Goal: Task Accomplishment & Management: Complete application form

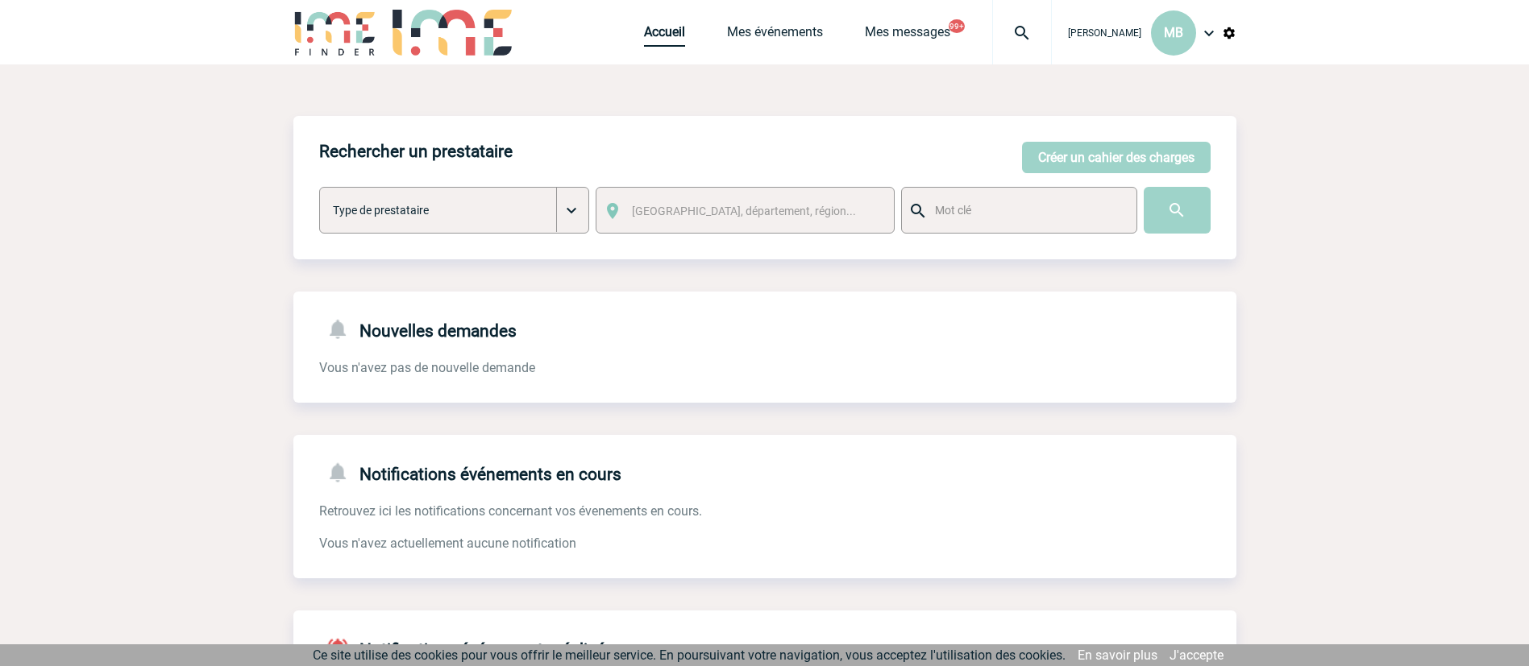
click at [656, 37] on link "Accueil" at bounding box center [664, 35] width 41 height 23
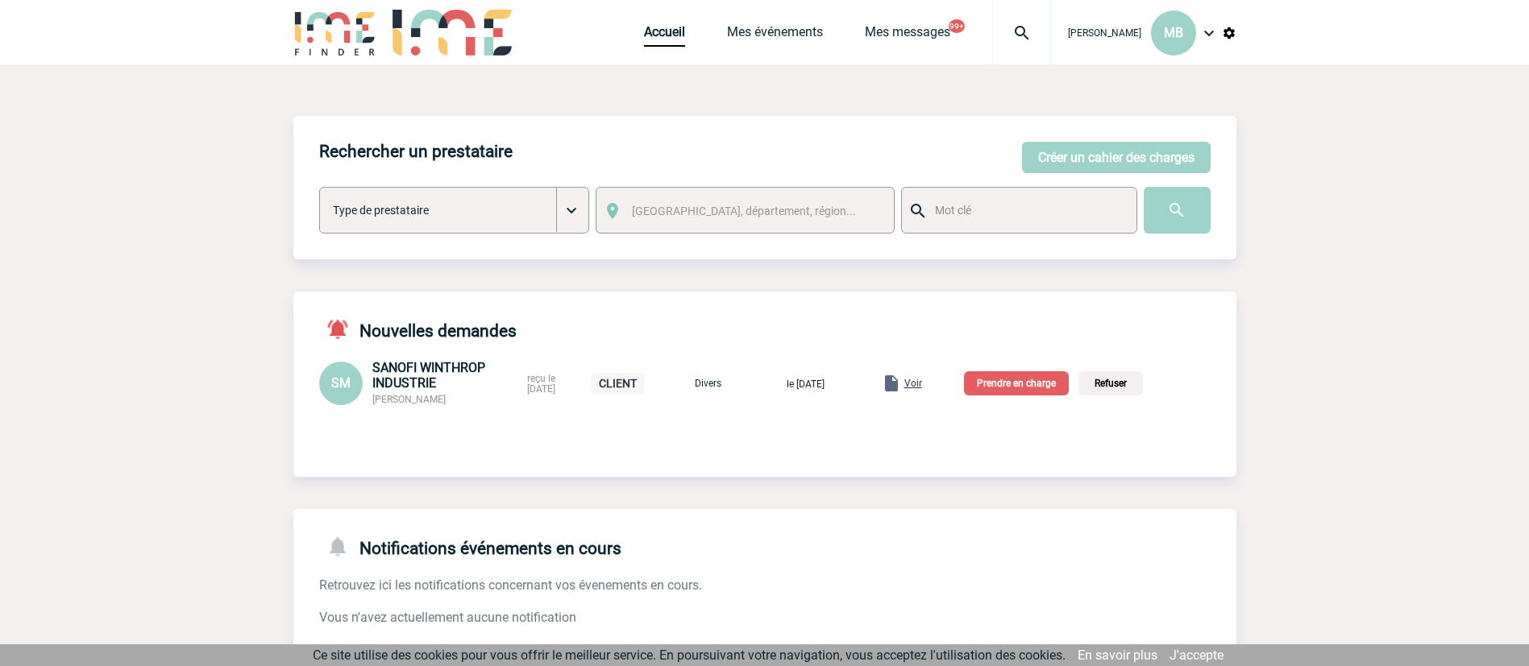
click at [922, 383] on span "Voir" at bounding box center [913, 383] width 18 height 11
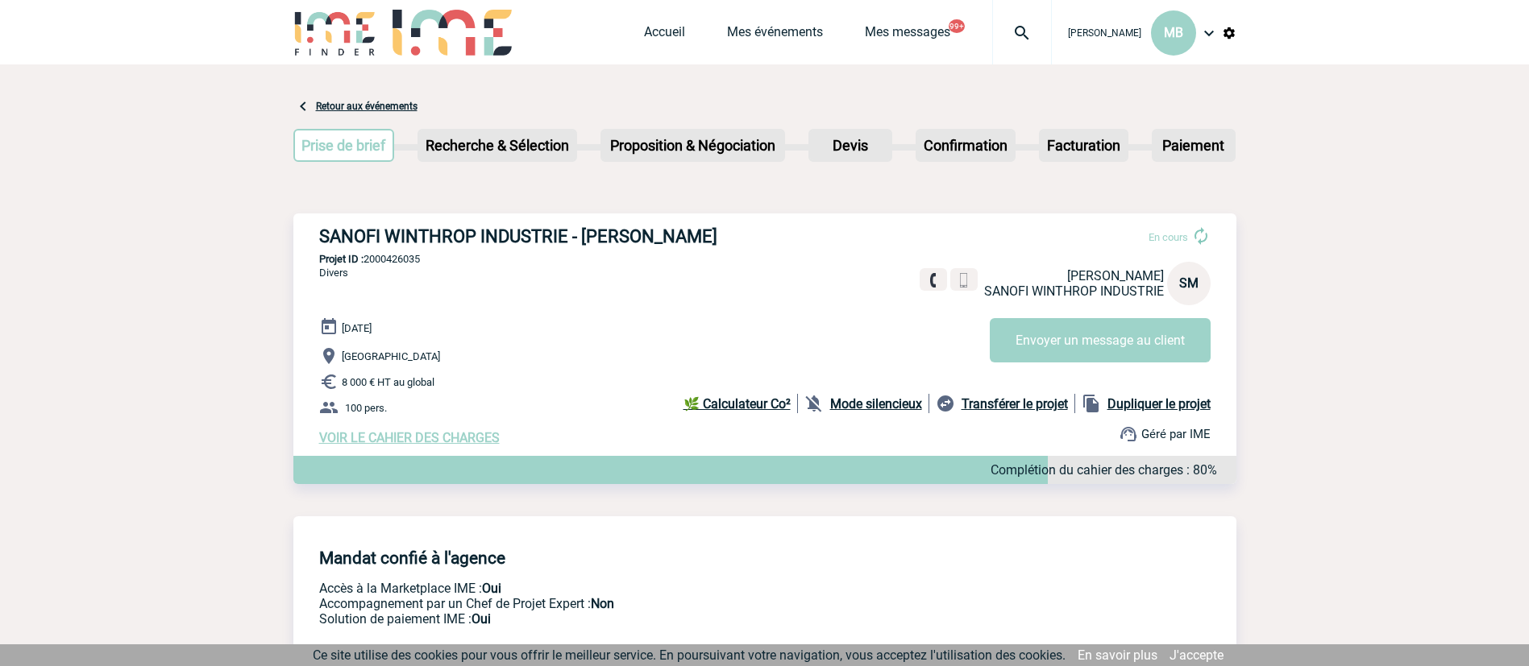
scroll to position [121, 0]
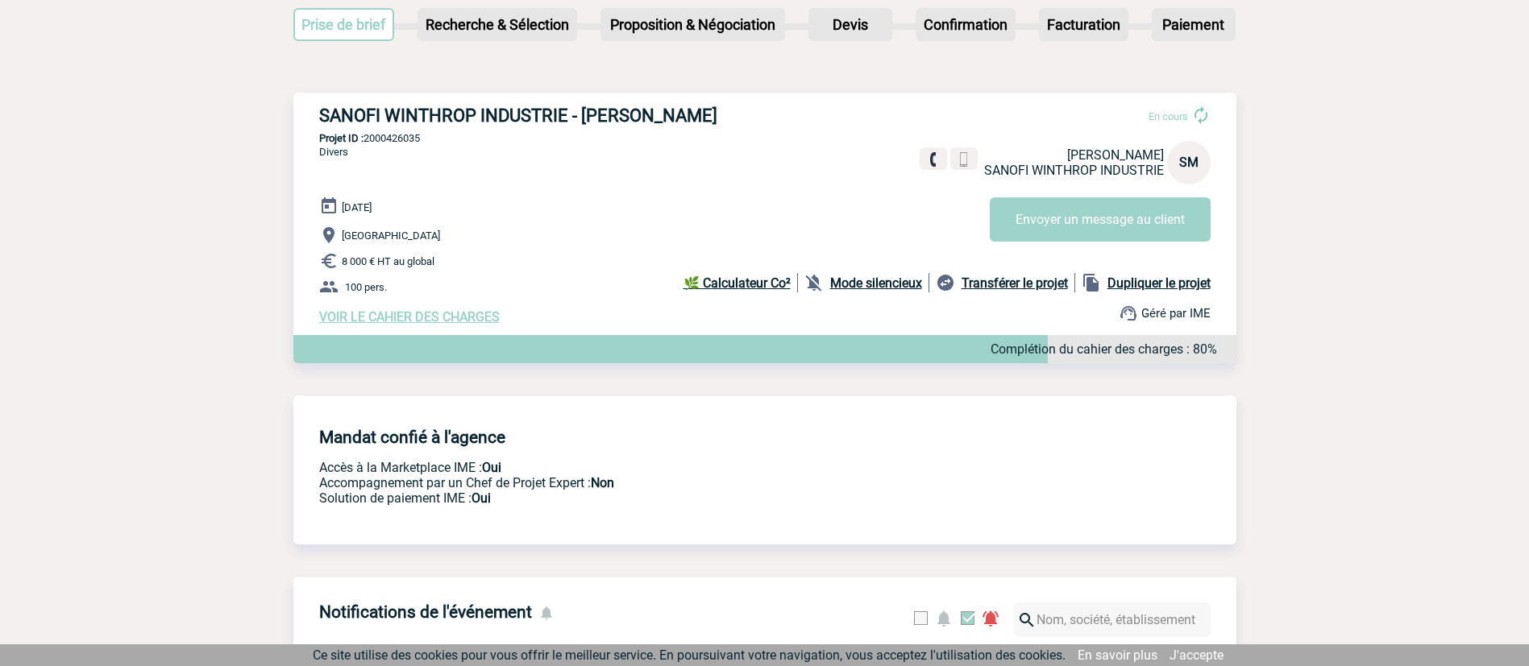
drag, startPoint x: 478, startPoint y: 239, endPoint x: 338, endPoint y: 233, distance: 140.4
click at [338, 233] on p "Villeneuve-lès-Avignon" at bounding box center [777, 235] width 917 height 19
copy p "Villeneuve-lès-Avignon"
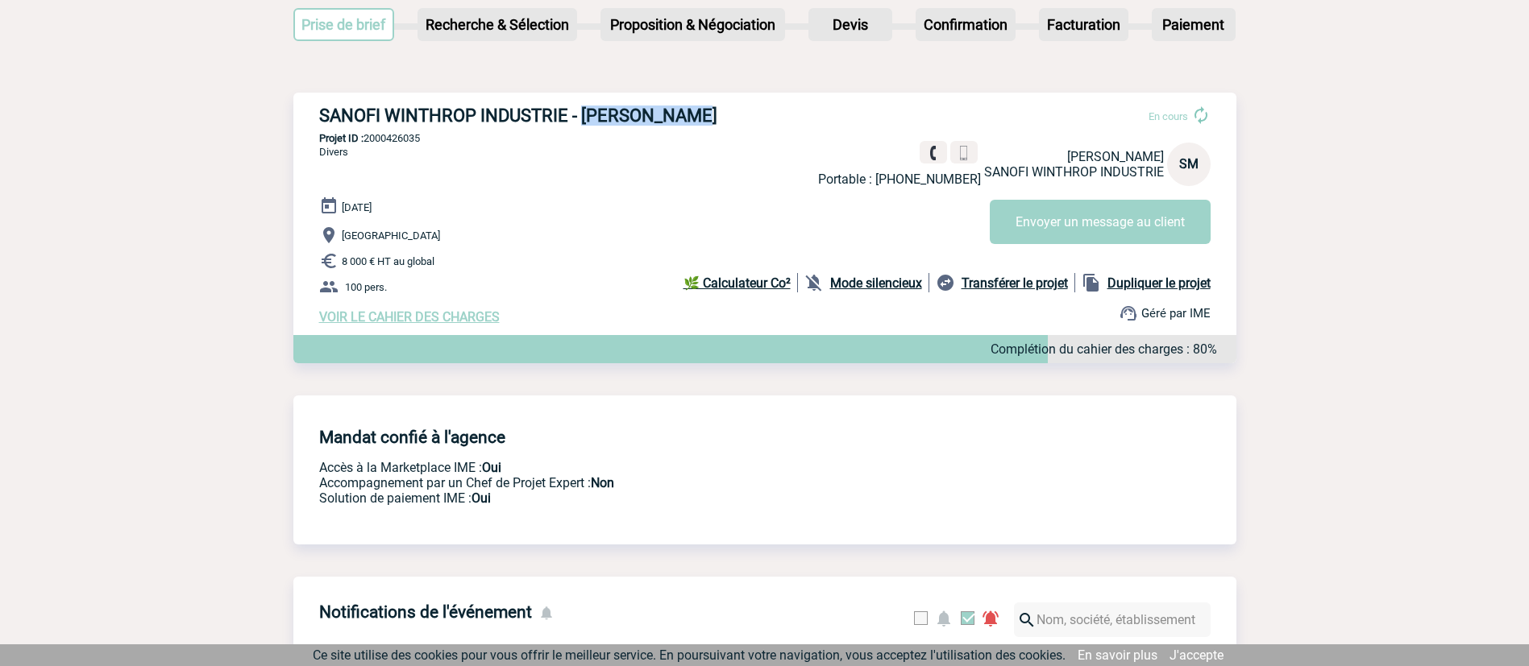
drag, startPoint x: 706, startPoint y: 112, endPoint x: 584, endPoint y: 107, distance: 121.8
click at [584, 107] on h3 "SANOFI WINTHROP INDUSTRIE - Sandra MARIN" at bounding box center [561, 116] width 484 height 20
copy h3 "[PERSON_NAME]"
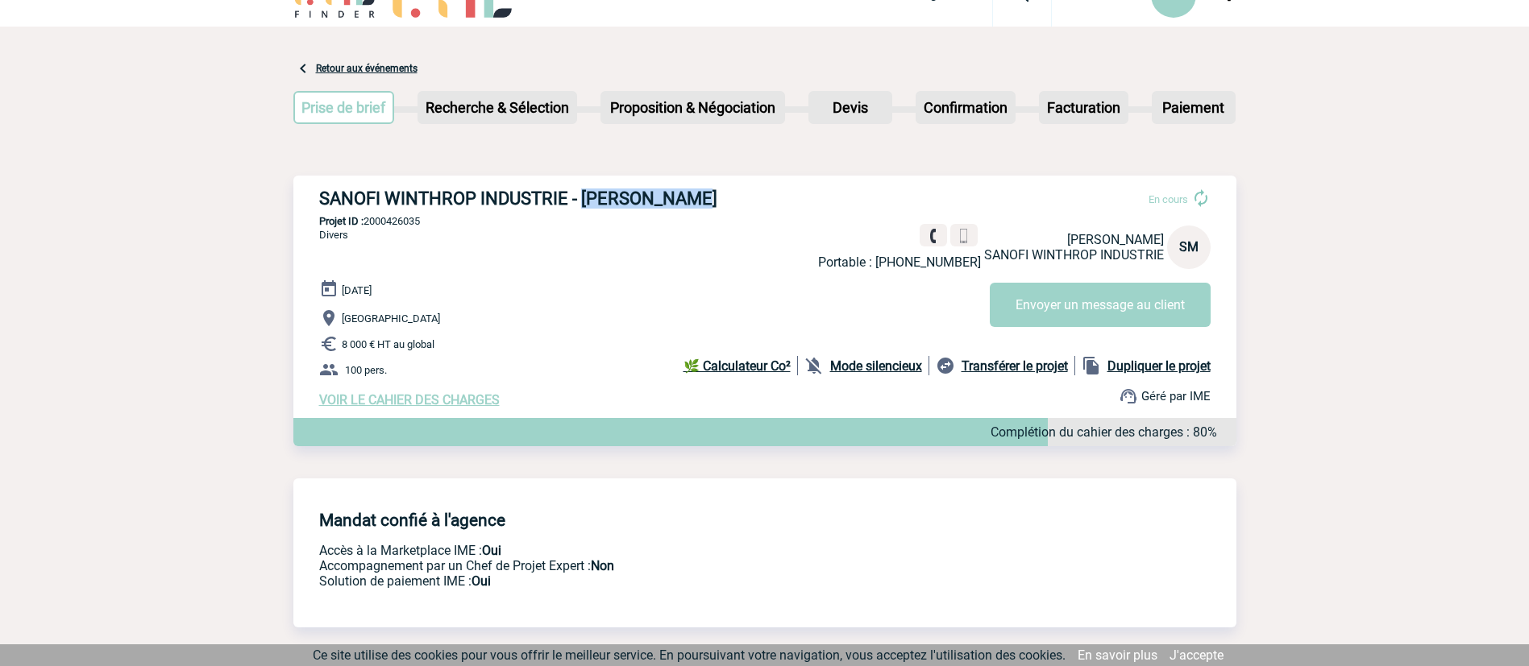
scroll to position [0, 0]
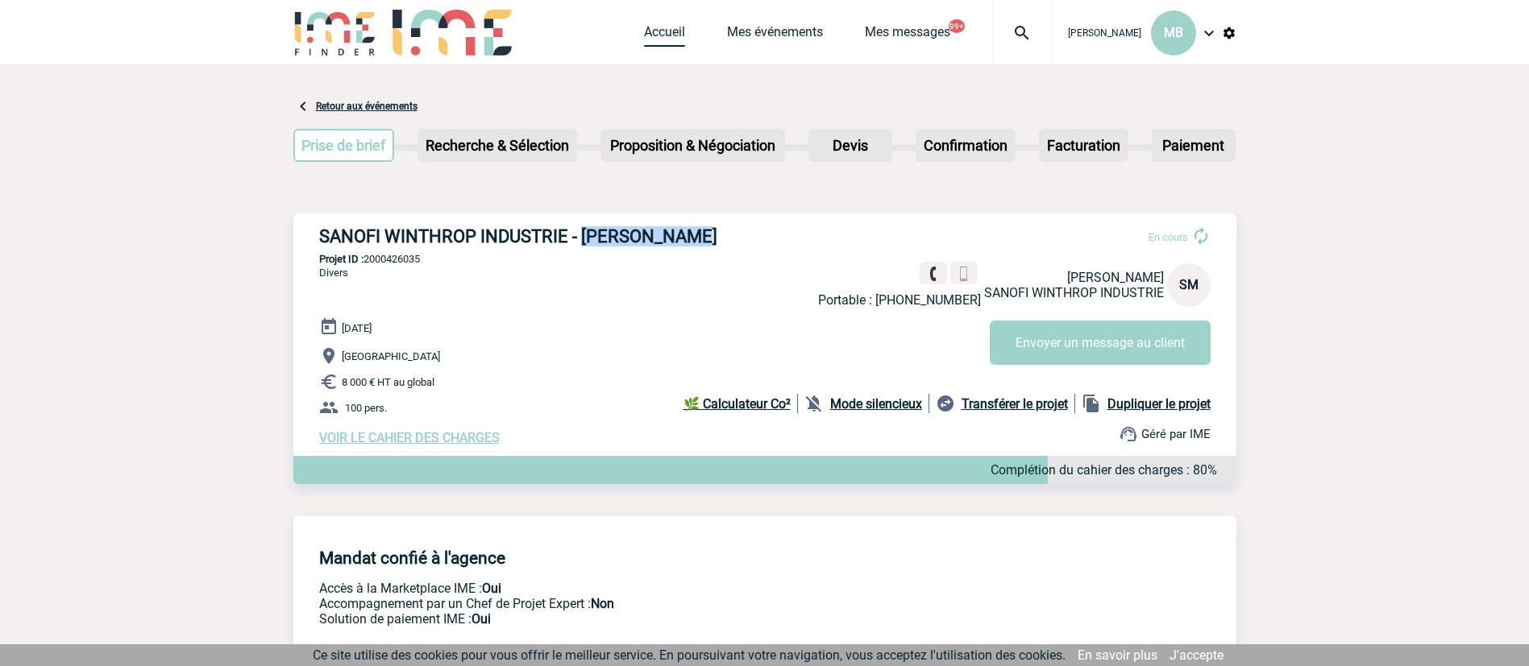
click at [667, 36] on link "Accueil" at bounding box center [664, 35] width 41 height 23
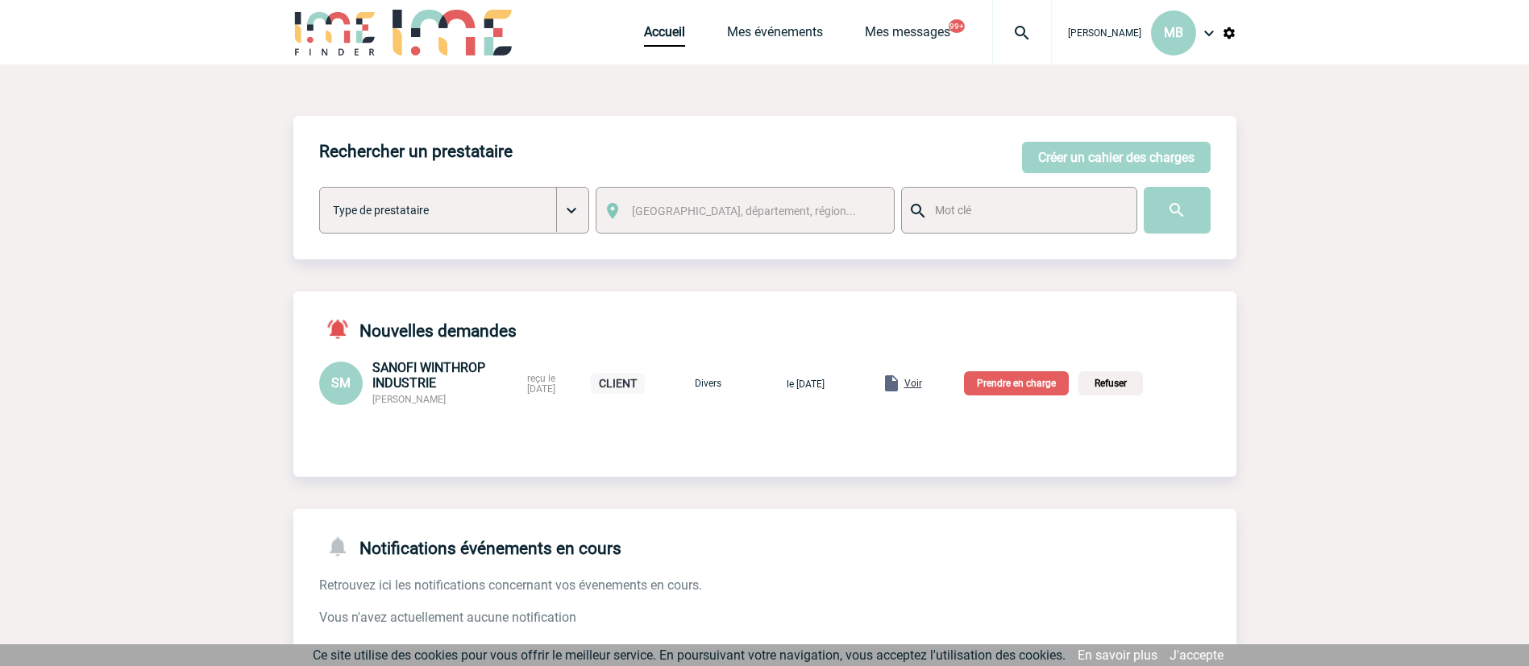
click at [1035, 383] on p "Prendre en charge" at bounding box center [1016, 383] width 105 height 24
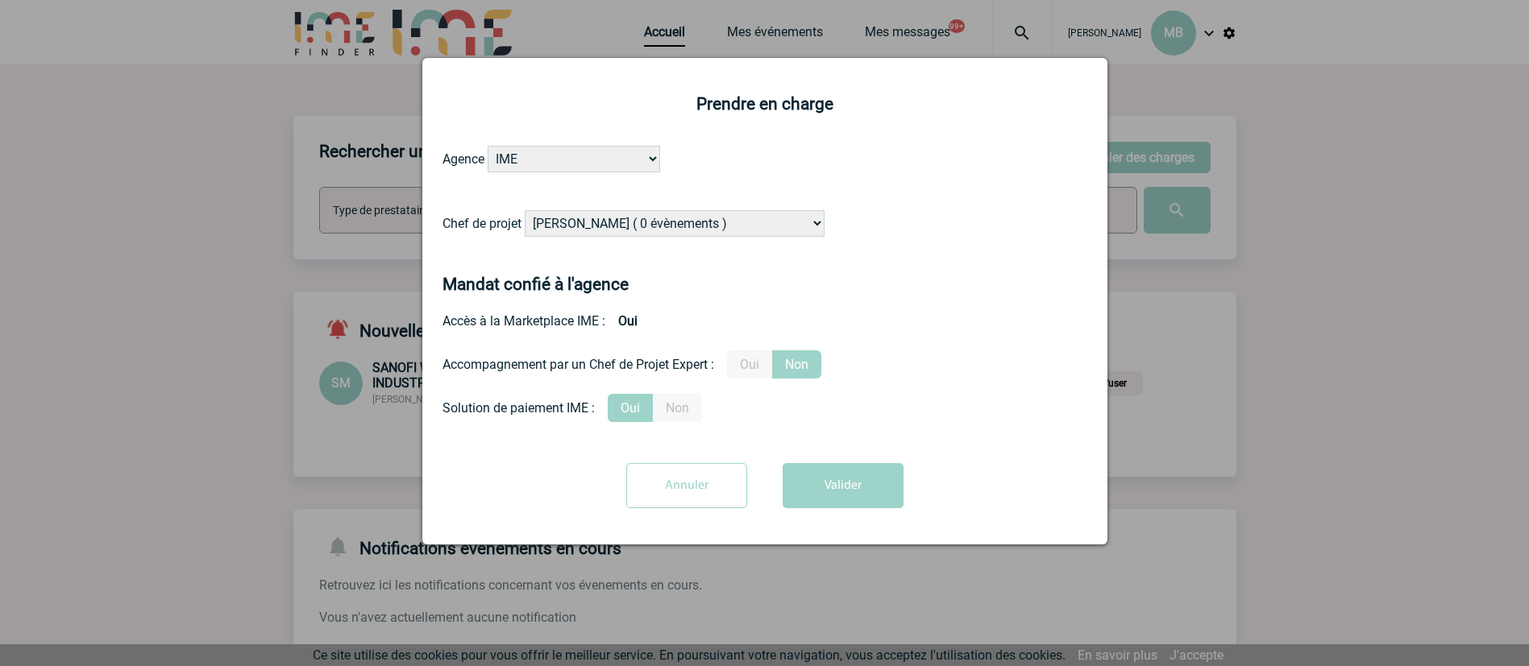
drag, startPoint x: 680, startPoint y: 222, endPoint x: 680, endPoint y: 212, distance: 9.7
click at [679, 221] on select "Alizée VERLAGUET ( 0 évènements ) Anne-Françoise BONHOMME ( 200 évènements ) An…" at bounding box center [675, 223] width 300 height 27
select select "129834"
click at [525, 211] on select "Alizée VERLAGUET ( 0 évènements ) Anne-Françoise BONHOMME ( 200 évènements ) An…" at bounding box center [675, 223] width 300 height 27
click at [846, 489] on button "Valider" at bounding box center [842, 485] width 121 height 45
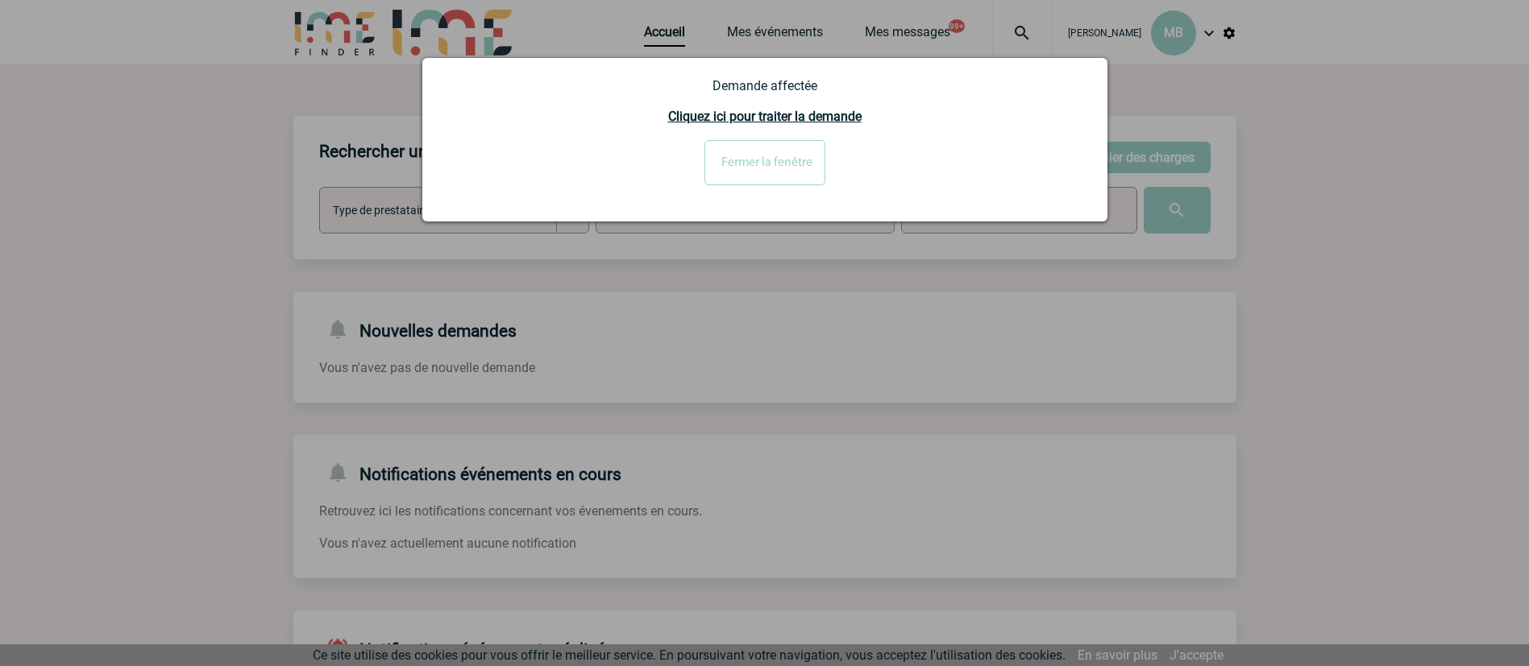
click at [762, 205] on div "Demande affectée Cliquez ici pour traiter la demande Fermer la fenêtre" at bounding box center [764, 140] width 685 height 164
click at [749, 168] on input "Fermer la fenêtre" at bounding box center [764, 162] width 121 height 45
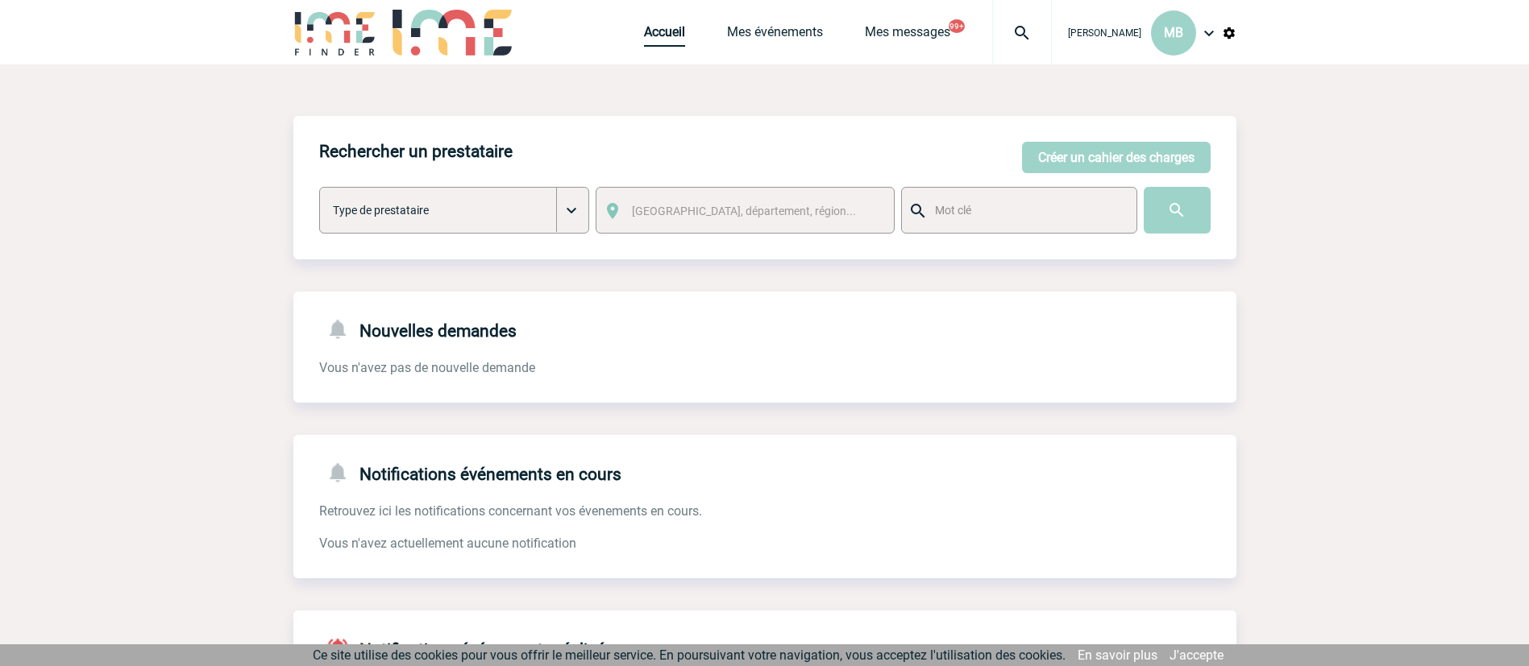
click at [673, 31] on link "Accueil" at bounding box center [664, 35] width 41 height 23
click at [653, 38] on link "Accueil" at bounding box center [664, 35] width 41 height 23
click at [649, 31] on link "Accueil" at bounding box center [664, 35] width 41 height 23
click at [650, 29] on link "Accueil" at bounding box center [664, 35] width 41 height 23
click at [761, 27] on link "Mes événements" at bounding box center [775, 35] width 96 height 23
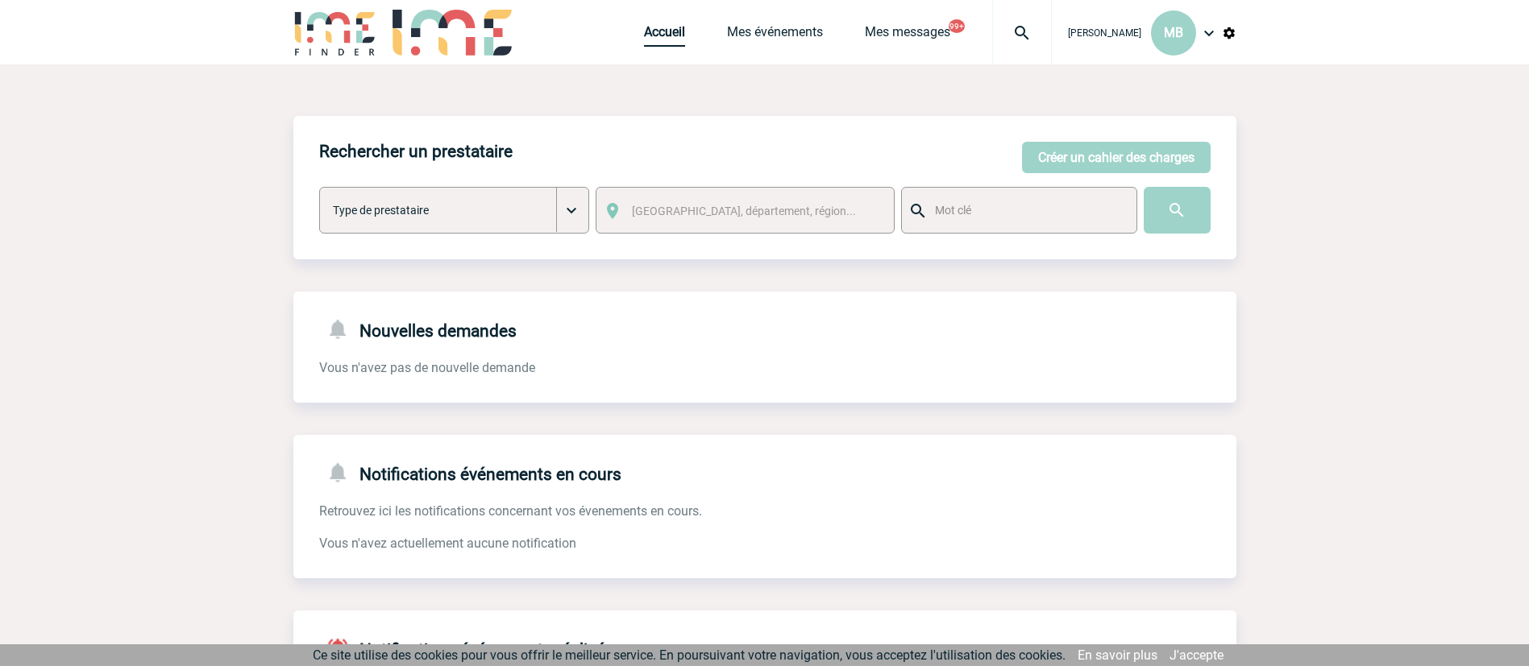
click at [660, 46] on link "Accueil" at bounding box center [664, 35] width 41 height 23
click at [1154, 161] on button "Créer un cahier des charges" at bounding box center [1116, 157] width 189 height 31
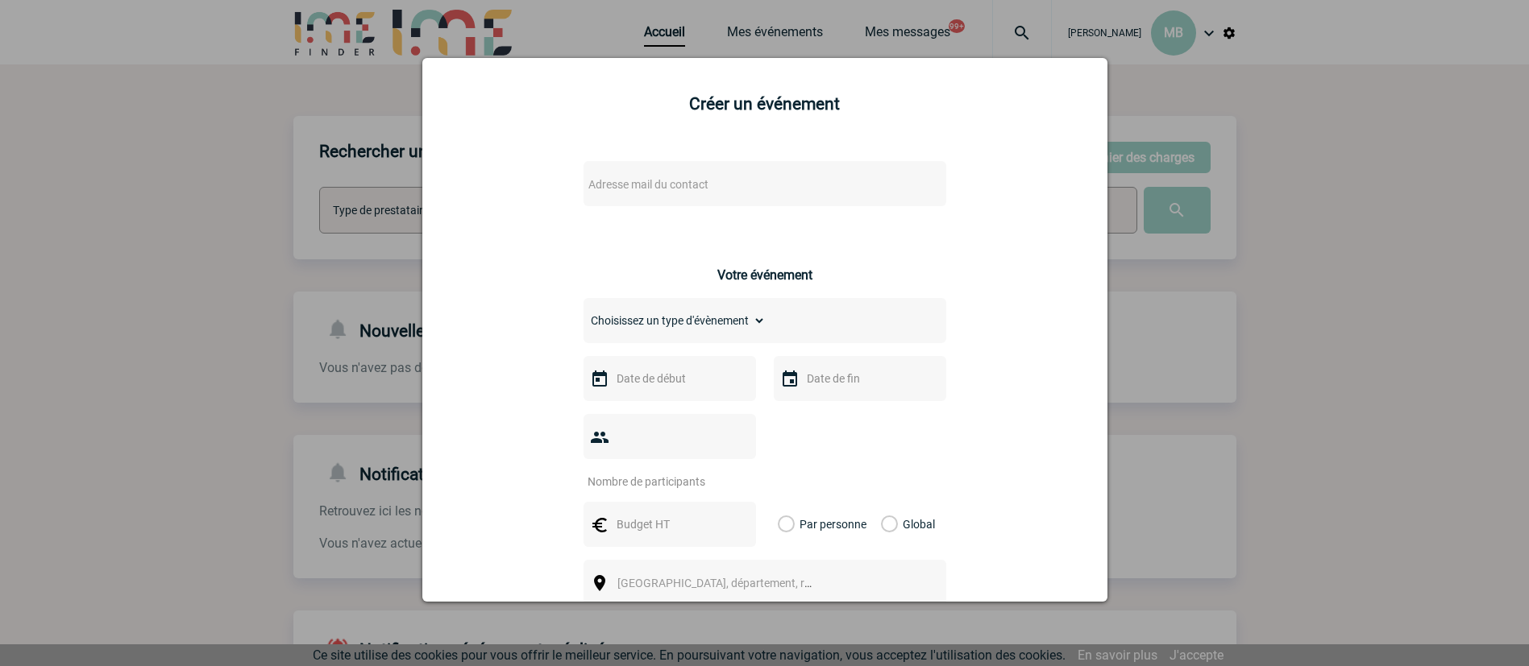
click at [755, 185] on span "Adresse mail du contact" at bounding box center [723, 184] width 282 height 23
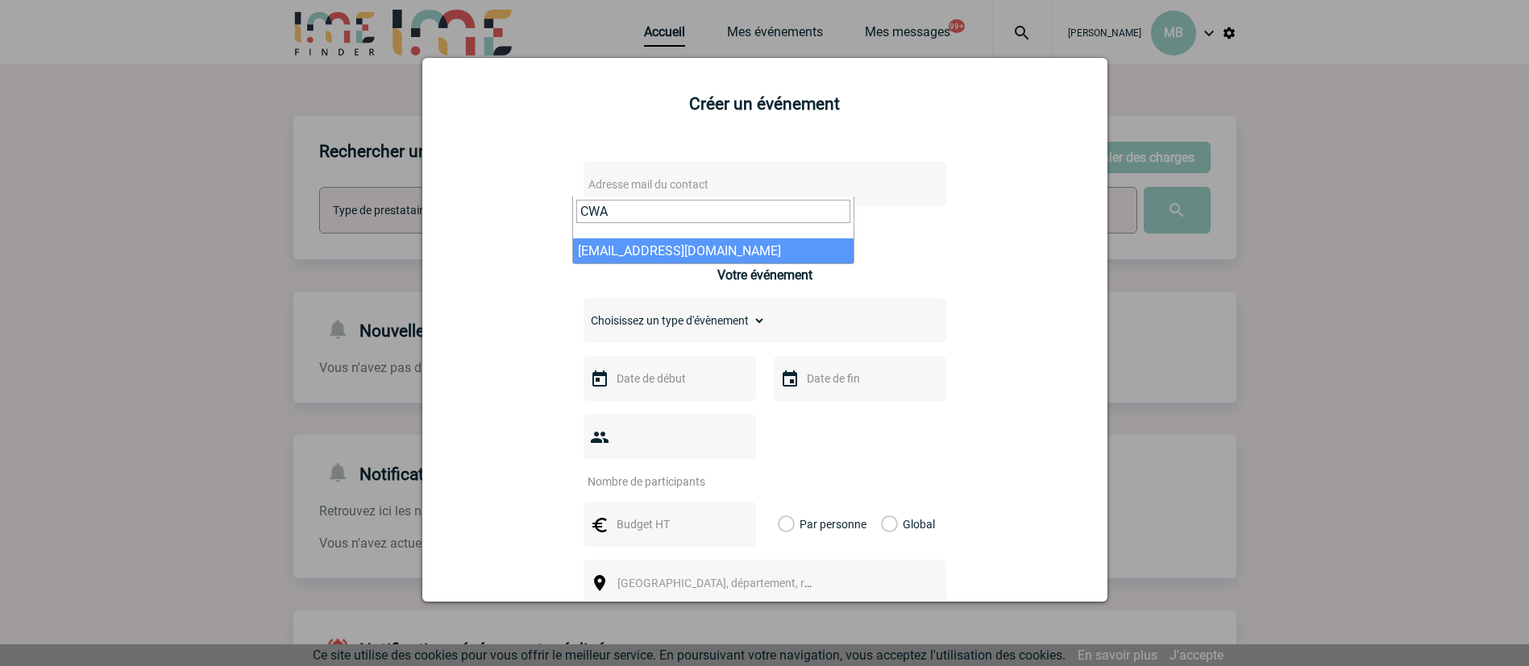
type input "CWA"
select select "105715"
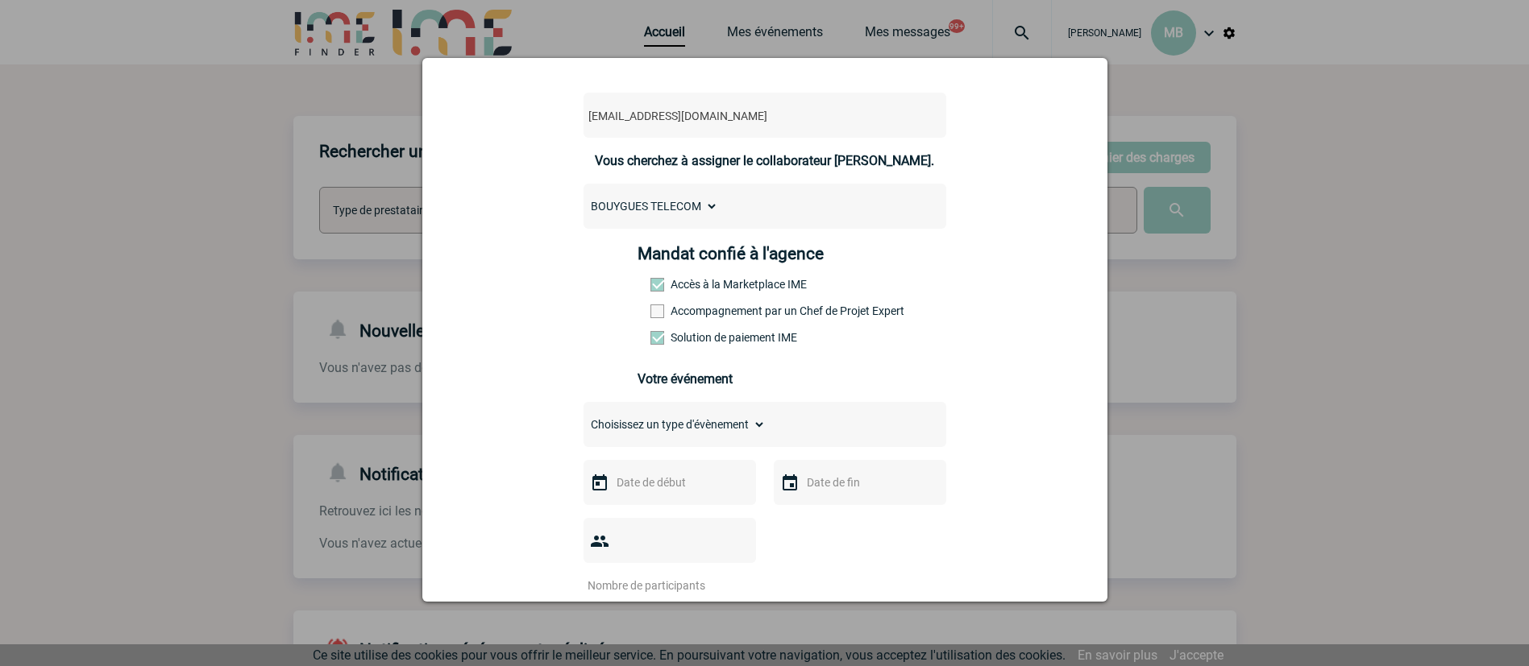
scroll to position [121, 0]
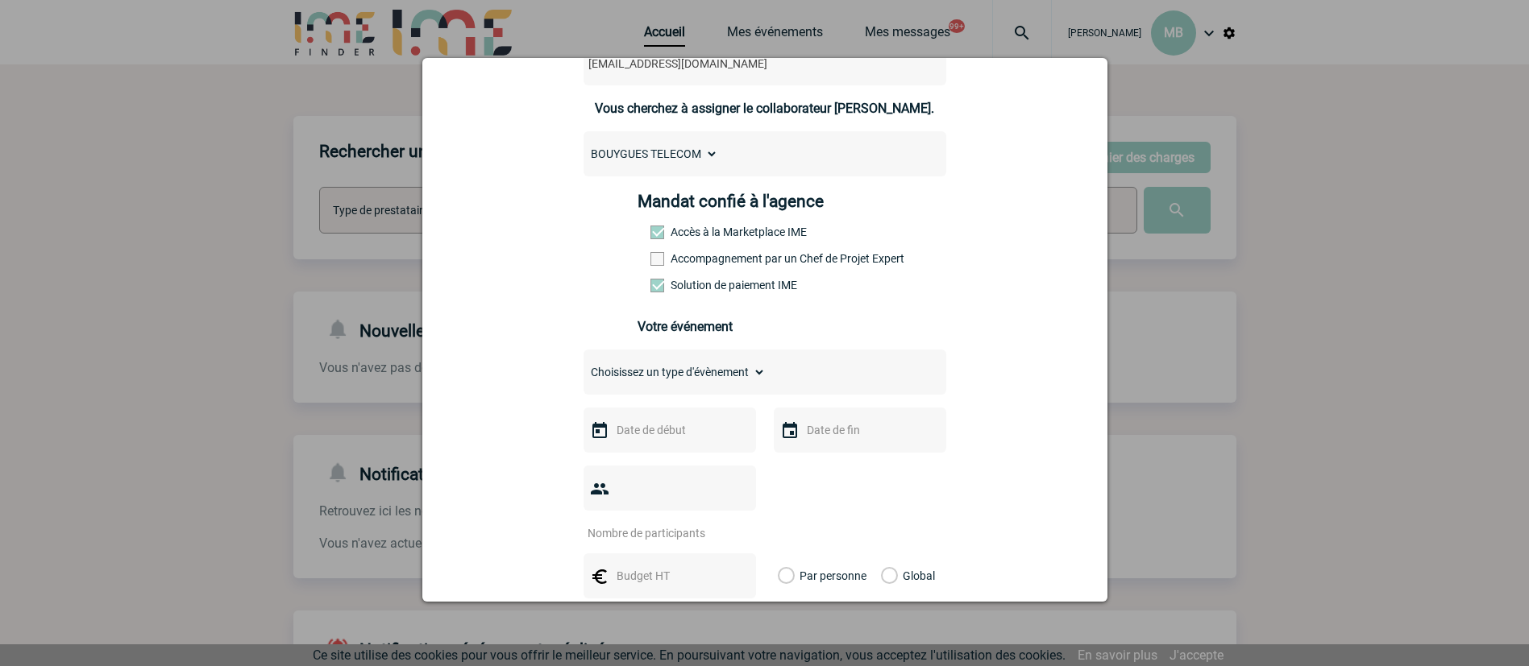
click at [745, 375] on select "Choisissez un type d'évènement Séminaire avec nuitée Séminaire sans nuitée Repa…" at bounding box center [674, 372] width 182 height 23
select select "5"
click at [583, 365] on select "Choisissez un type d'évènement Séminaire avec nuitée Séminaire sans nuitée Repa…" at bounding box center [674, 372] width 182 height 23
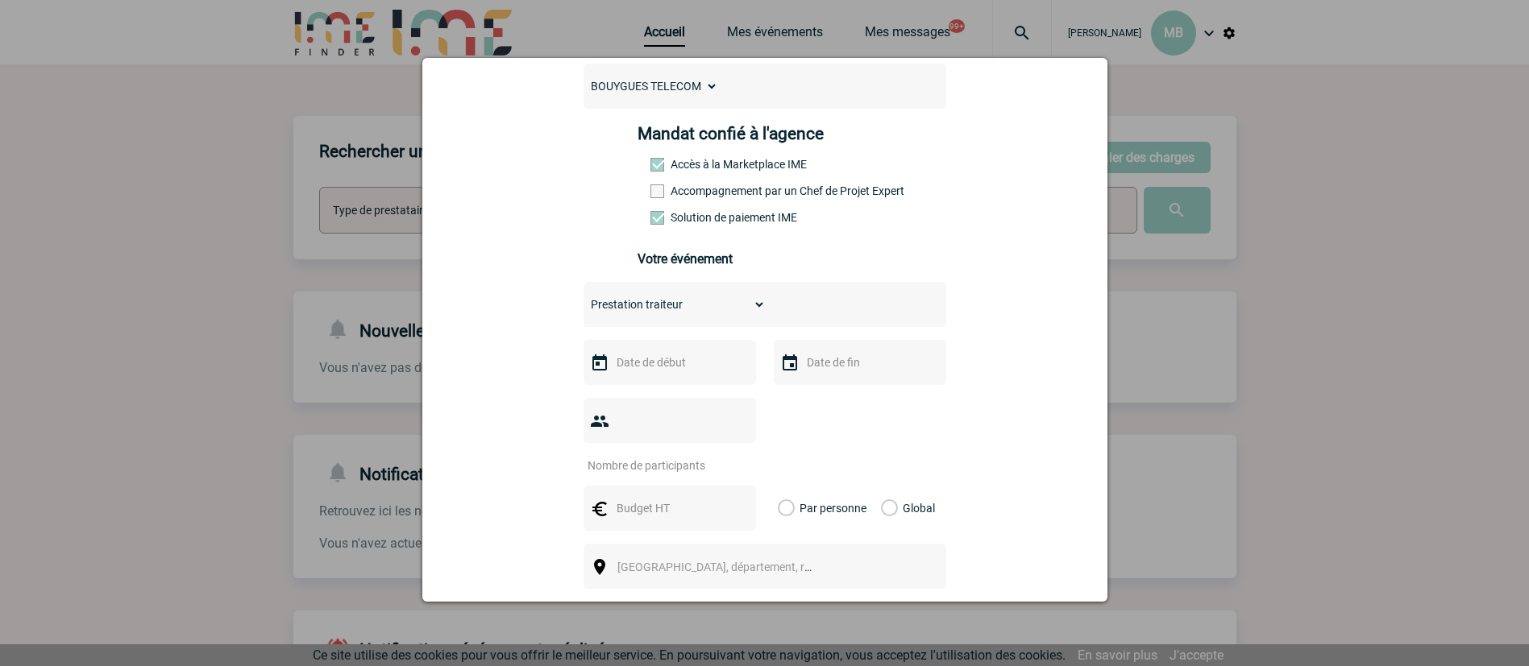
scroll to position [242, 0]
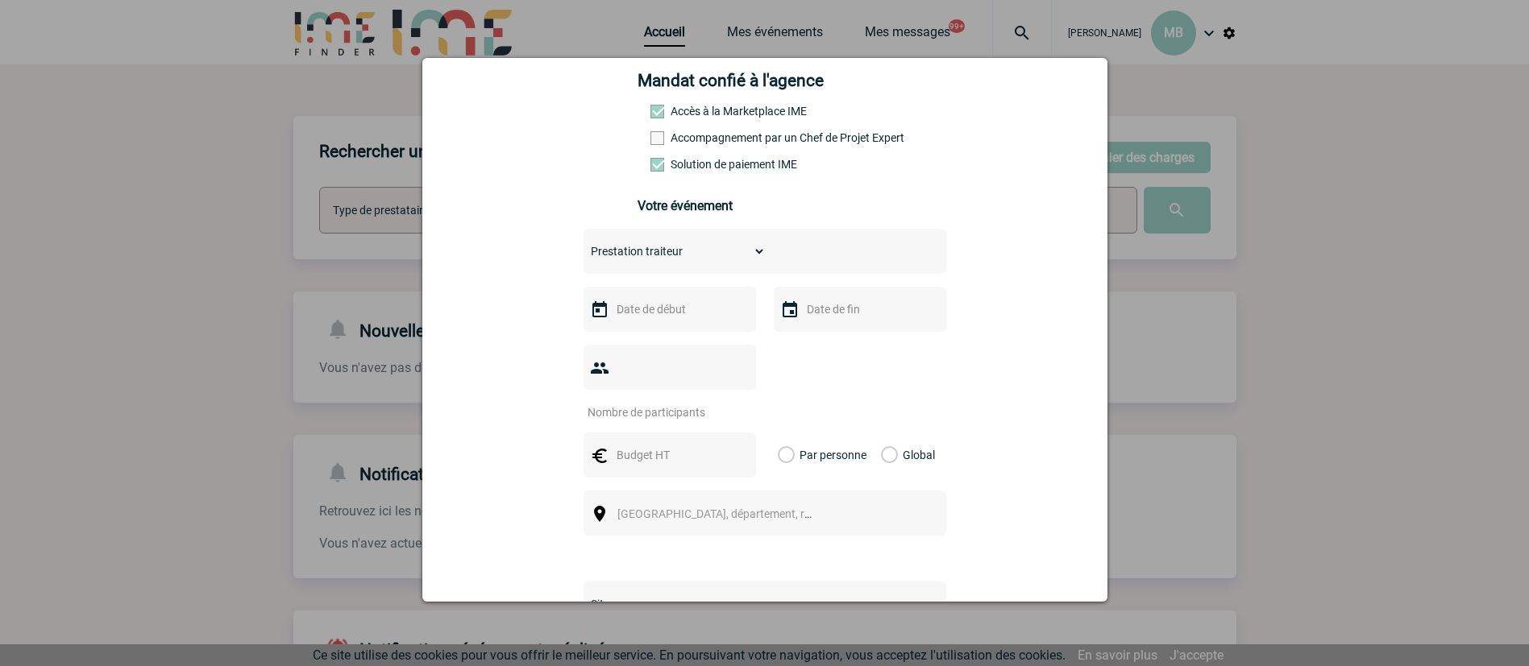
click at [683, 327] on div at bounding box center [669, 309] width 172 height 45
click at [684, 313] on input "text" at bounding box center [667, 309] width 111 height 21
click at [820, 339] on link "Suivant" at bounding box center [811, 341] width 25 height 25
click at [682, 460] on link "17" at bounding box center [685, 466] width 30 height 29
type input "17-12-2025"
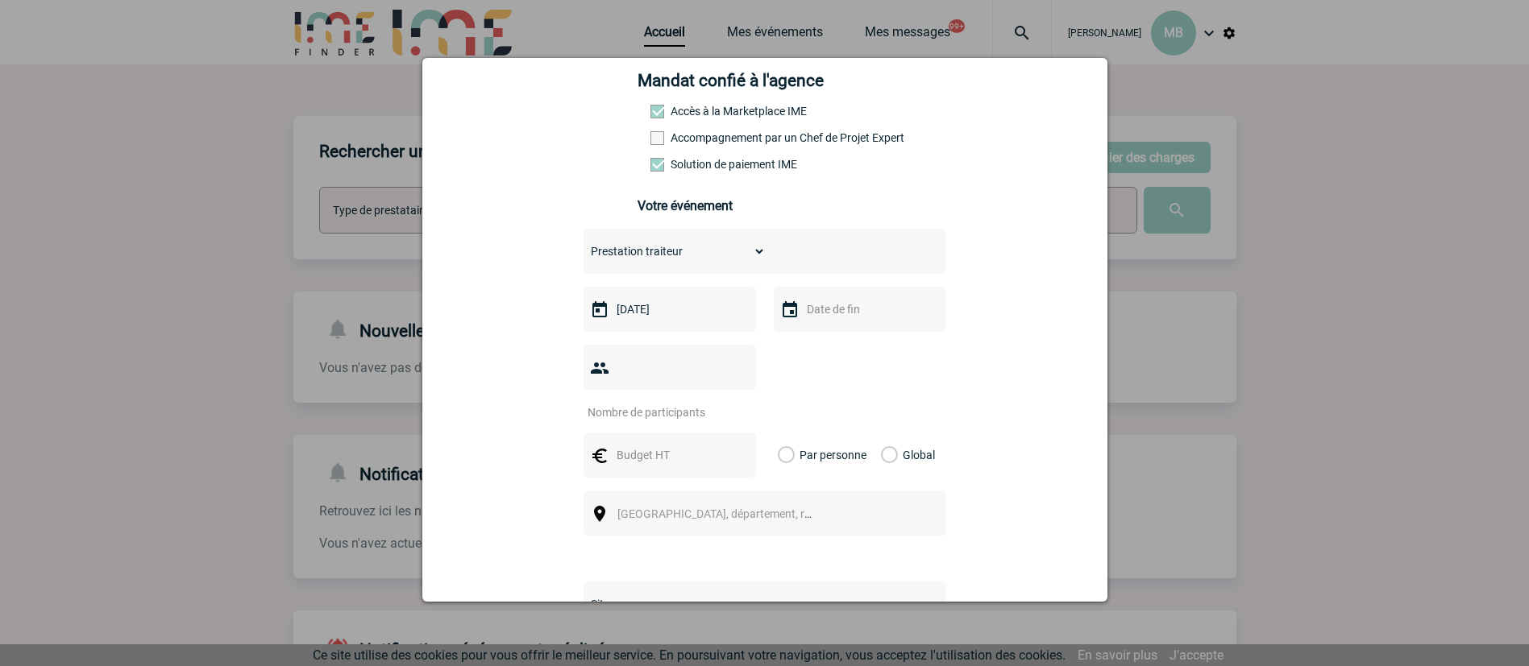
click at [813, 318] on input "text" at bounding box center [858, 309] width 111 height 21
drag, startPoint x: 878, startPoint y: 462, endPoint x: 849, endPoint y: 453, distance: 30.3
click at [878, 462] on link "17" at bounding box center [875, 466] width 30 height 29
type input "17-12-2025"
click at [680, 261] on select "Choisissez un type d'évènement Séminaire avec nuitée Séminaire sans nuitée Repa…" at bounding box center [674, 251] width 182 height 23
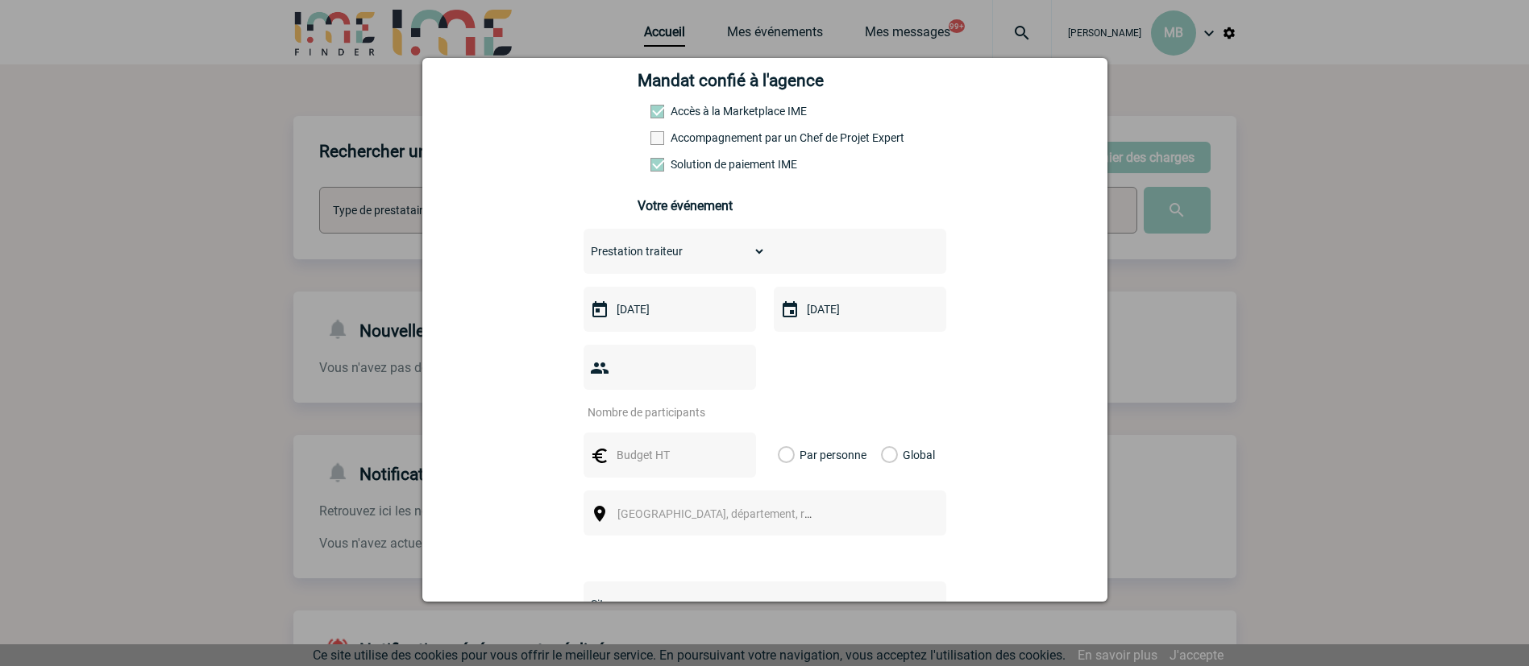
select select "3"
click at [583, 244] on select "Choisissez un type d'évènement Séminaire avec nuitée Séminaire sans nuitée Repa…" at bounding box center [674, 251] width 182 height 23
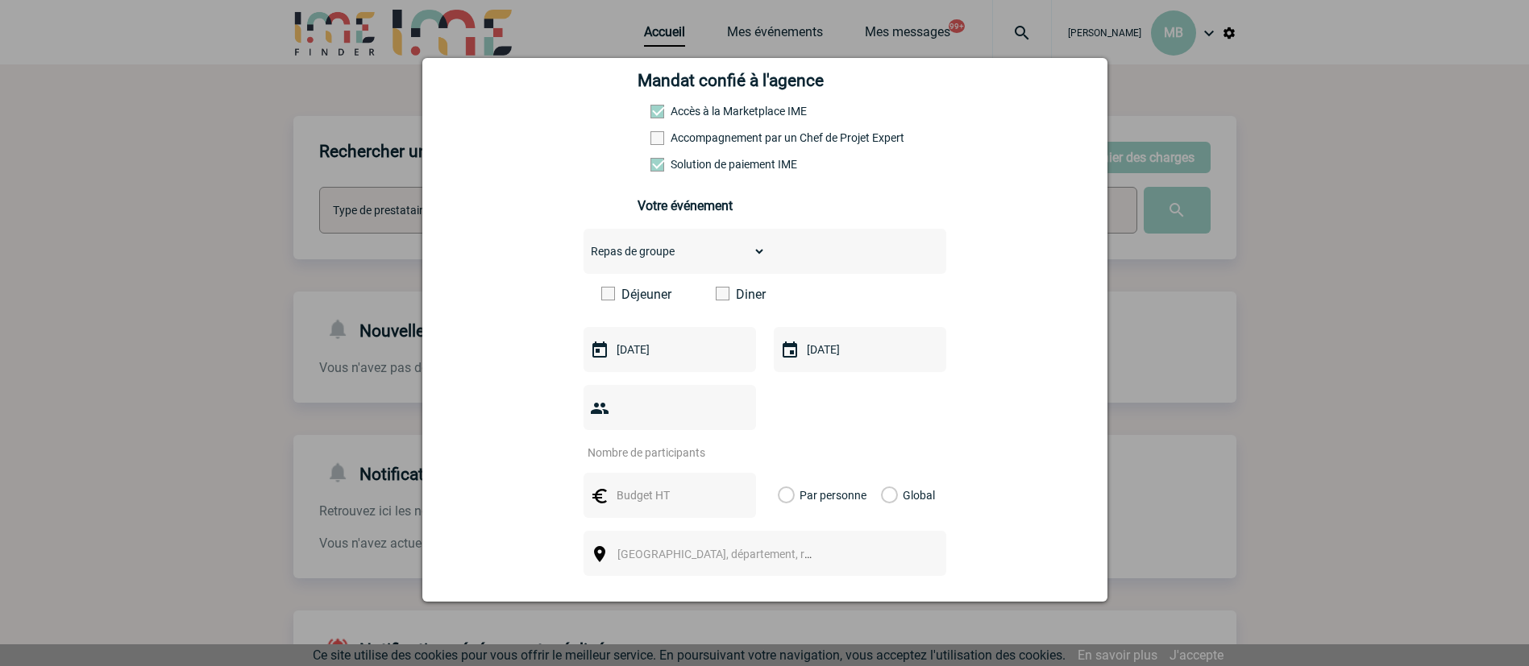
click at [669, 442] on input "number" at bounding box center [659, 452] width 152 height 21
type input "60"
click at [650, 485] on input "text" at bounding box center [667, 495] width 111 height 21
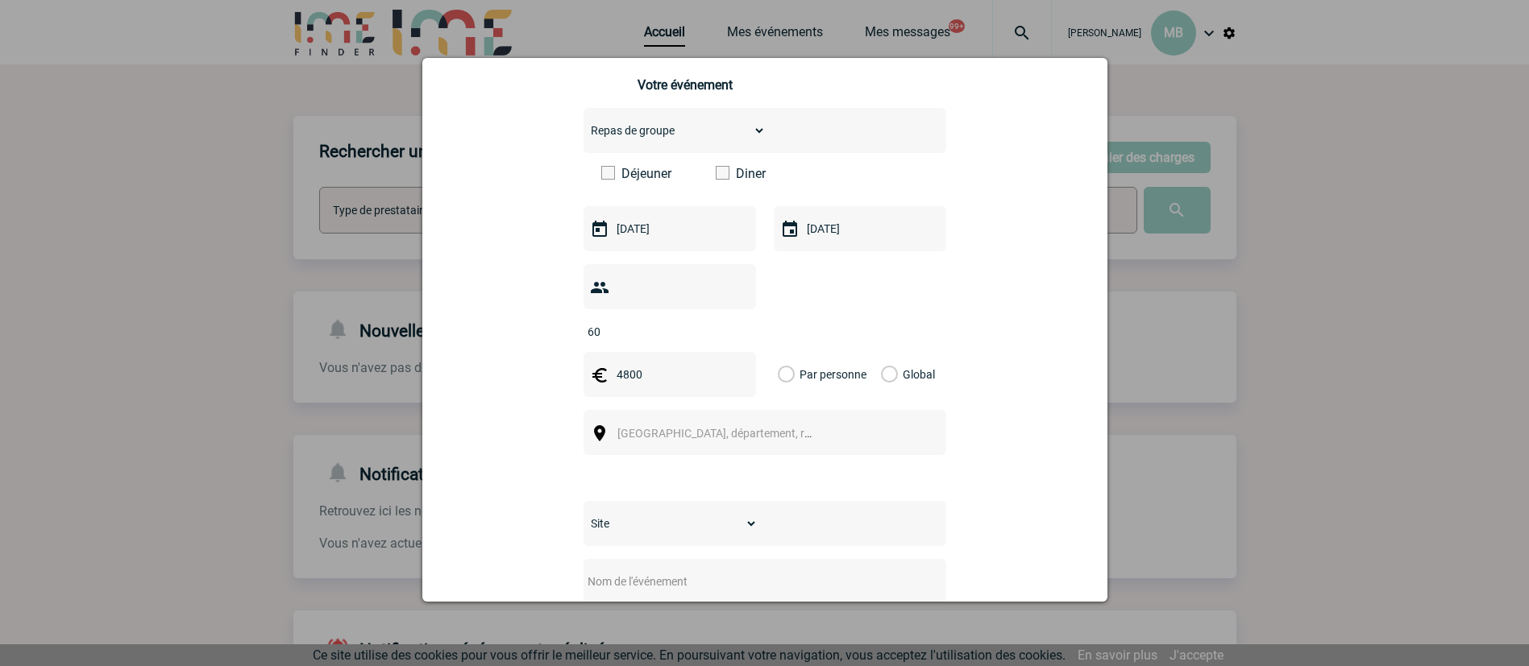
type input "4800"
click at [882, 352] on label "Global" at bounding box center [886, 374] width 10 height 45
click at [0, 0] on input "Global" at bounding box center [0, 0] width 0 height 0
click at [696, 427] on span "[GEOGRAPHIC_DATA], département, région..." at bounding box center [729, 433] width 224 height 13
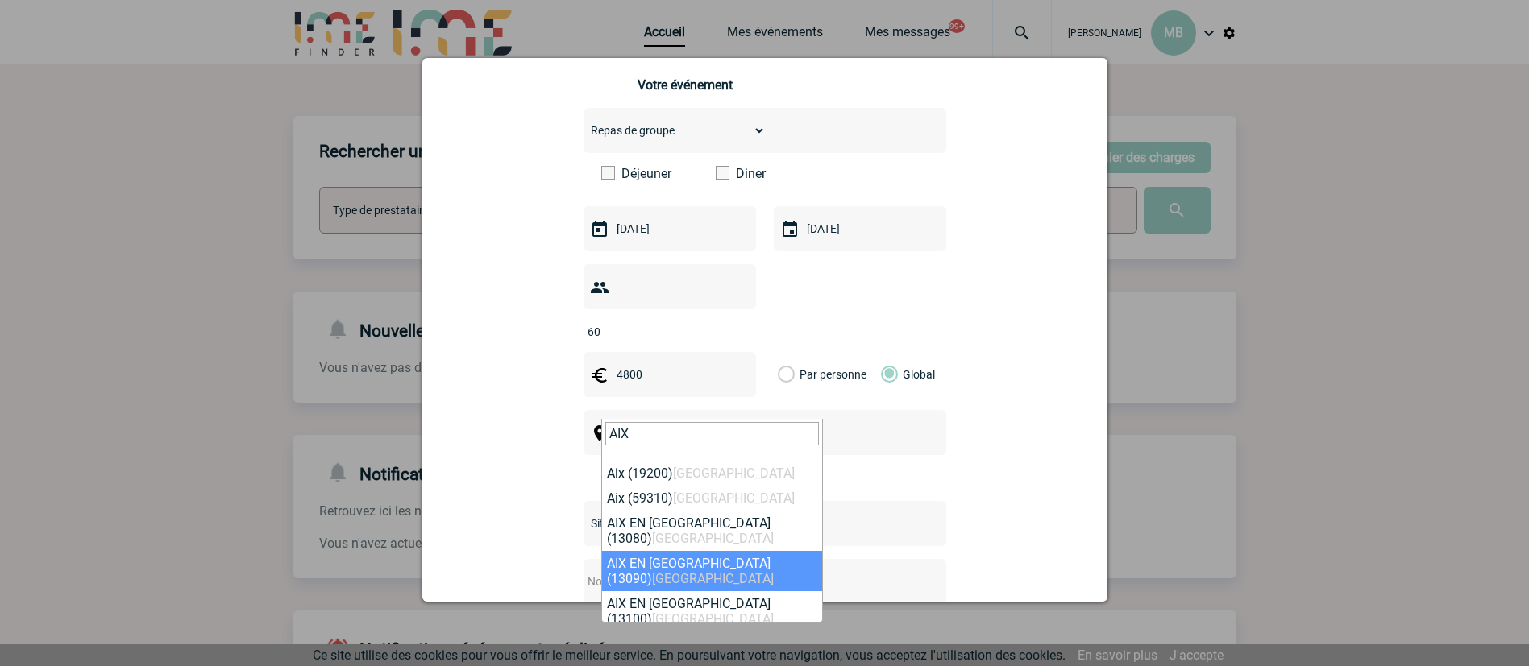
type input "AIX"
select select "7195"
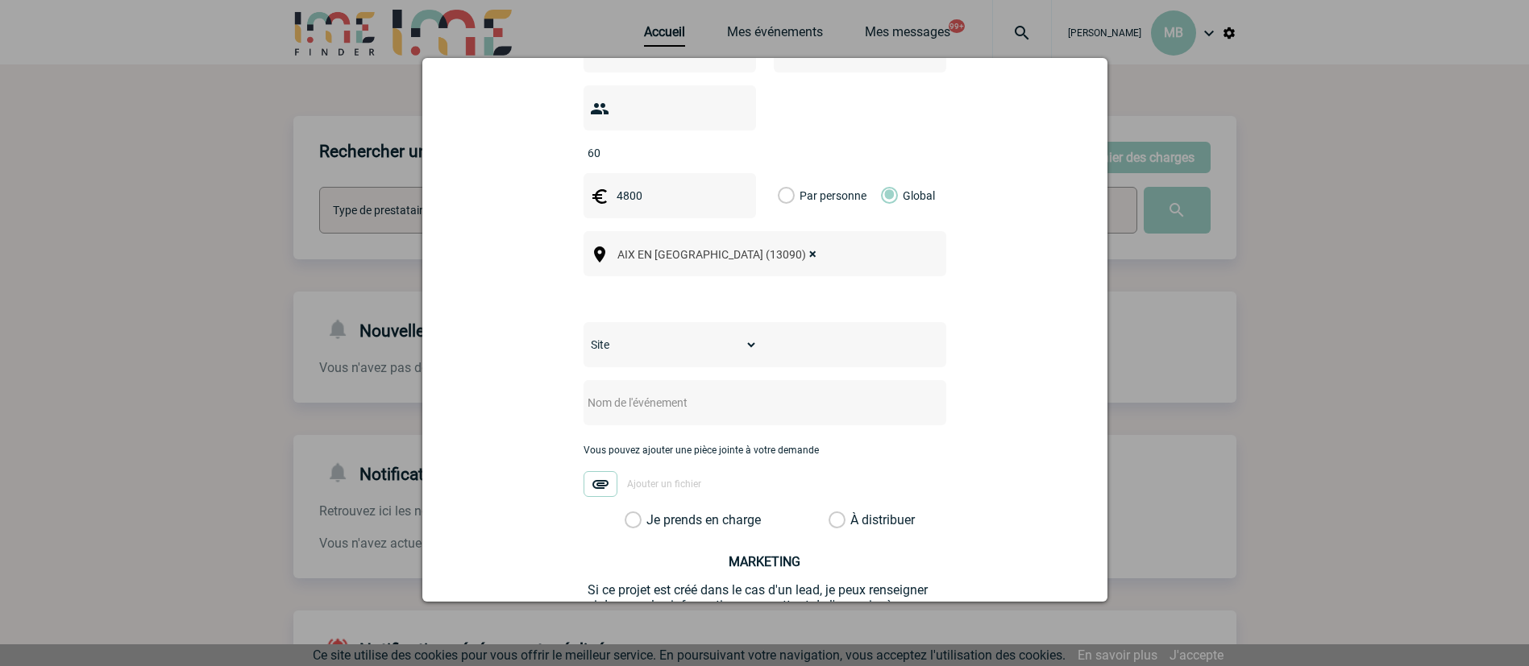
scroll to position [604, 0]
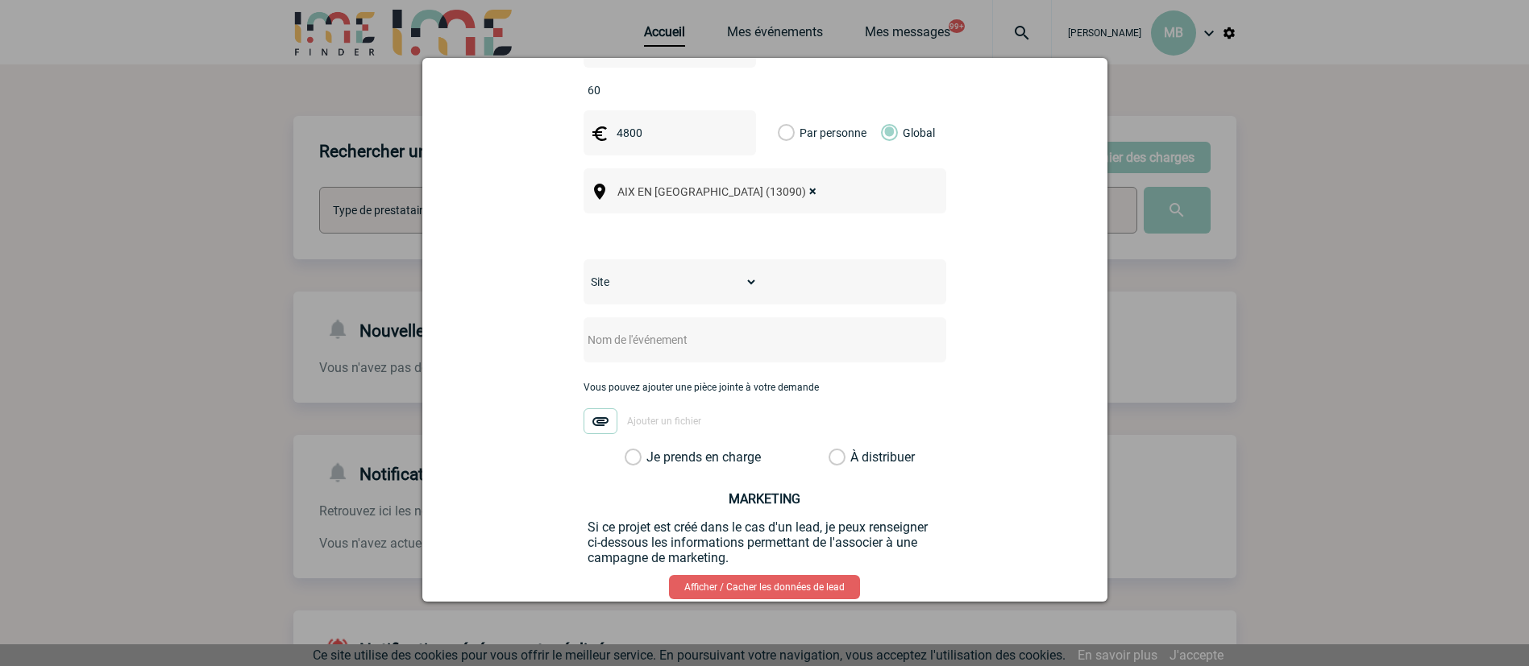
click at [745, 271] on select "Site SITE DE BOULOGNE-BILLANCOURT" at bounding box center [670, 282] width 174 height 23
click at [683, 330] on input "text" at bounding box center [743, 340] width 320 height 21
type input "c"
click at [694, 330] on input "CENTRALISATION - diner" at bounding box center [743, 340] width 320 height 21
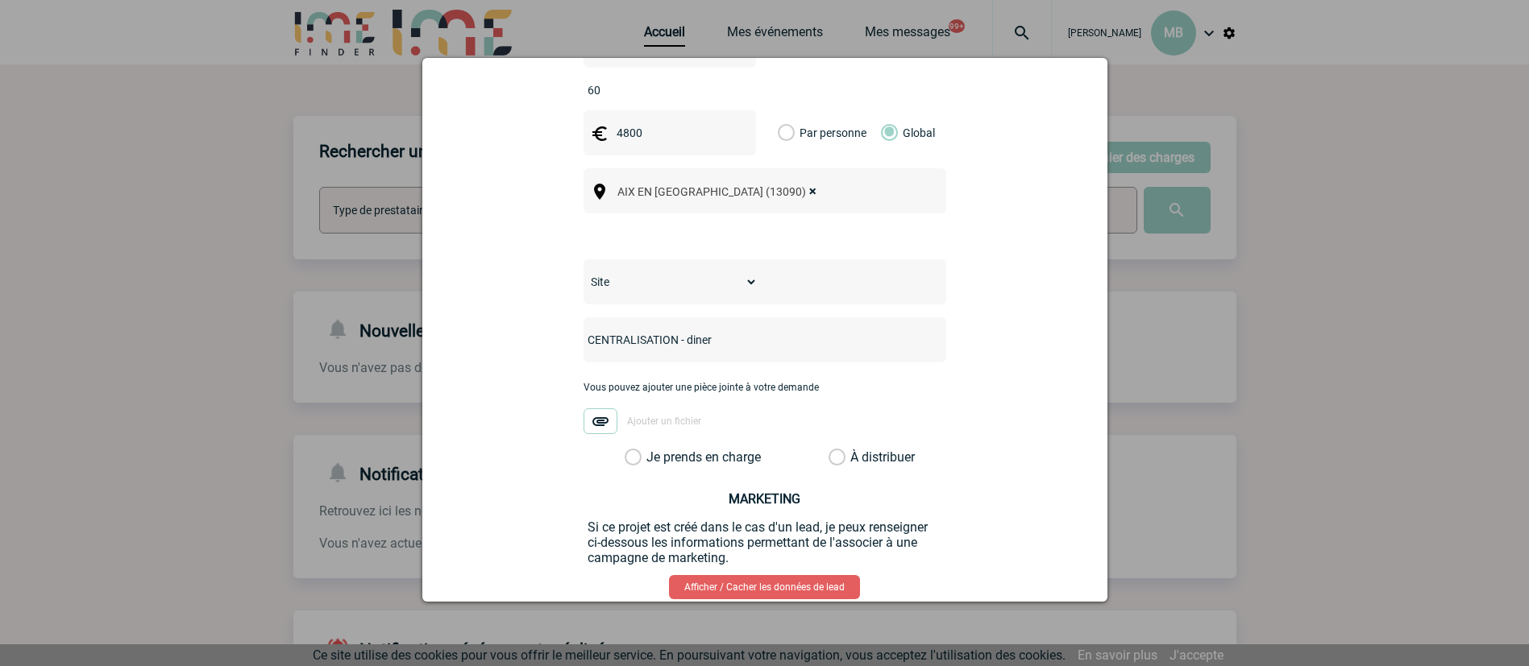
click at [694, 330] on input "CENTRALISATION - diner" at bounding box center [743, 340] width 320 height 21
paste input "Soirée de fin d'année sur MED / Mercredi 17 décembre 2025"
type input "CENTRALISATION - Soirée de fin d'année sur MED / Mercredi 17 décembre 2025"
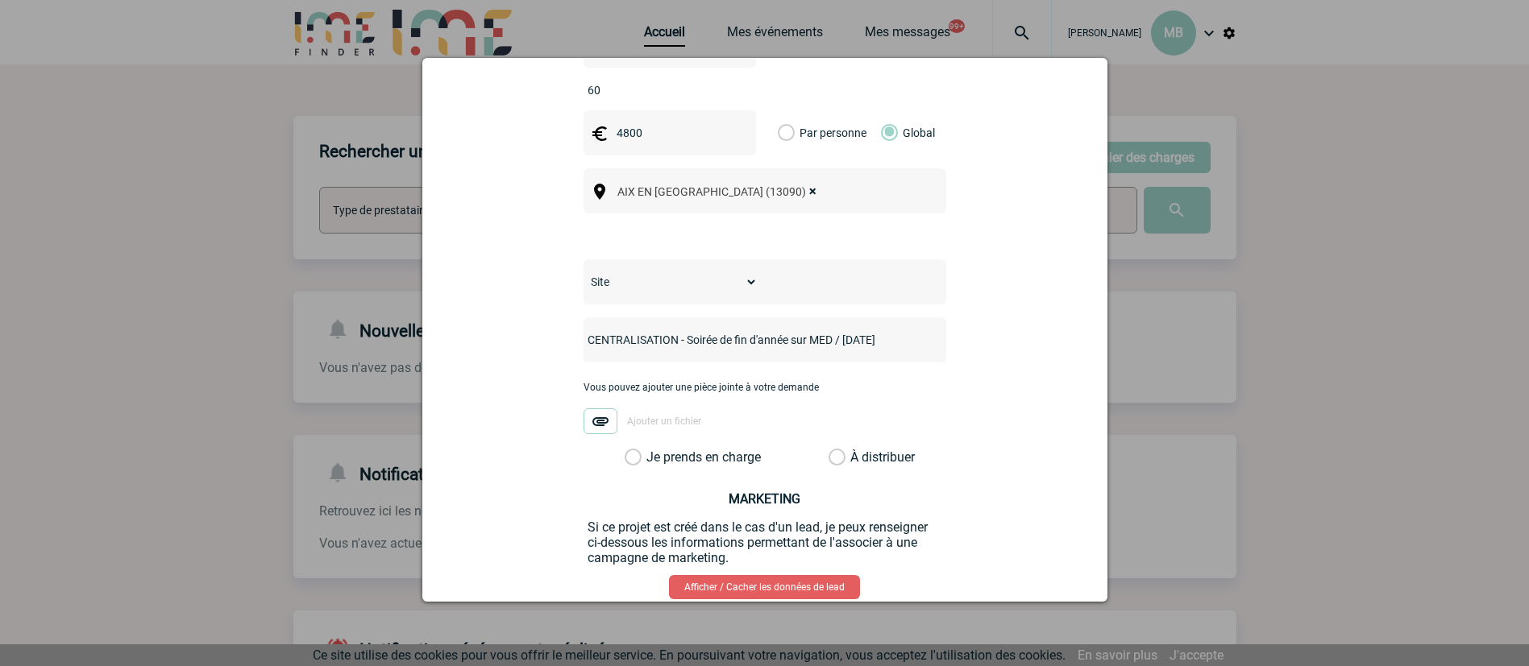
click at [828, 450] on label "À distribuer" at bounding box center [836, 458] width 17 height 16
click at [0, 0] on input "À distribuer" at bounding box center [0, 0] width 0 height 0
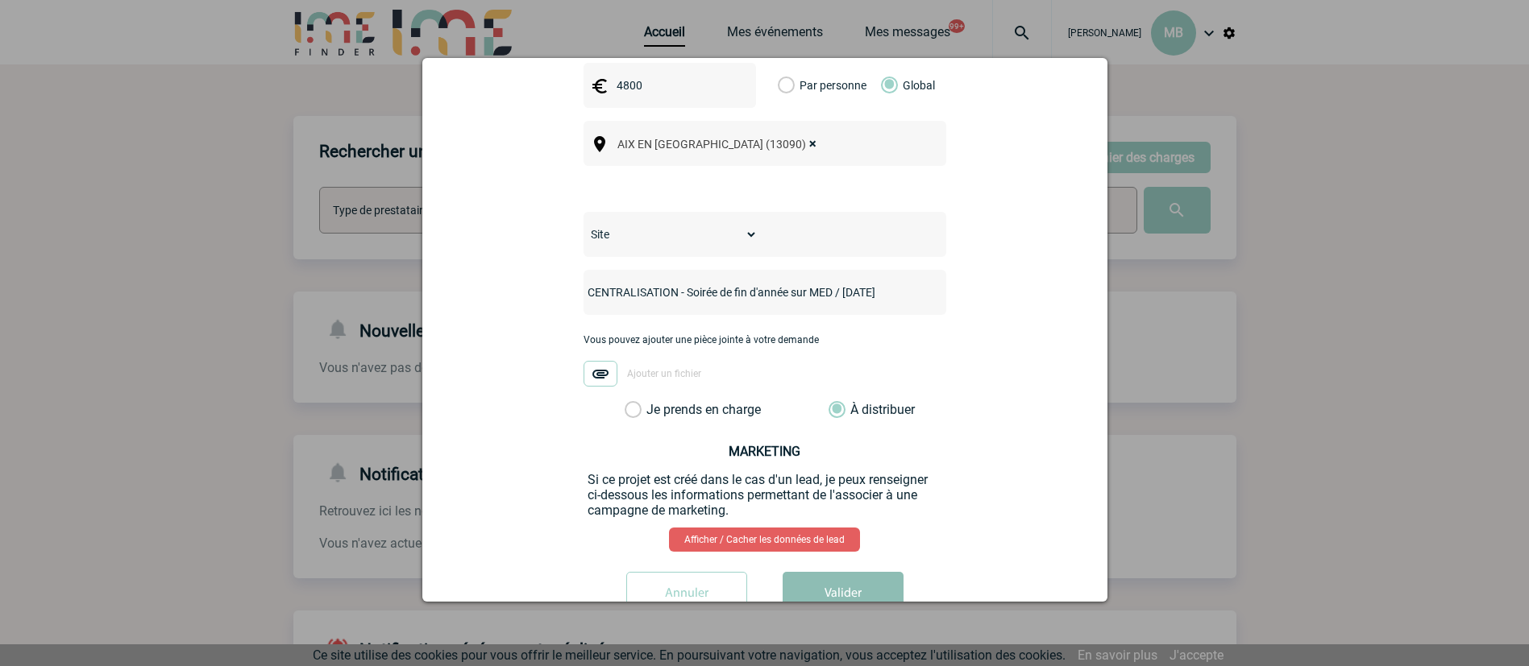
scroll to position [678, 0]
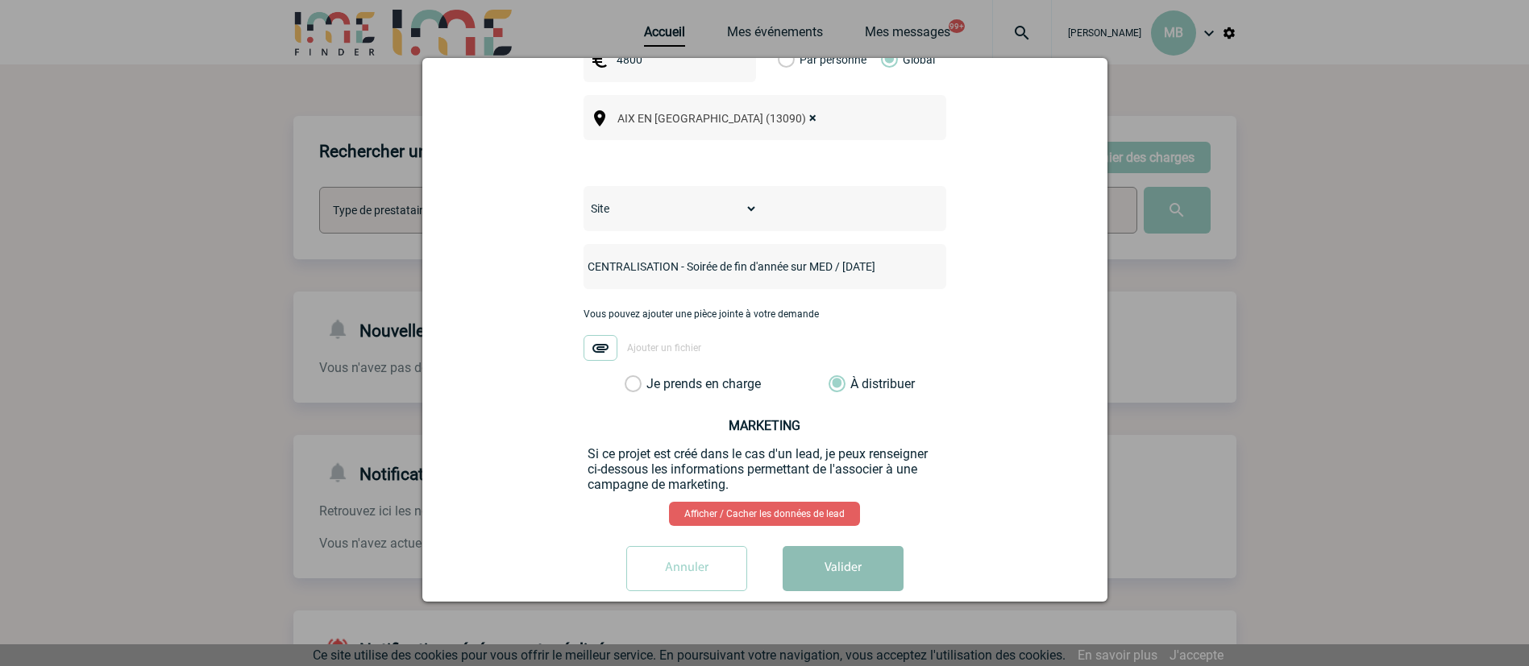
click at [820, 553] on button "Valider" at bounding box center [842, 568] width 121 height 45
click at [733, 197] on select "Site SITE DE BOULOGNE-BILLANCOURT" at bounding box center [671, 209] width 176 height 24
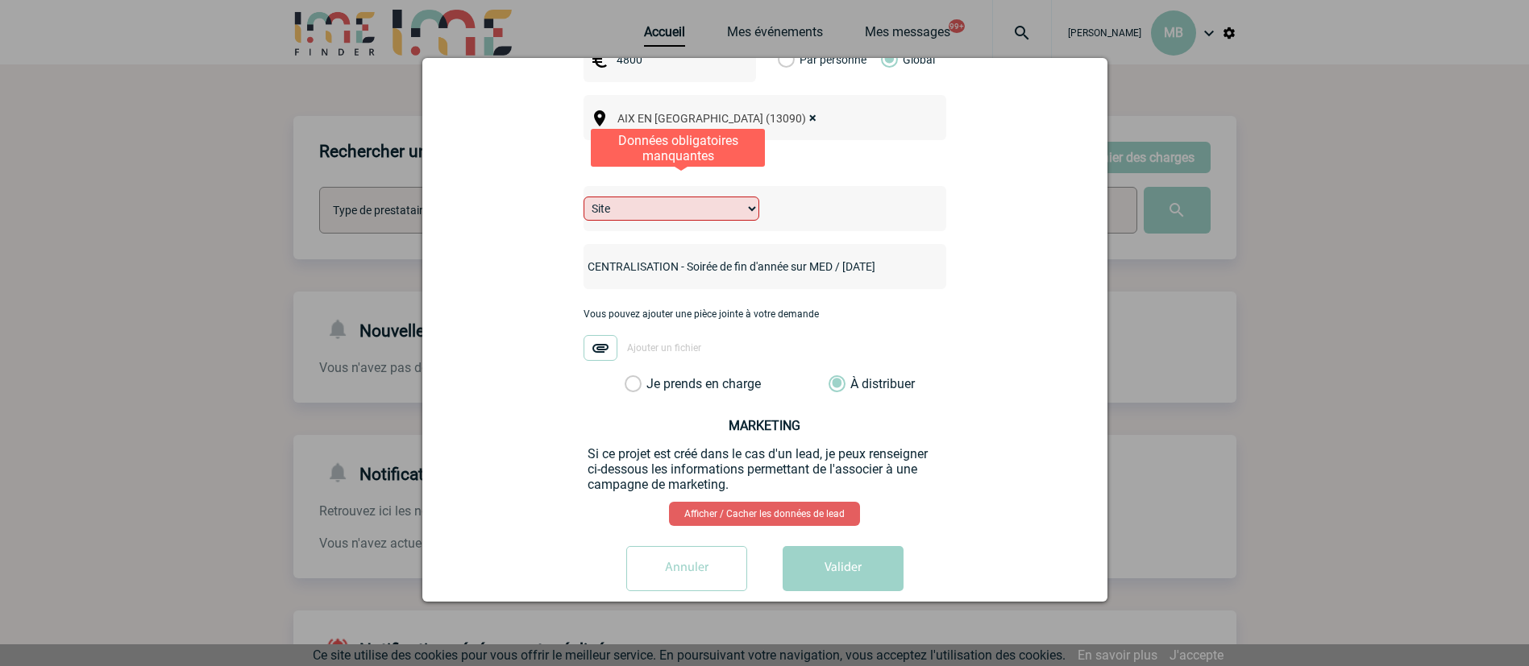
select select "26"
click at [583, 197] on select "Site SITE DE BOULOGNE-BILLANCOURT" at bounding box center [671, 209] width 176 height 24
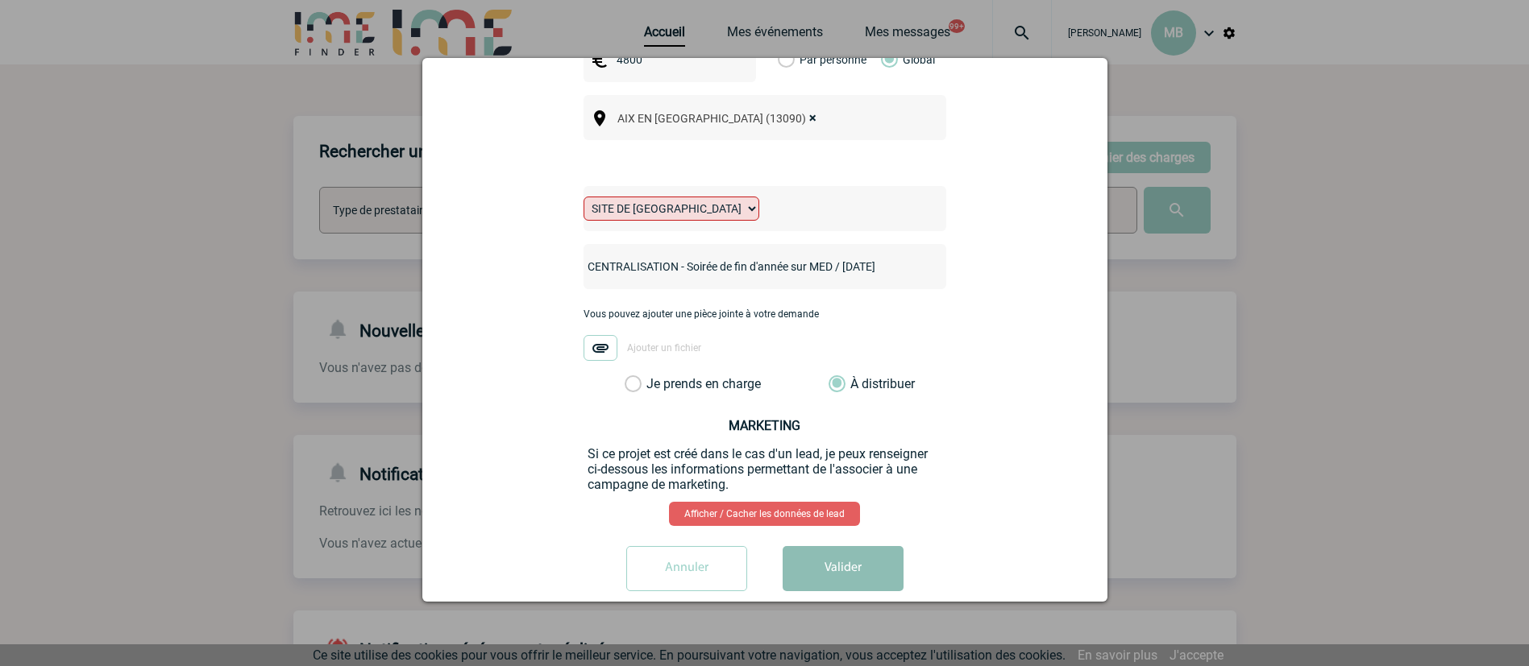
click at [830, 546] on button "Valider" at bounding box center [842, 568] width 121 height 45
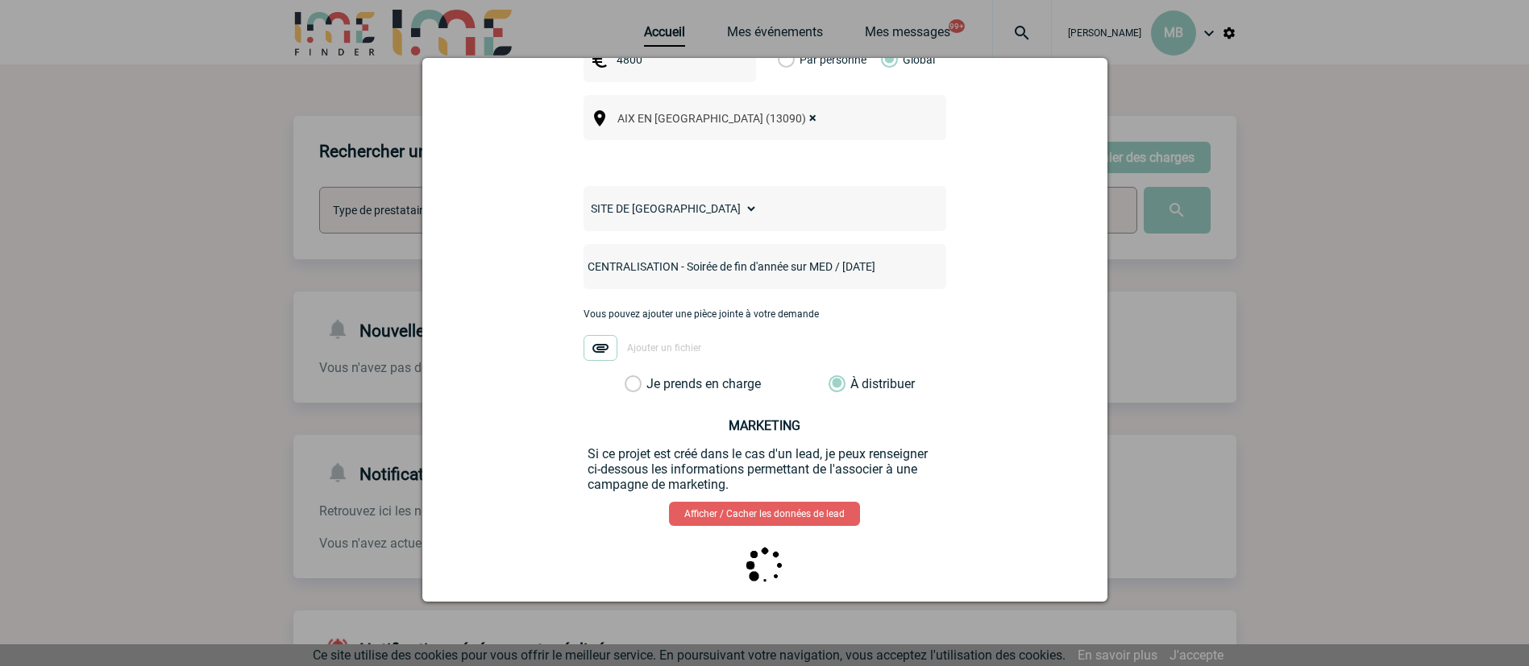
scroll to position [0, 0]
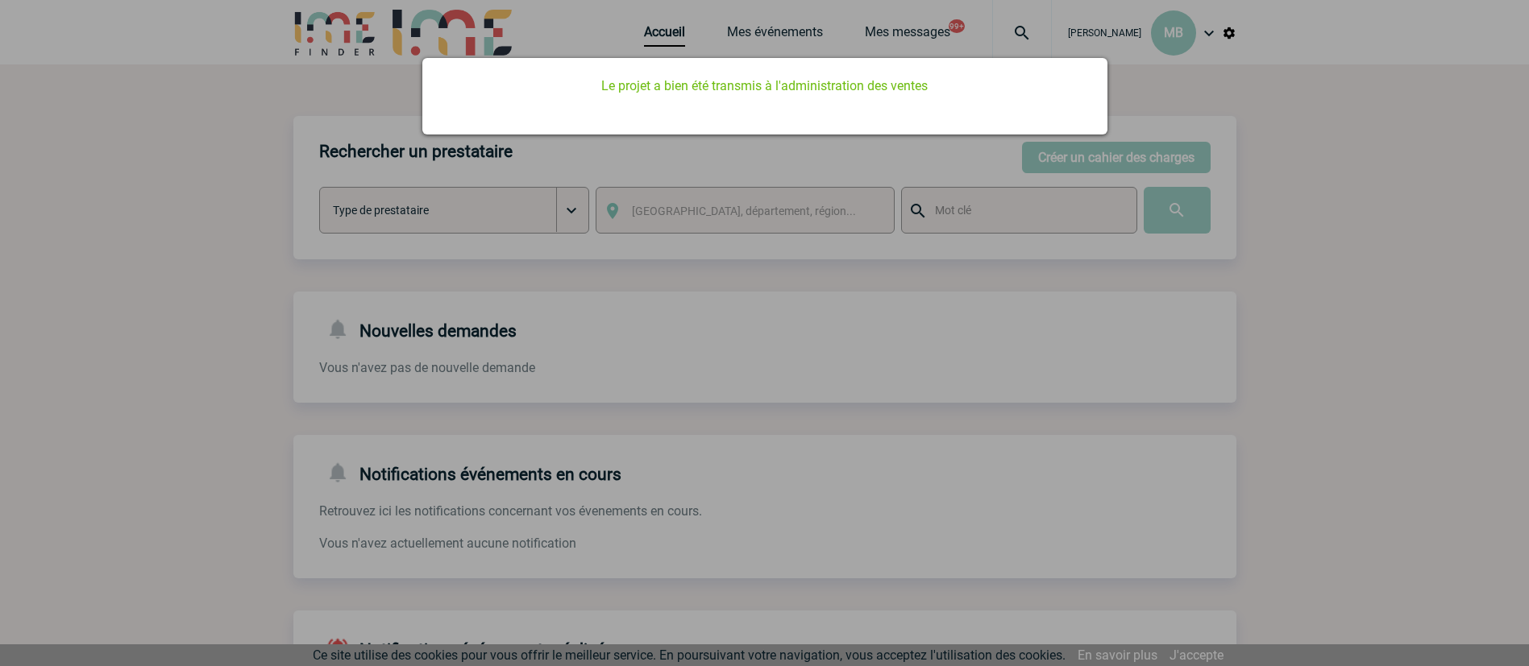
click at [807, 291] on div at bounding box center [764, 333] width 1529 height 666
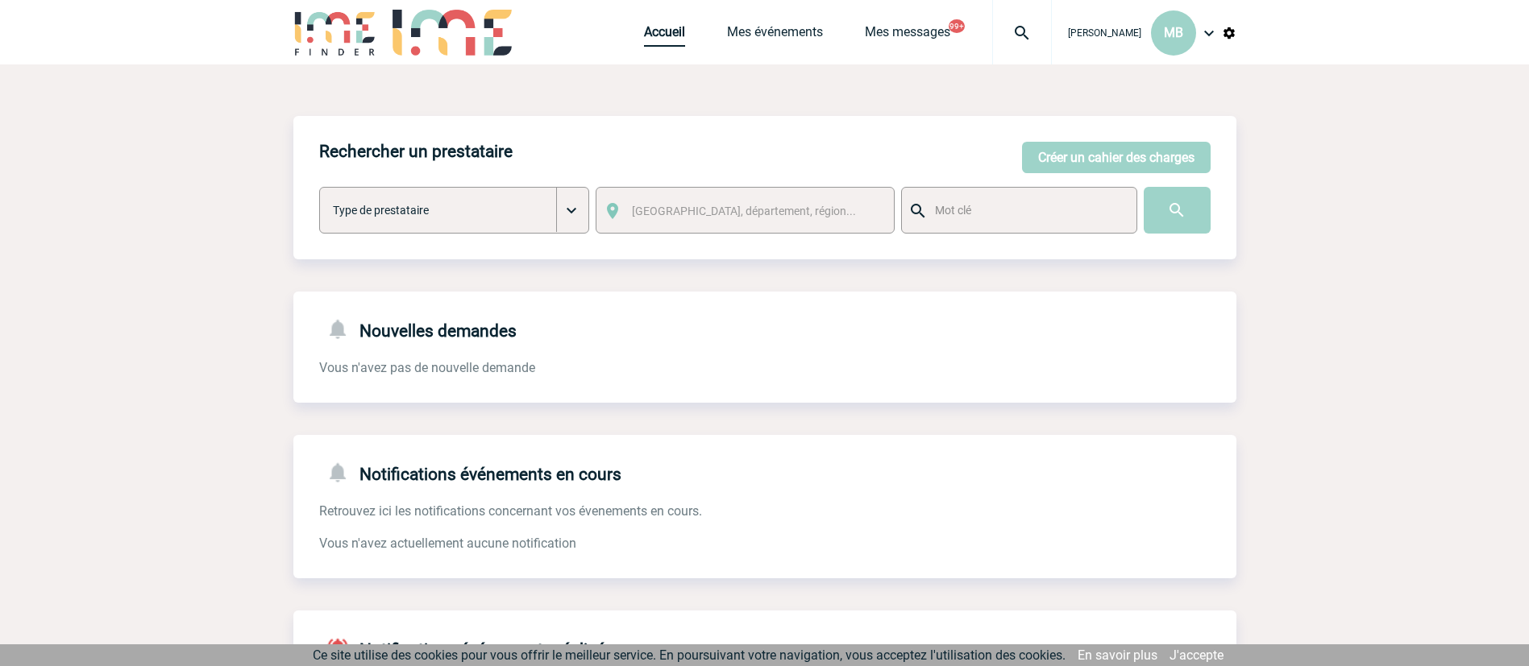
click at [658, 39] on link "Accueil" at bounding box center [664, 35] width 41 height 23
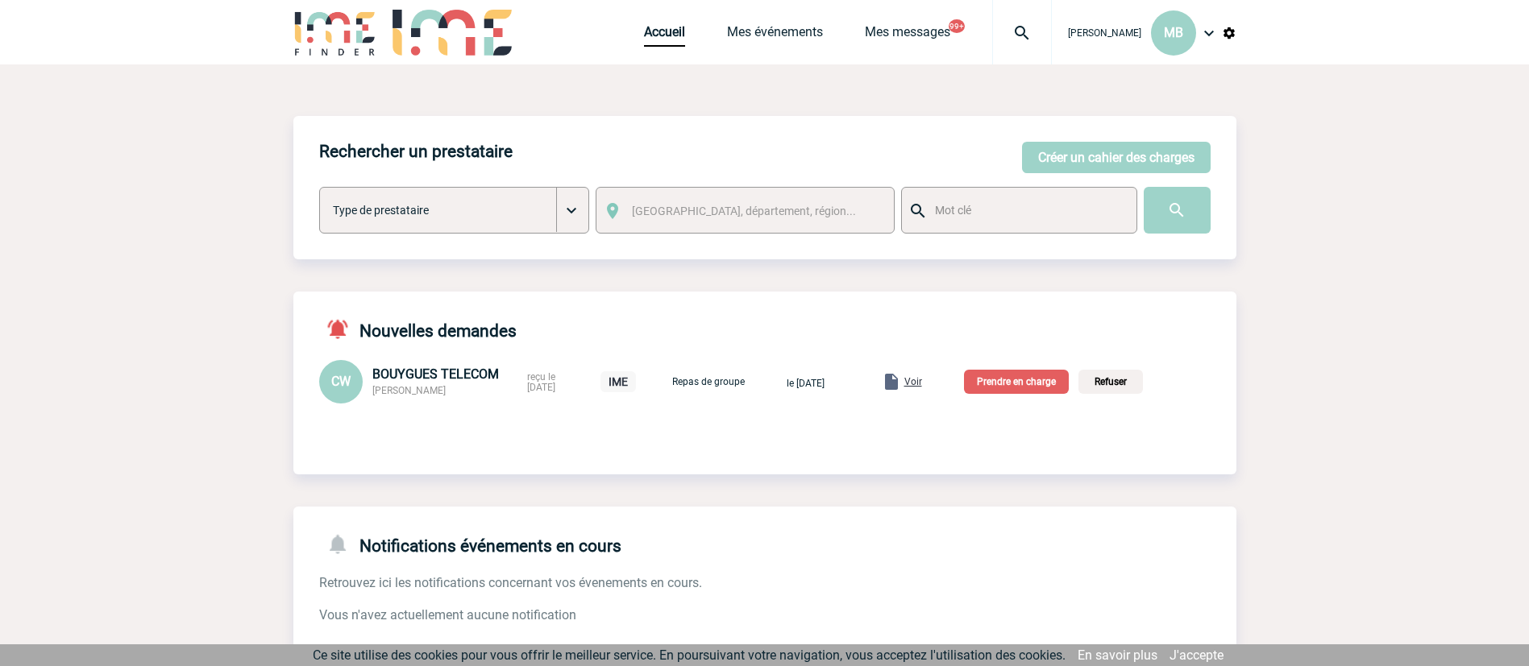
click at [1056, 392] on p "Prendre en charge" at bounding box center [1016, 382] width 105 height 24
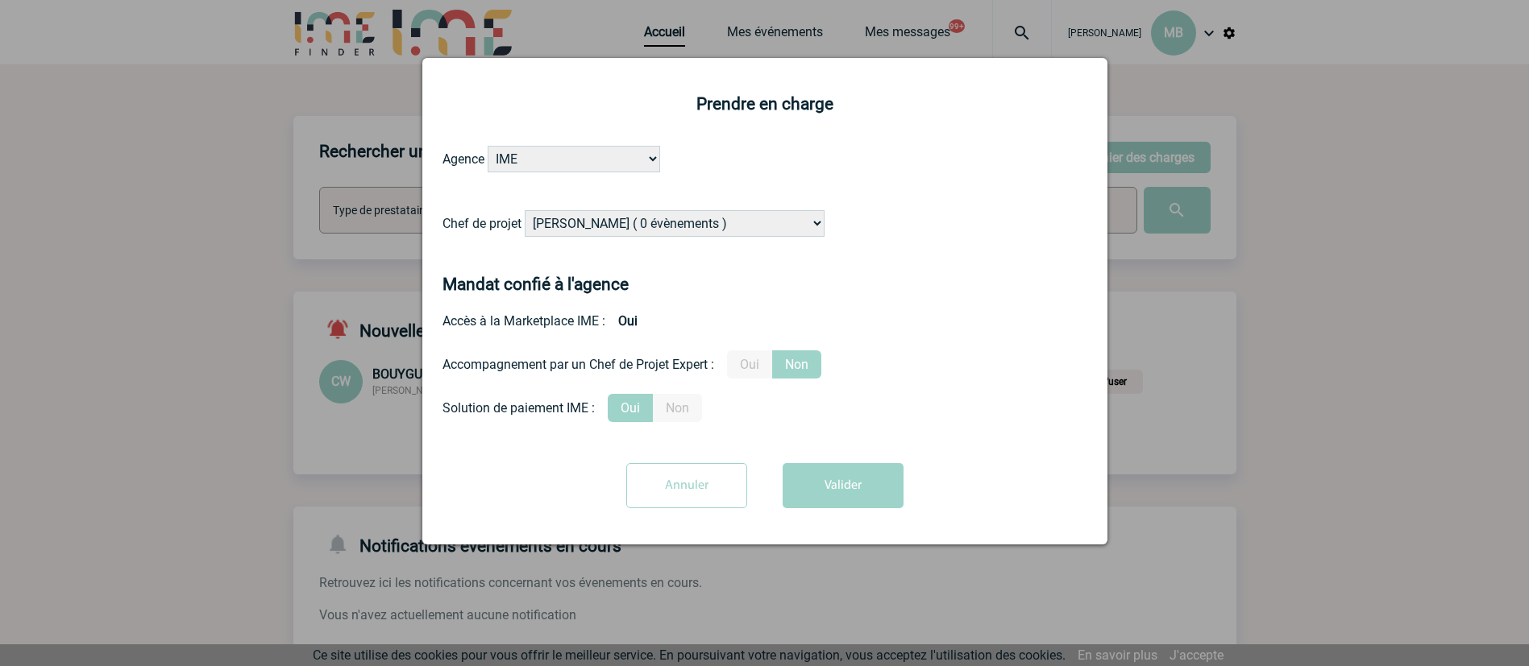
drag, startPoint x: 725, startPoint y: 223, endPoint x: 737, endPoint y: 210, distance: 18.3
click at [725, 223] on select "Alizée VERLAGUET ( 0 évènements ) Anne-Françoise BONHOMME ( 200 évènements ) An…" at bounding box center [675, 223] width 300 height 27
select select "94396"
click at [525, 211] on select "Alizée VERLAGUET ( 0 évènements ) Anne-Françoise BONHOMME ( 200 évènements ) An…" at bounding box center [675, 223] width 300 height 27
click at [863, 478] on button "Valider" at bounding box center [842, 485] width 121 height 45
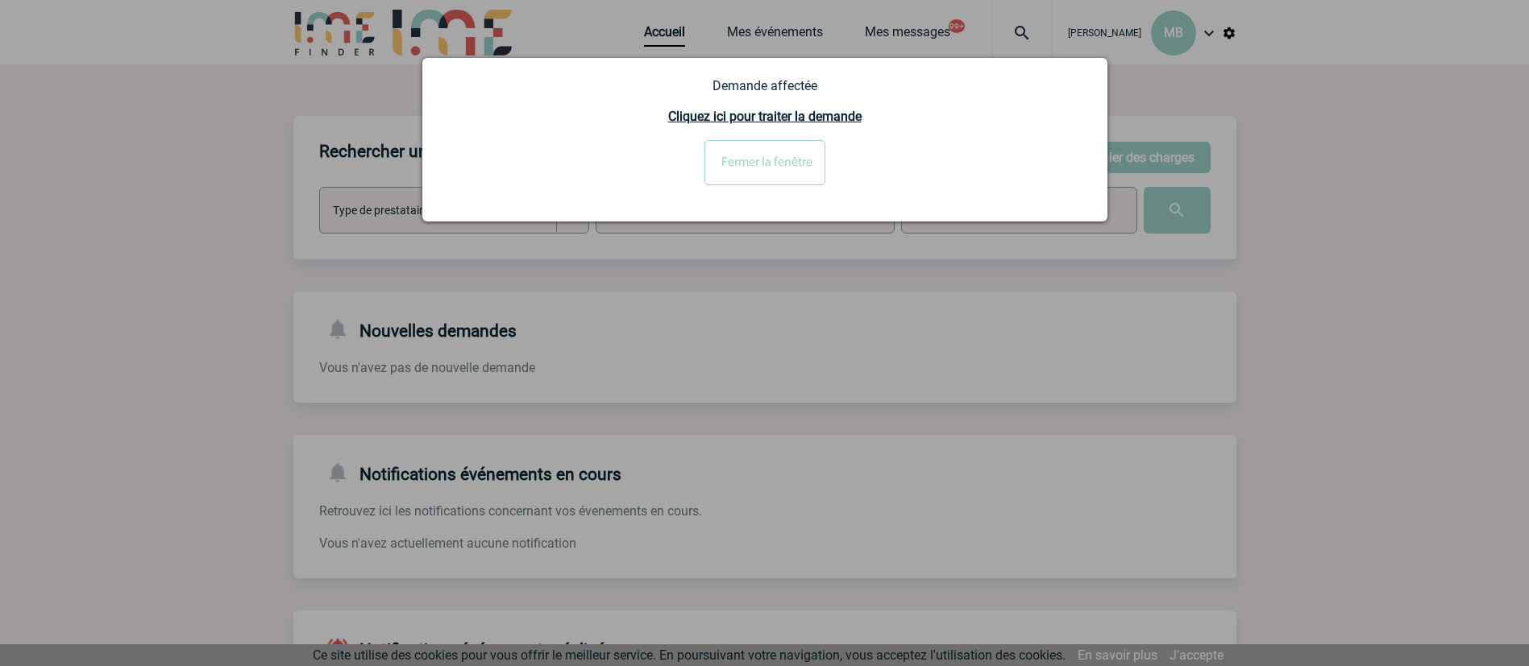
click at [801, 158] on input "Fermer la fenêtre" at bounding box center [764, 162] width 121 height 45
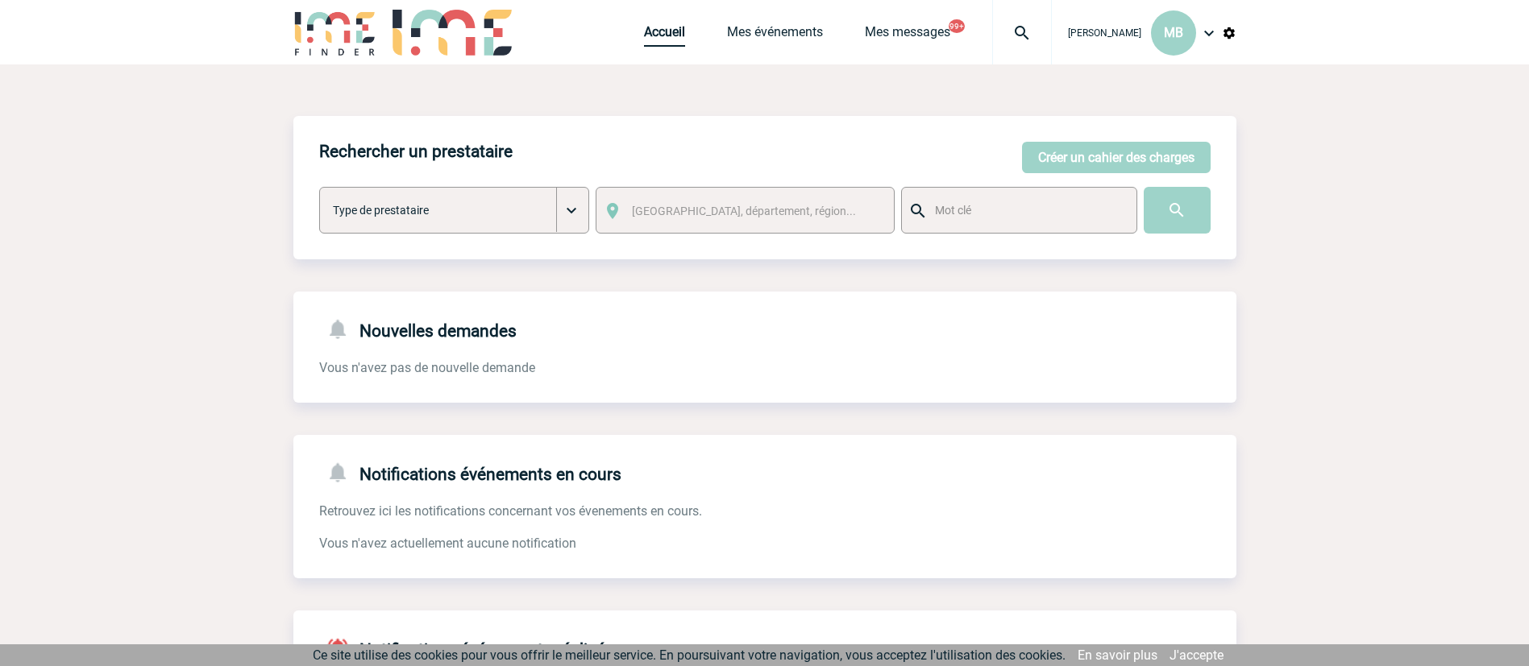
click at [659, 40] on body "Marion BOUYSSE MB Accueil Mes événements" at bounding box center [764, 496] width 1529 height 992
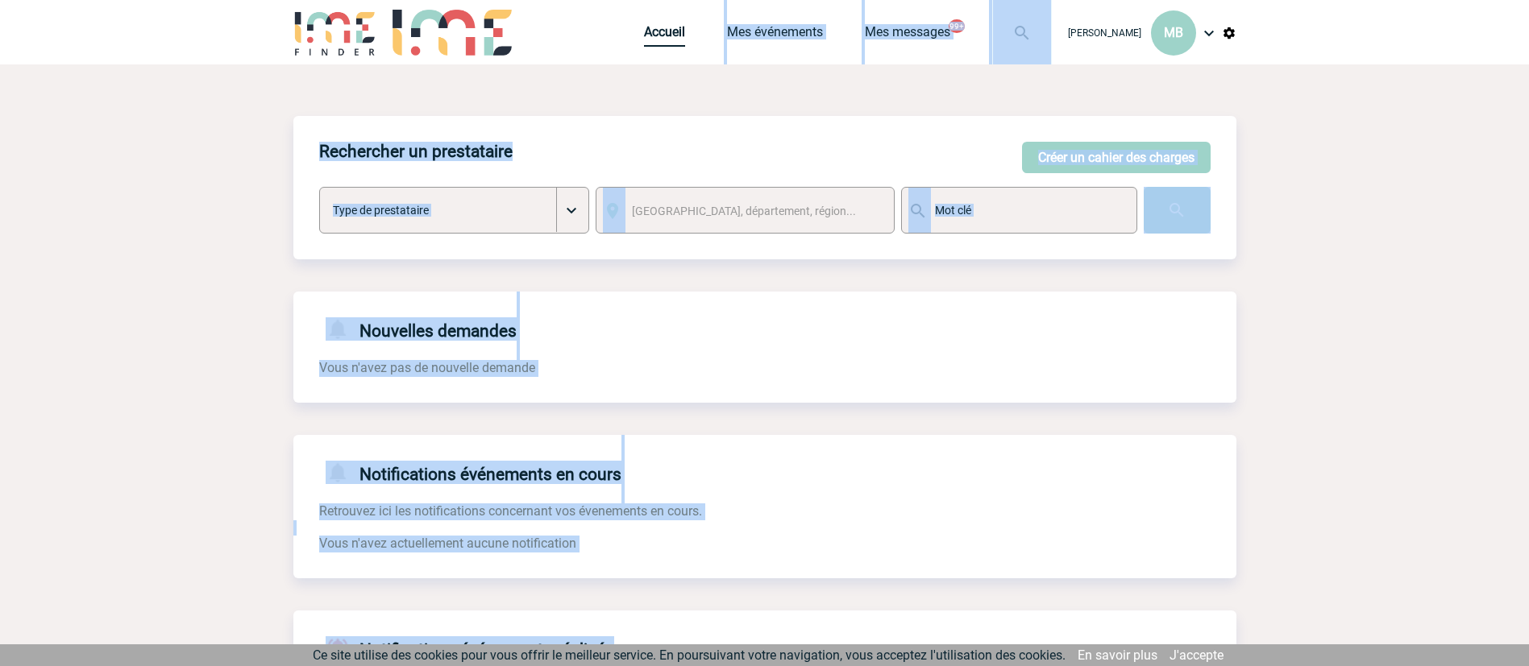
click at [651, 33] on link "Accueil" at bounding box center [664, 35] width 41 height 23
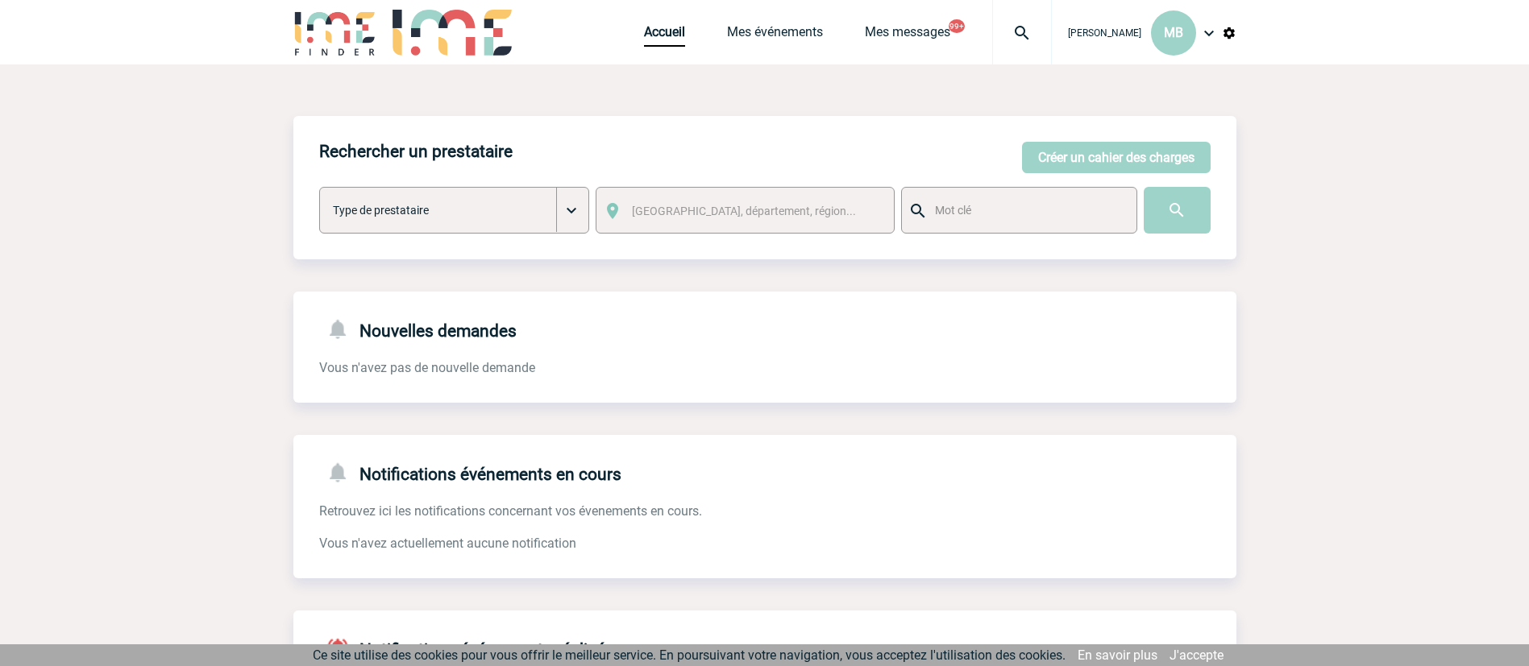
click at [796, 15] on div "Accueil Mes événements Mes messages 99+ Projet, client Projet, client" at bounding box center [848, 32] width 408 height 64
click at [806, 44] on link "Mes événements" at bounding box center [775, 35] width 96 height 23
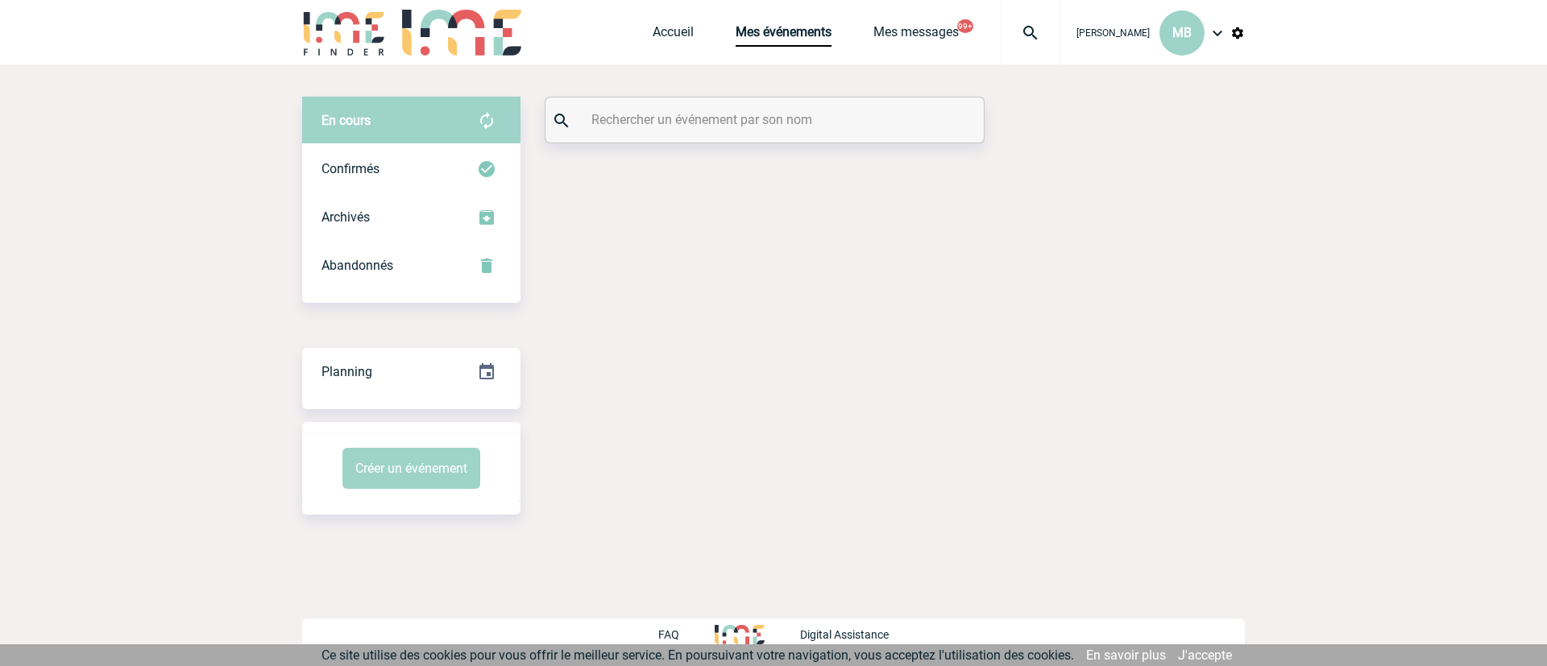
click at [715, 117] on input "text" at bounding box center [766, 119] width 359 height 23
paste input "2000426036"
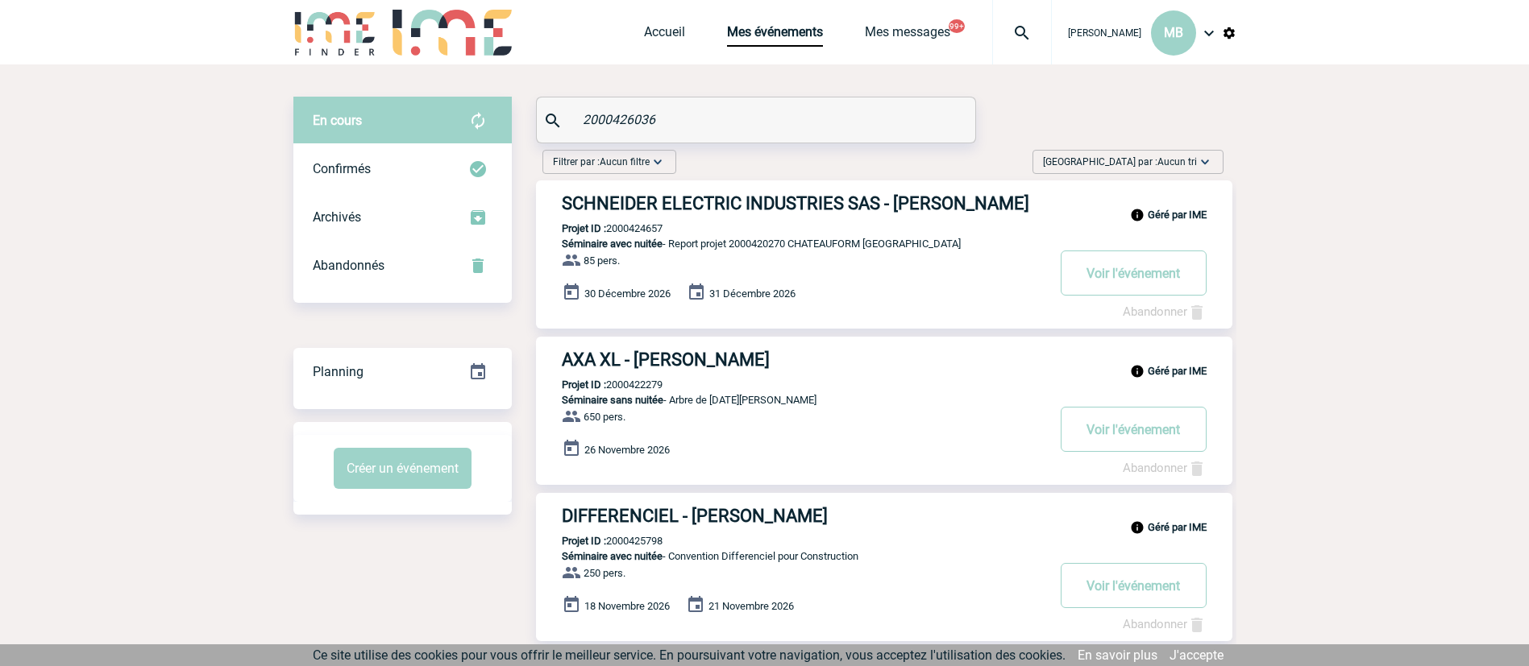
type input "2000426036"
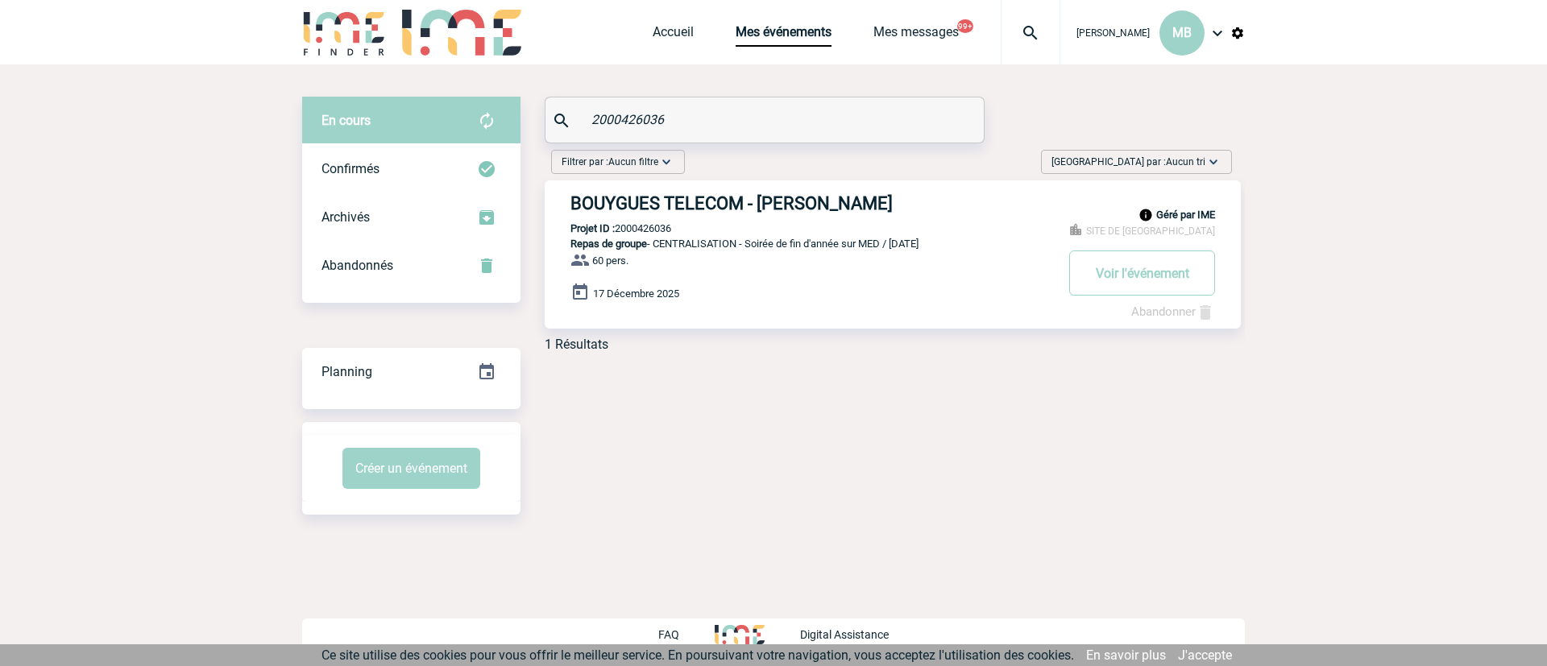
click at [786, 200] on h3 "BOUYGUES TELECOM - [PERSON_NAME]" at bounding box center [813, 203] width 484 height 20
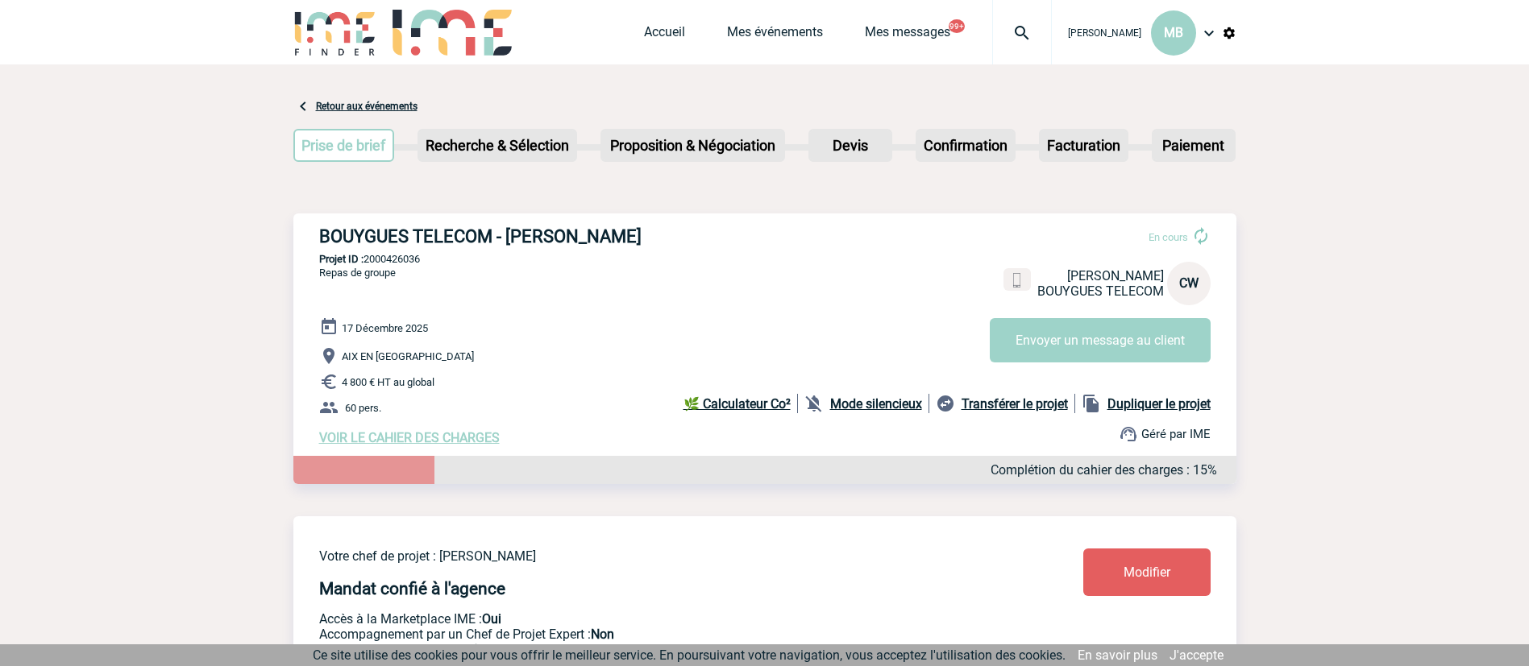
click at [368, 441] on span "VOIR LE CAHIER DES CHARGES" at bounding box center [409, 437] width 181 height 15
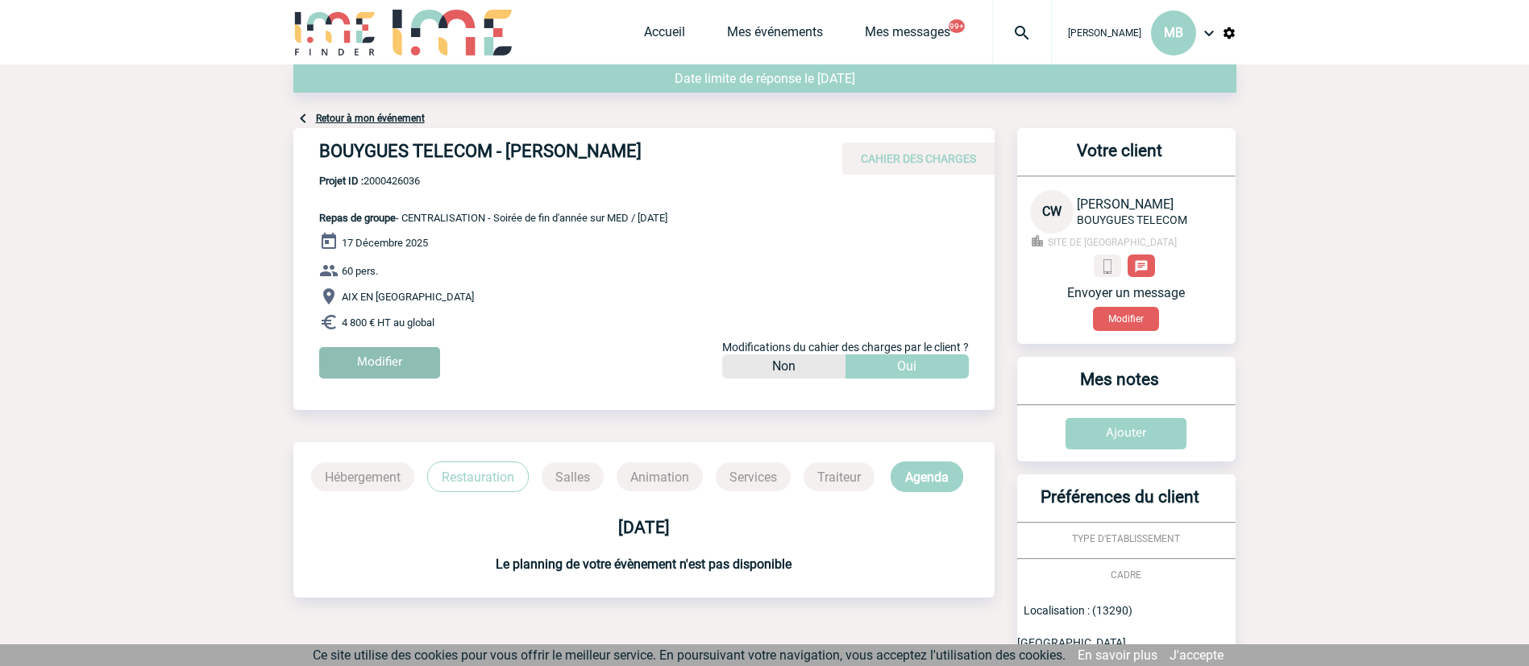
click at [388, 369] on input "Modifier" at bounding box center [379, 362] width 121 height 31
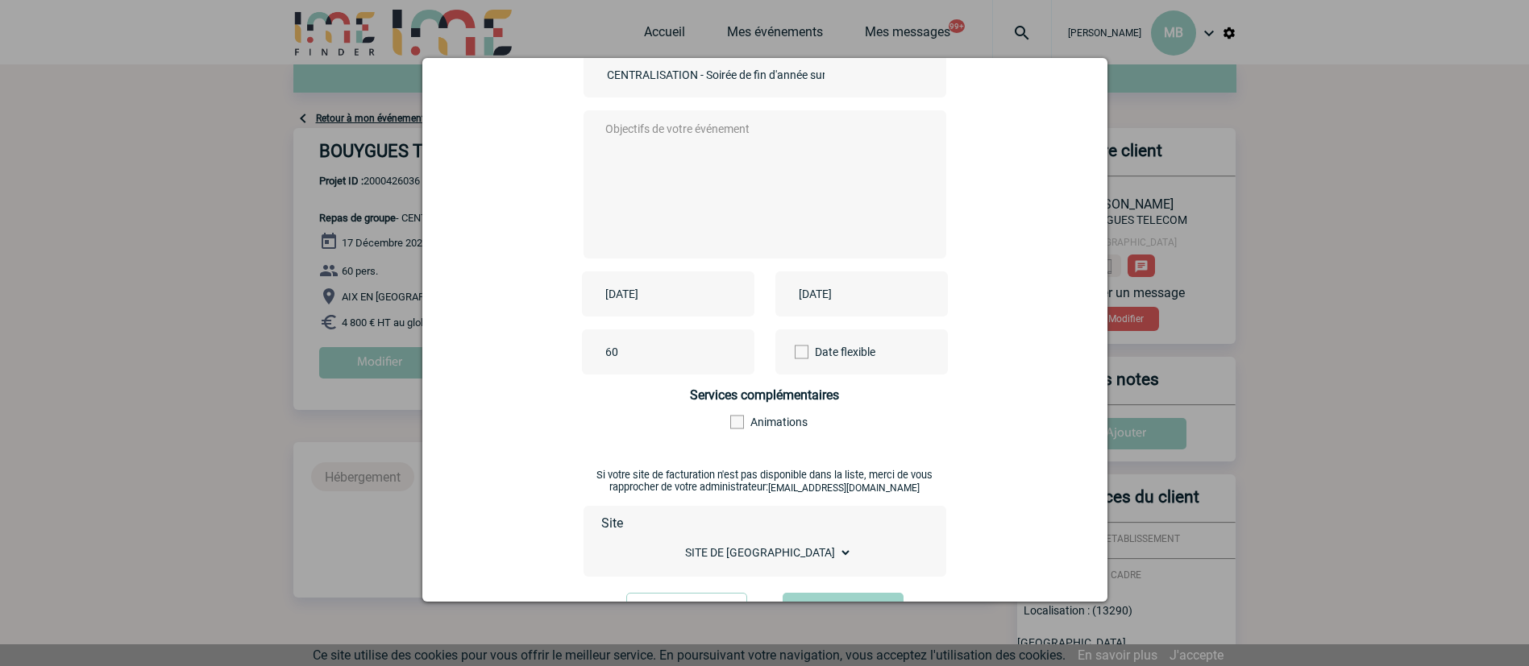
scroll to position [228, 0]
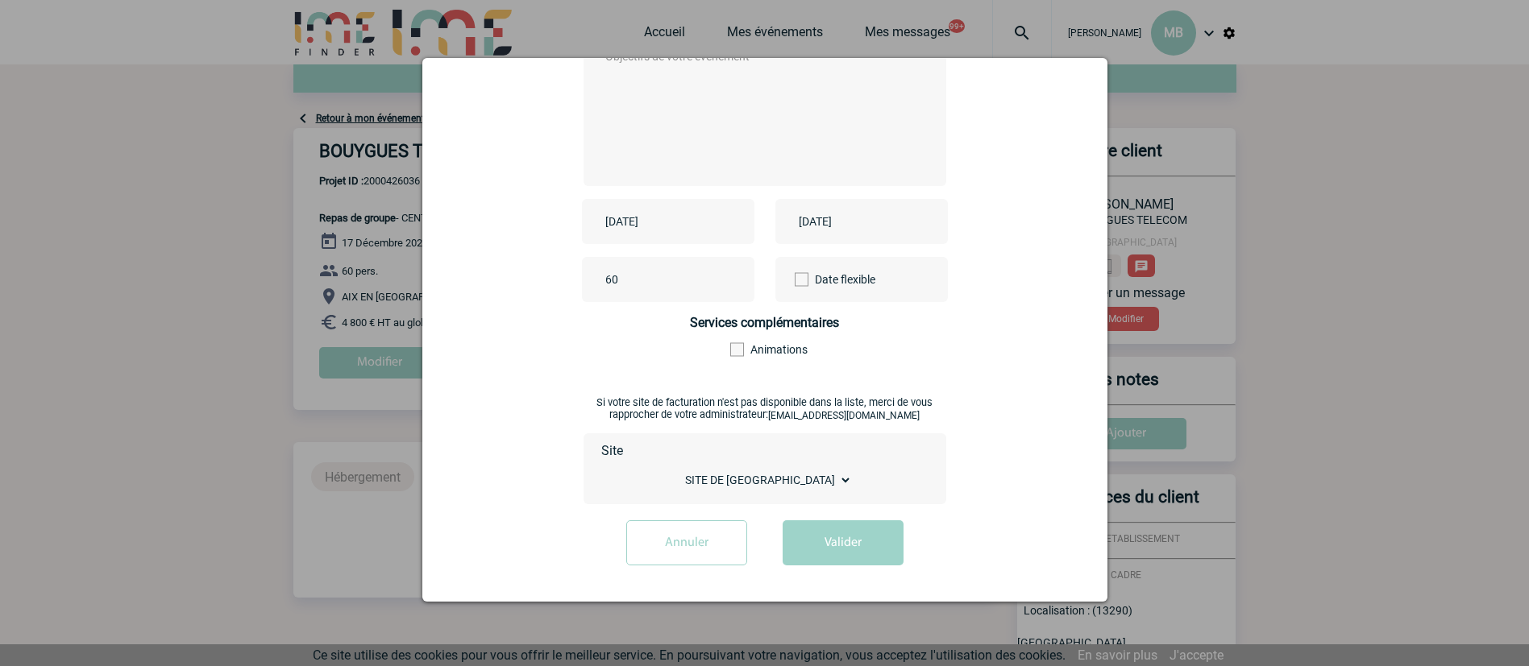
click at [1397, 276] on div at bounding box center [764, 333] width 1529 height 666
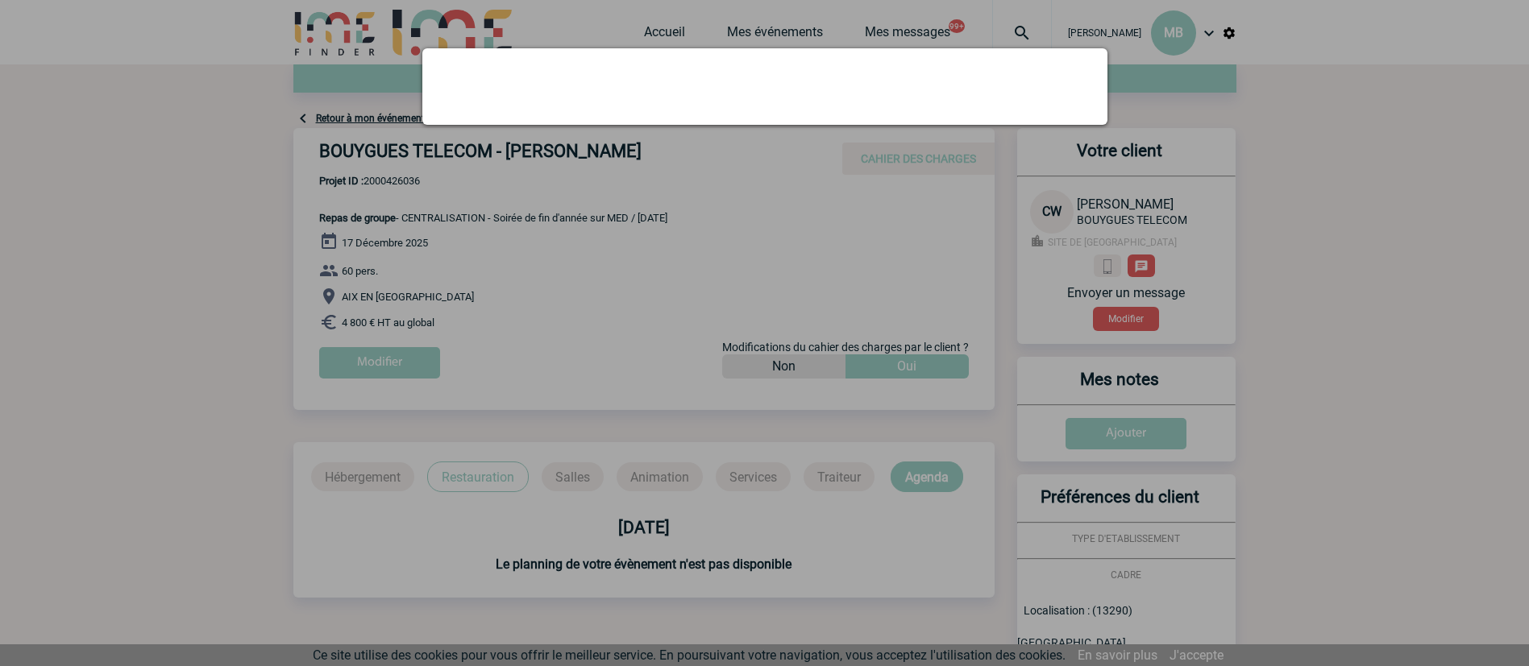
scroll to position [0, 0]
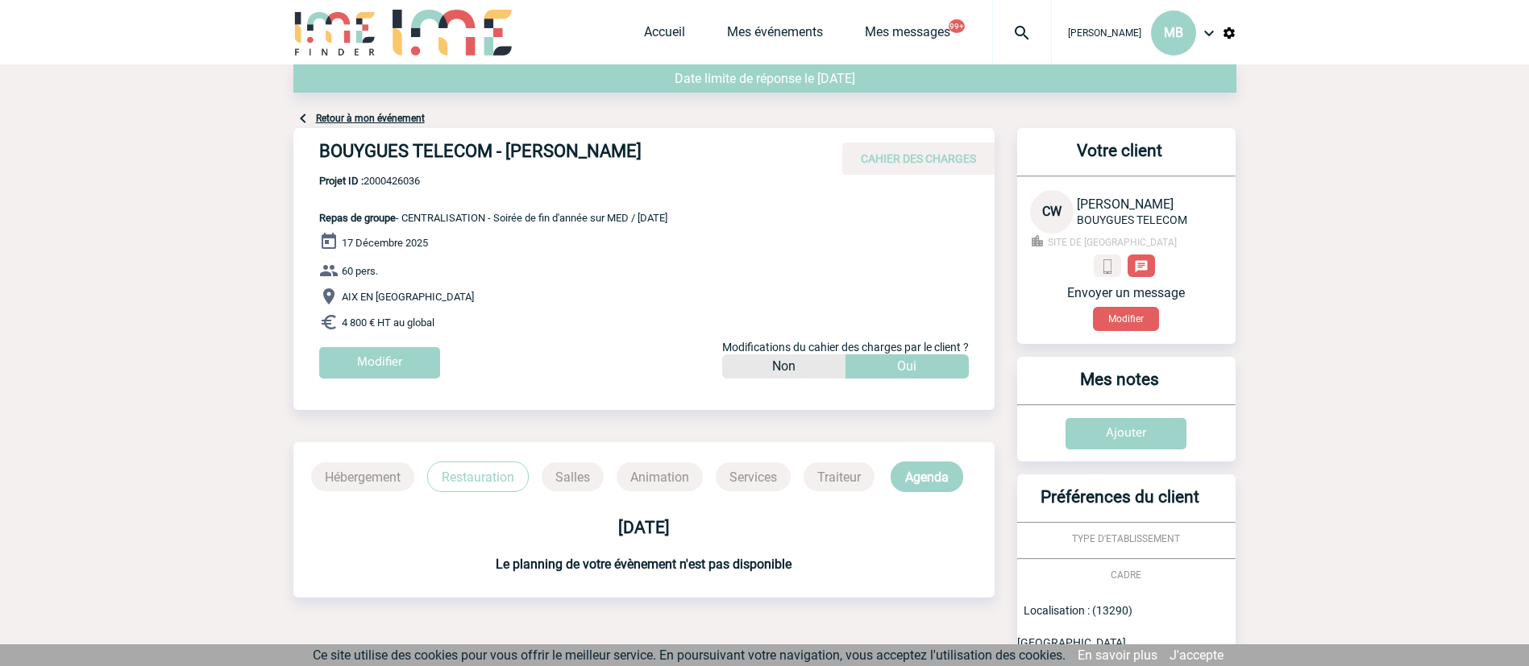
click at [900, 158] on span "CAHIER DES CHARGES" at bounding box center [918, 158] width 115 height 13
click at [362, 131] on div "BOUYGUES TELECOM - Candice WANTIEZ CAHIER DES CHARGES" at bounding box center [643, 151] width 701 height 47
click at [351, 116] on link "Retour à mon événement" at bounding box center [370, 118] width 109 height 11
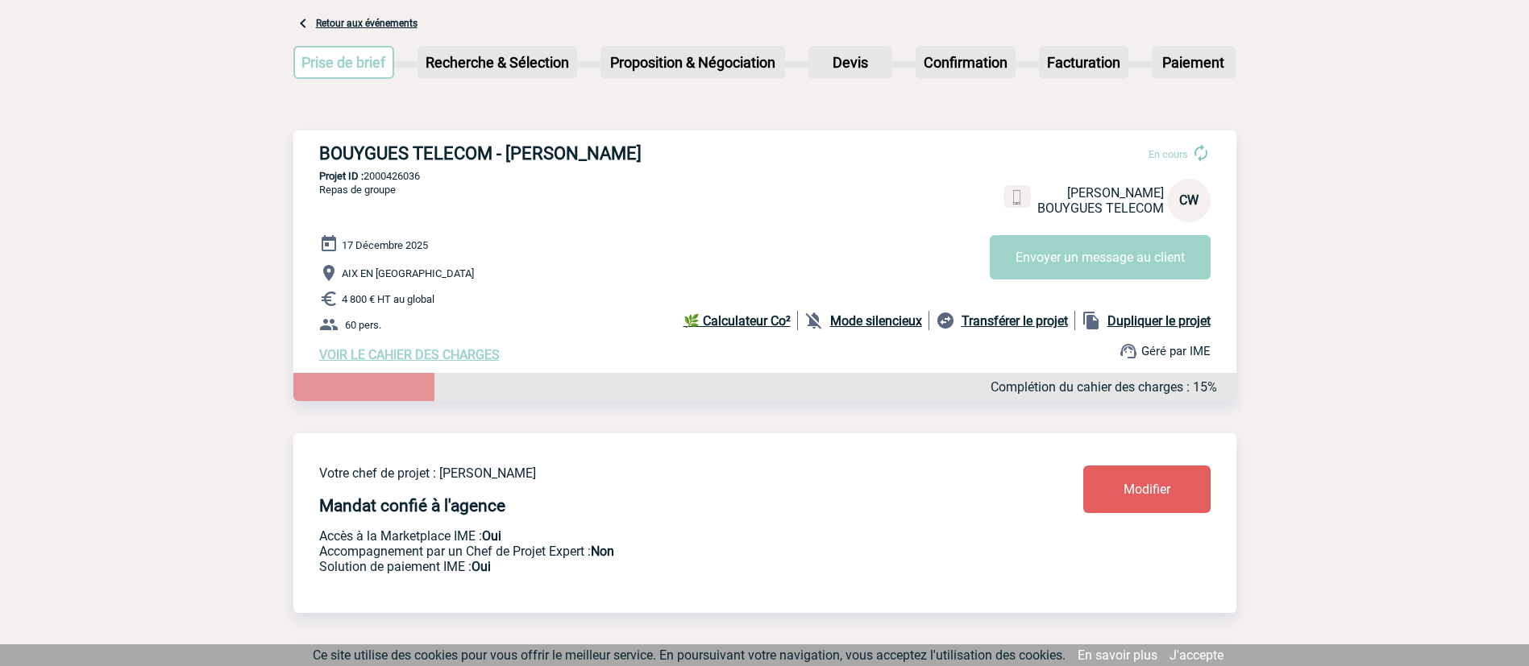
scroll to position [121, 0]
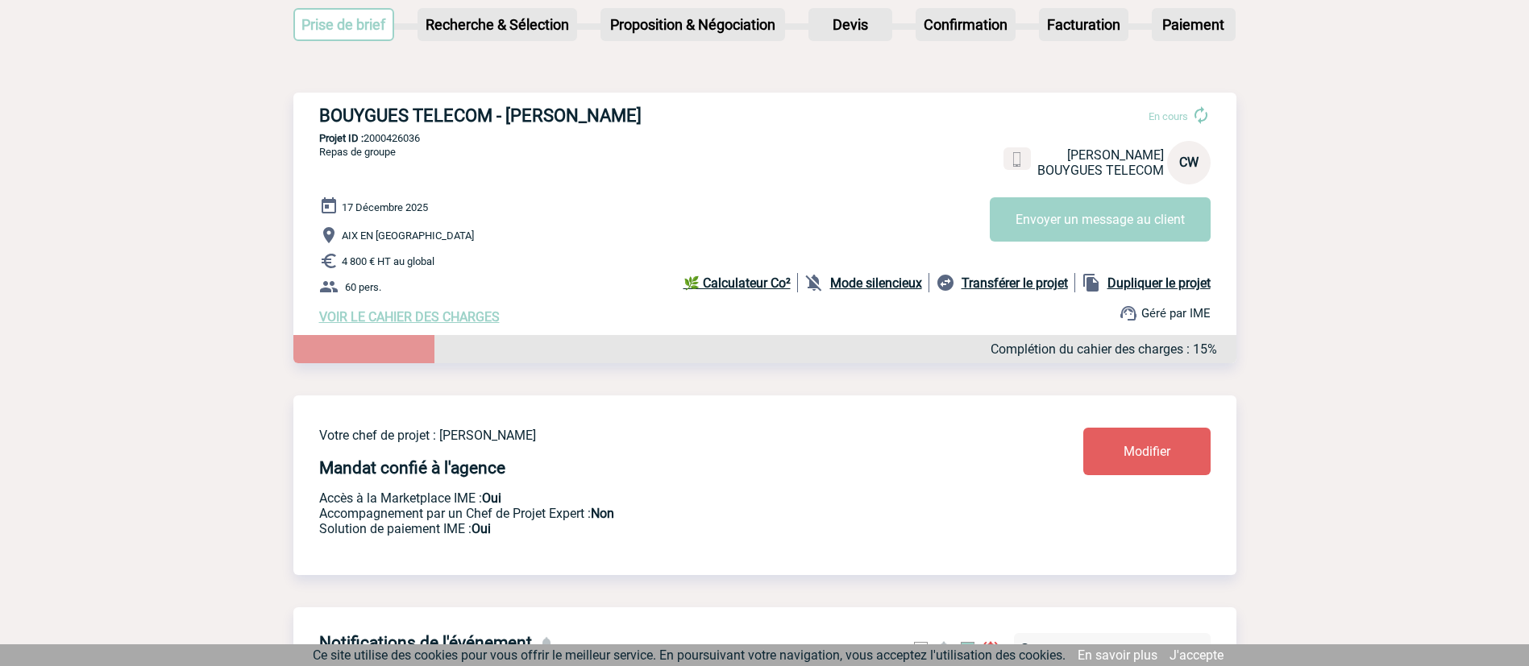
click at [1165, 446] on link "Modifier" at bounding box center [1146, 452] width 127 height 48
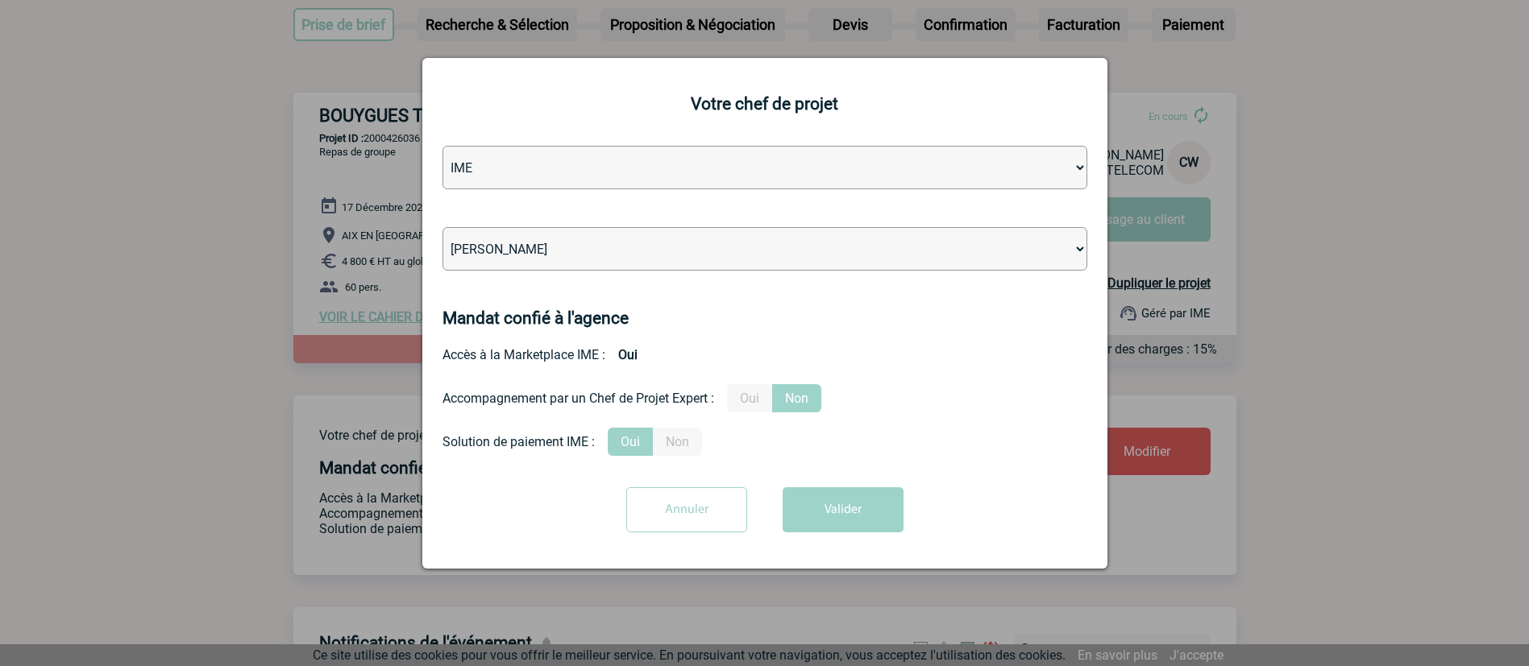
click at [775, 254] on select "[PERSON_NAME] [PERSON_NAME] [PERSON_NAME] Jean-[PERSON_NAME] [PERSON_NAME] [PER…" at bounding box center [764, 249] width 645 height 44
select select "132753"
click at [873, 210] on form "Agence IME IME Nantes IME [GEOGRAPHIC_DATA] [PERSON_NAME] [PERSON_NAME] [PERSON…" at bounding box center [764, 345] width 645 height 399
click at [823, 505] on button "Valider" at bounding box center [842, 510] width 121 height 45
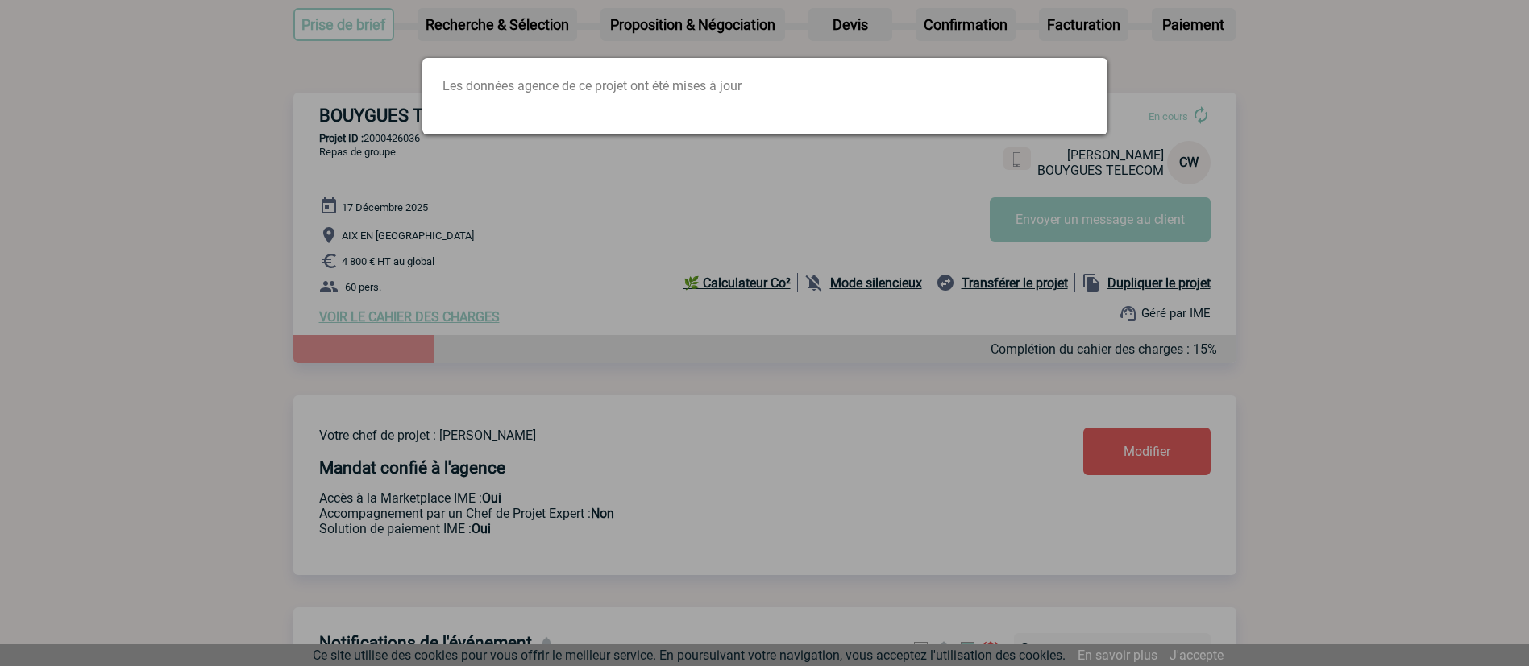
drag, startPoint x: 504, startPoint y: 247, endPoint x: 517, endPoint y: 181, distance: 68.1
click at [502, 246] on div at bounding box center [764, 333] width 1529 height 666
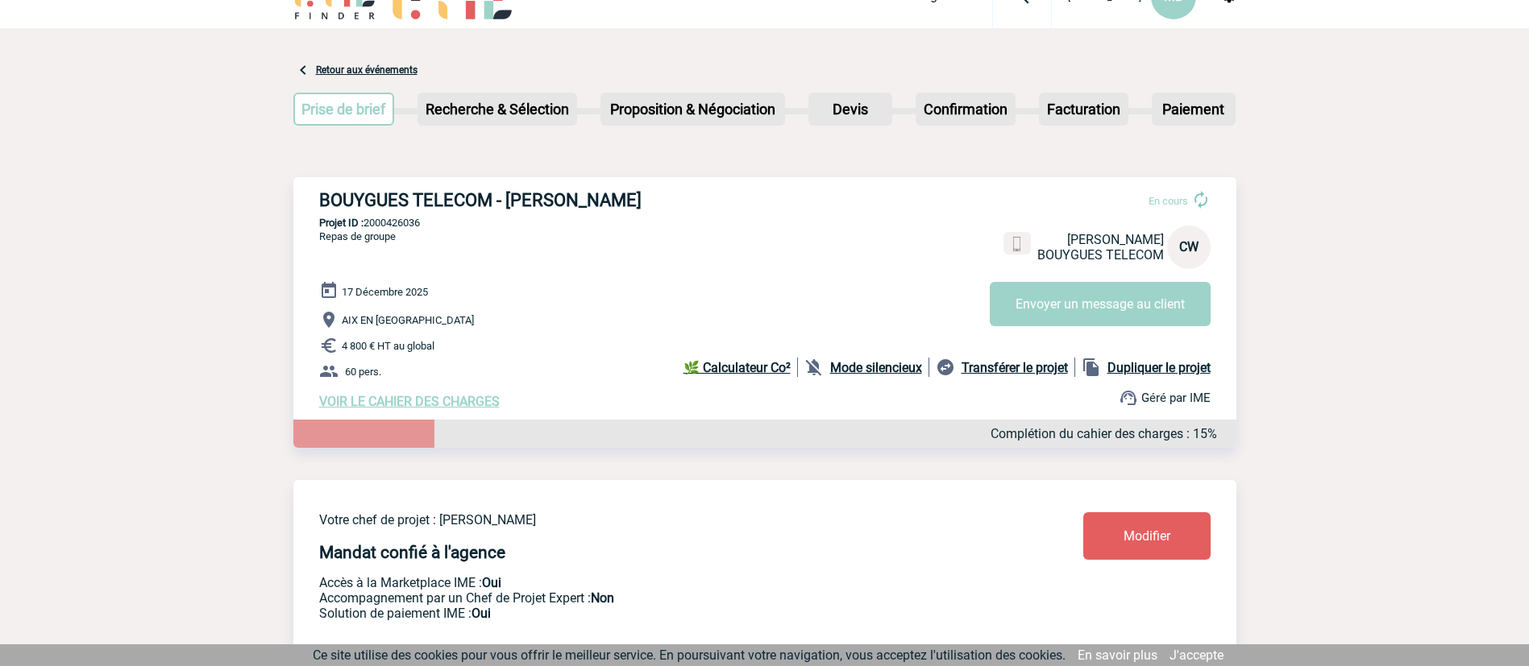
scroll to position [0, 0]
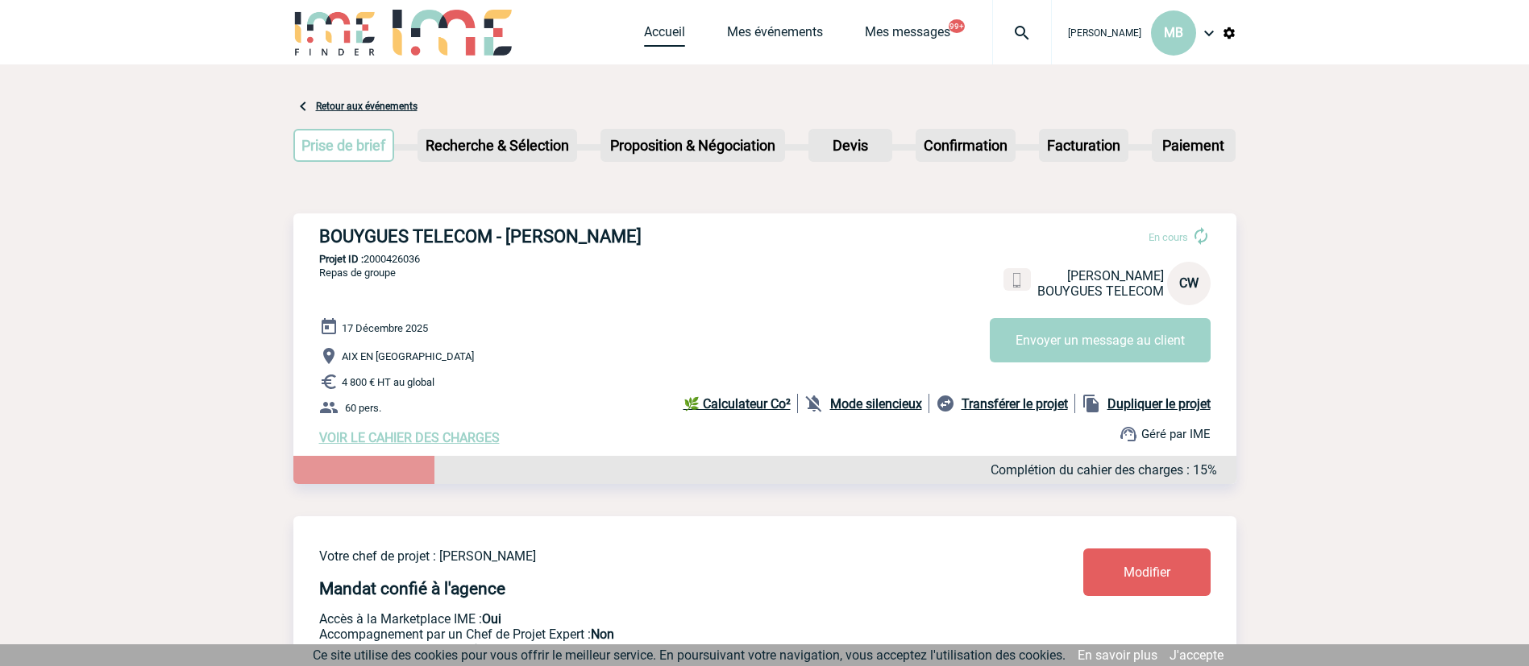
click at [661, 35] on link "Accueil" at bounding box center [664, 35] width 41 height 23
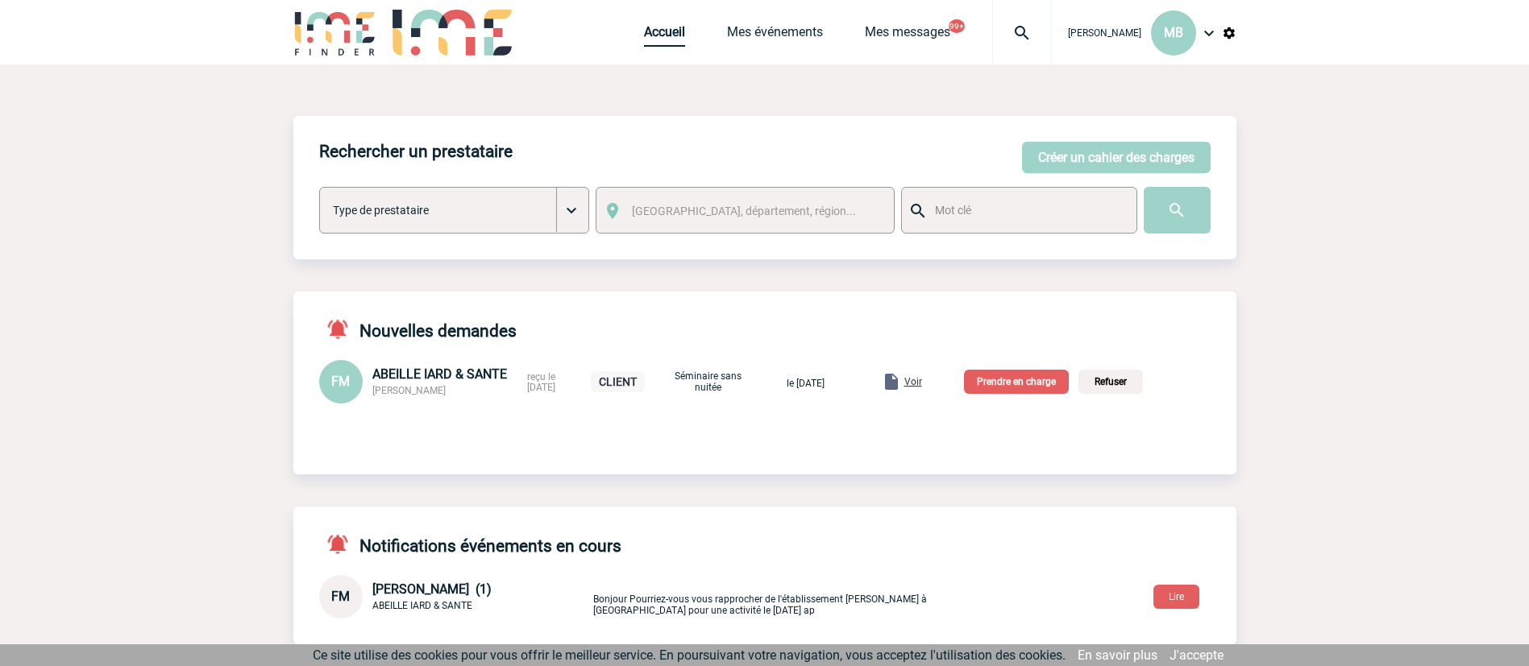
click at [647, 32] on link "Accueil" at bounding box center [664, 35] width 41 height 23
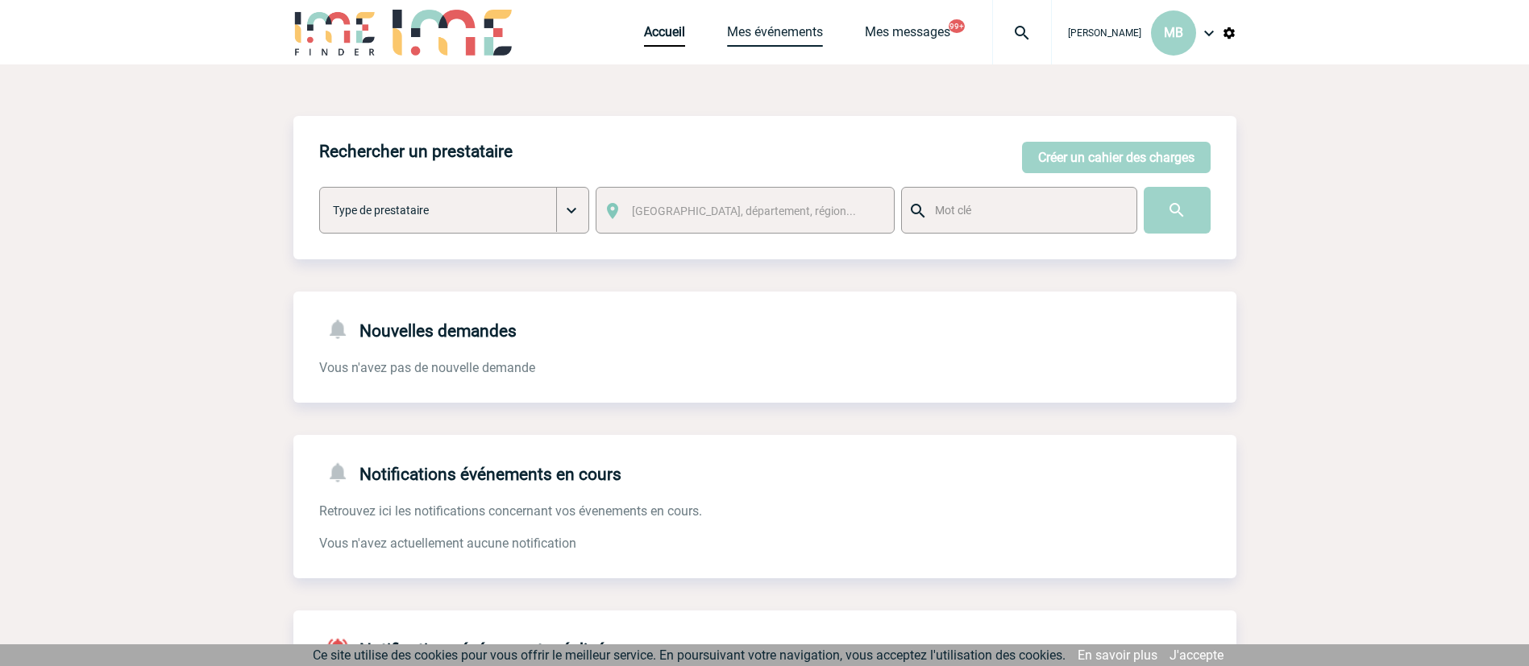
click at [782, 34] on link "Mes événements" at bounding box center [775, 35] width 96 height 23
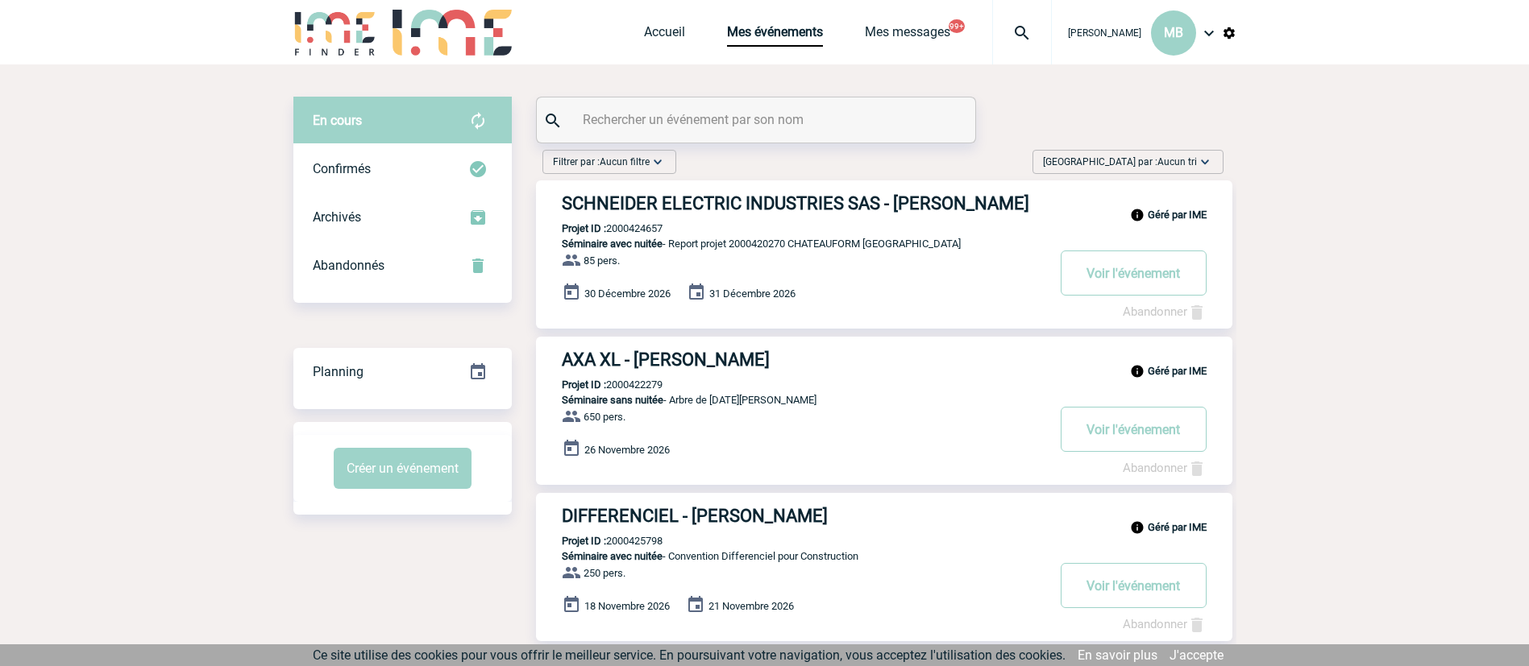
click at [766, 130] on input "text" at bounding box center [758, 119] width 359 height 23
paste input "2000425896"
type input "2000425896"
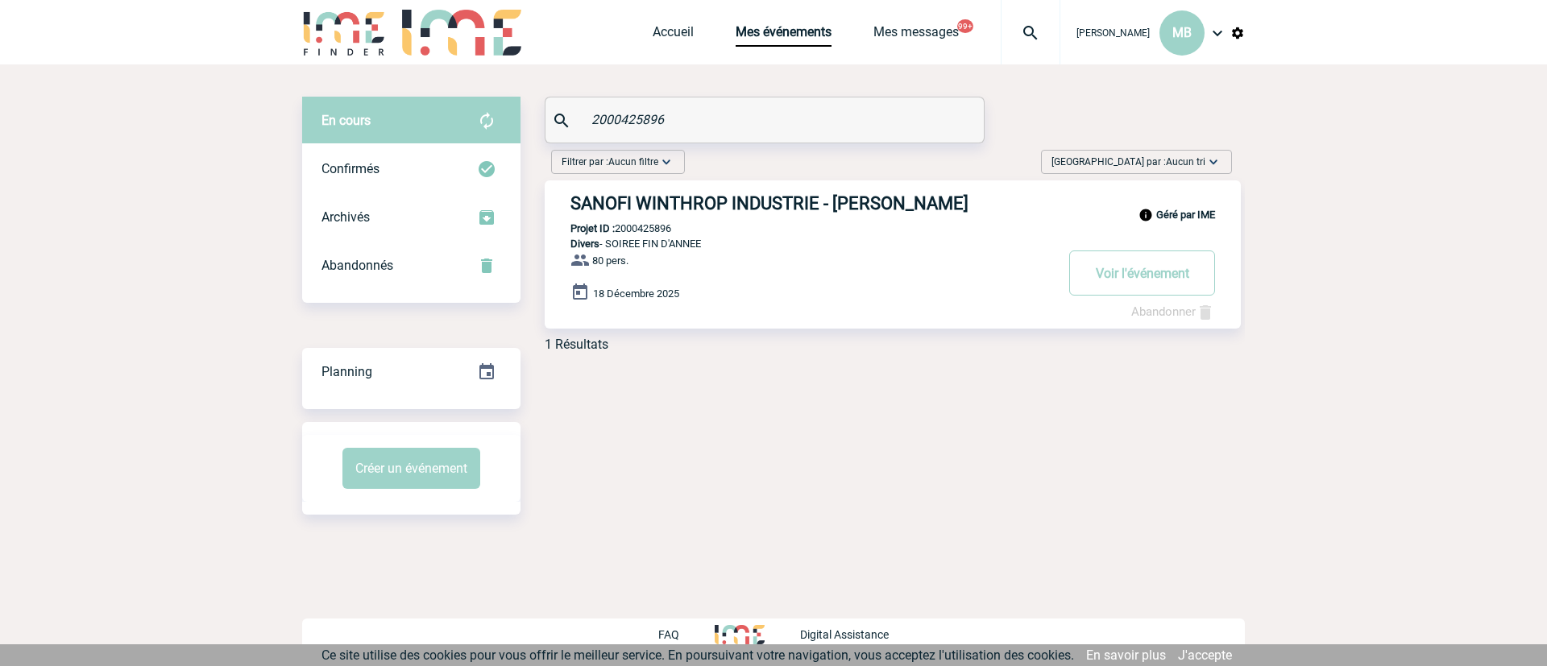
click at [834, 205] on h3 "SANOFI WINTHROP INDUSTRIE - Laure BOUCHERON" at bounding box center [813, 203] width 484 height 20
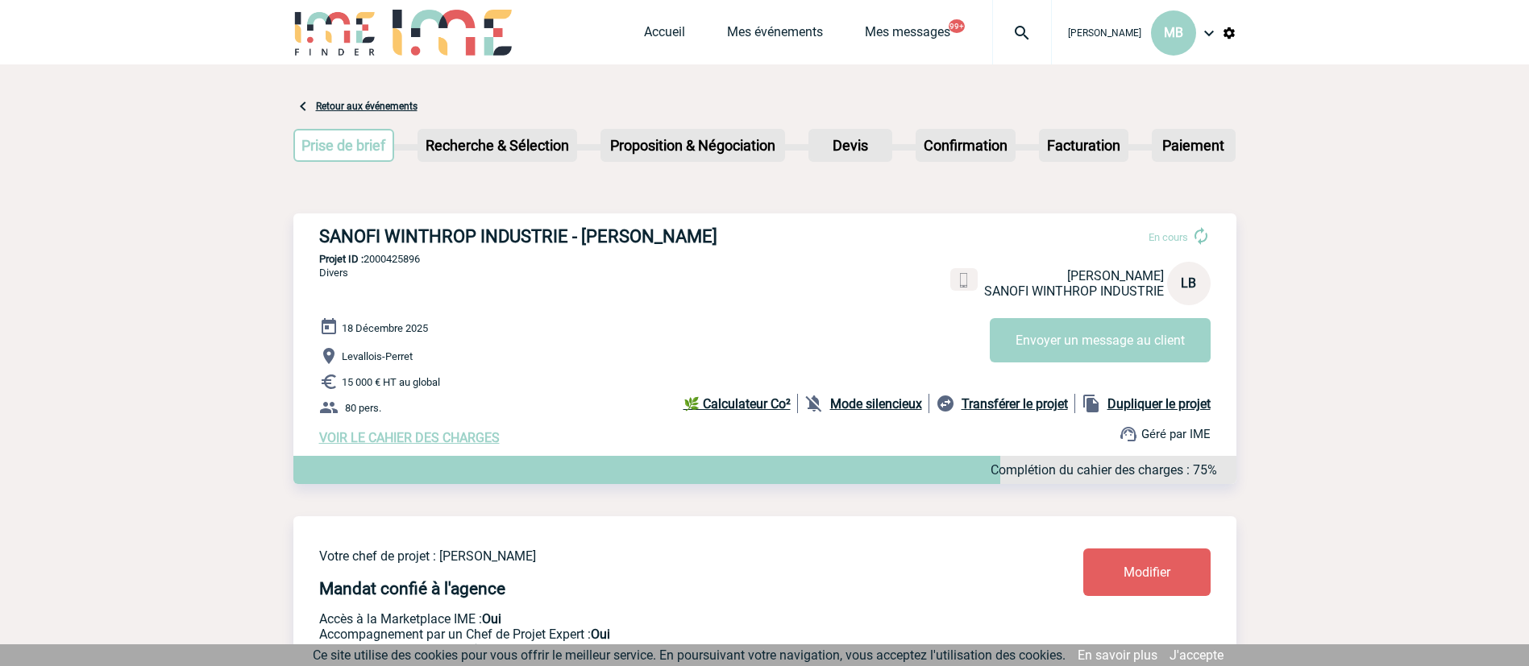
click at [696, 9] on div "Accueil Mes événements Mes messages 99+ Projet, client Projet, client" at bounding box center [848, 32] width 408 height 64
click at [672, 25] on link "Accueil" at bounding box center [664, 35] width 41 height 23
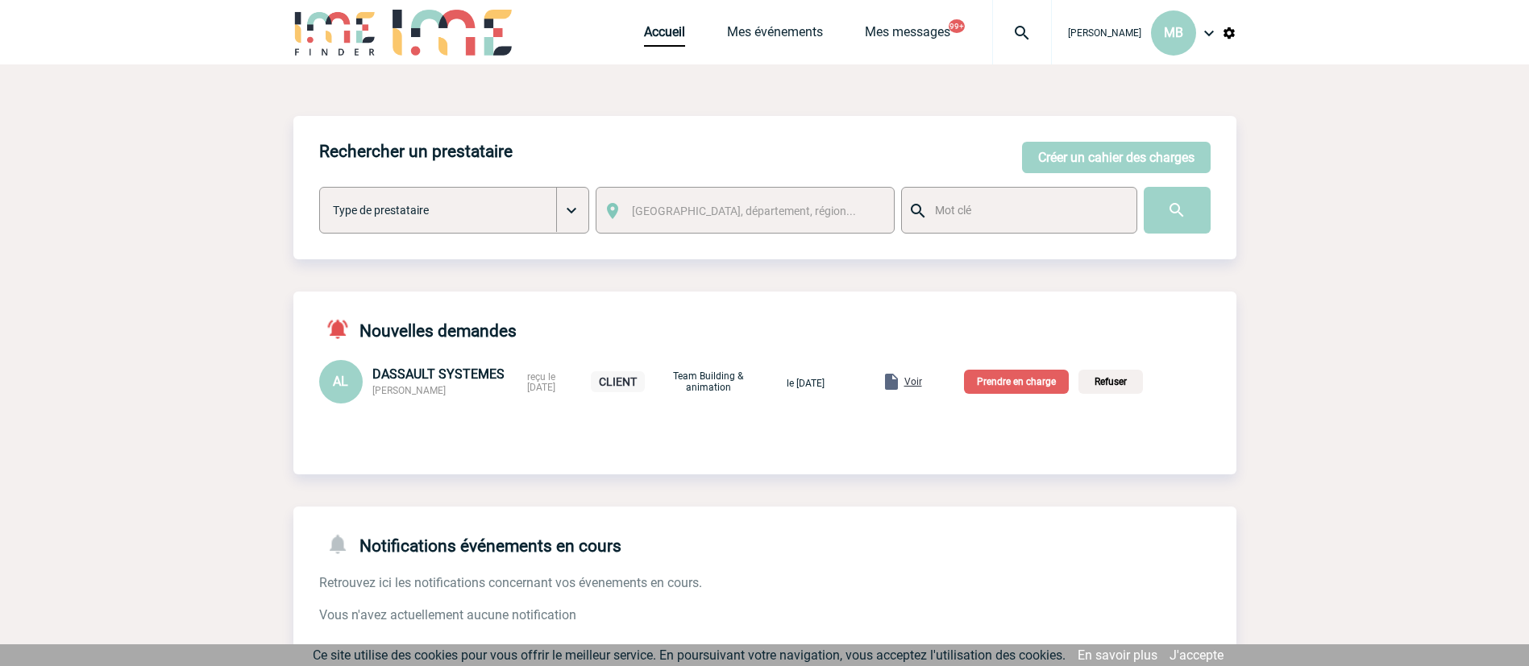
click at [1027, 383] on p "Prendre en charge" at bounding box center [1016, 382] width 105 height 24
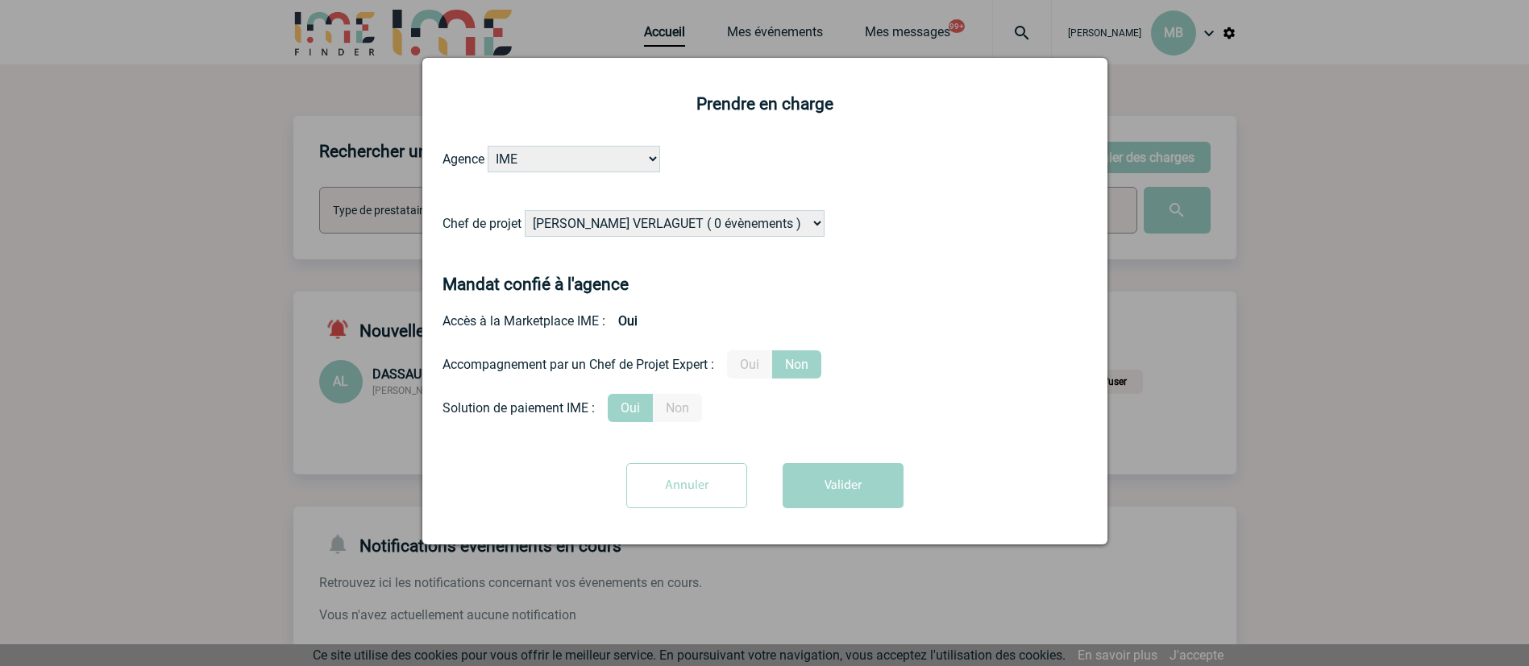
click at [686, 227] on select "[PERSON_NAME] VERLAGUET ( 0 évènements ) [PERSON_NAME] ( 200 évènements ) [PERS…" at bounding box center [675, 223] width 300 height 27
select select "131612"
click at [990, 330] on div "Accès à la Marketplace IME : Oui" at bounding box center [764, 321] width 645 height 28
click at [866, 476] on button "Valider" at bounding box center [842, 485] width 121 height 45
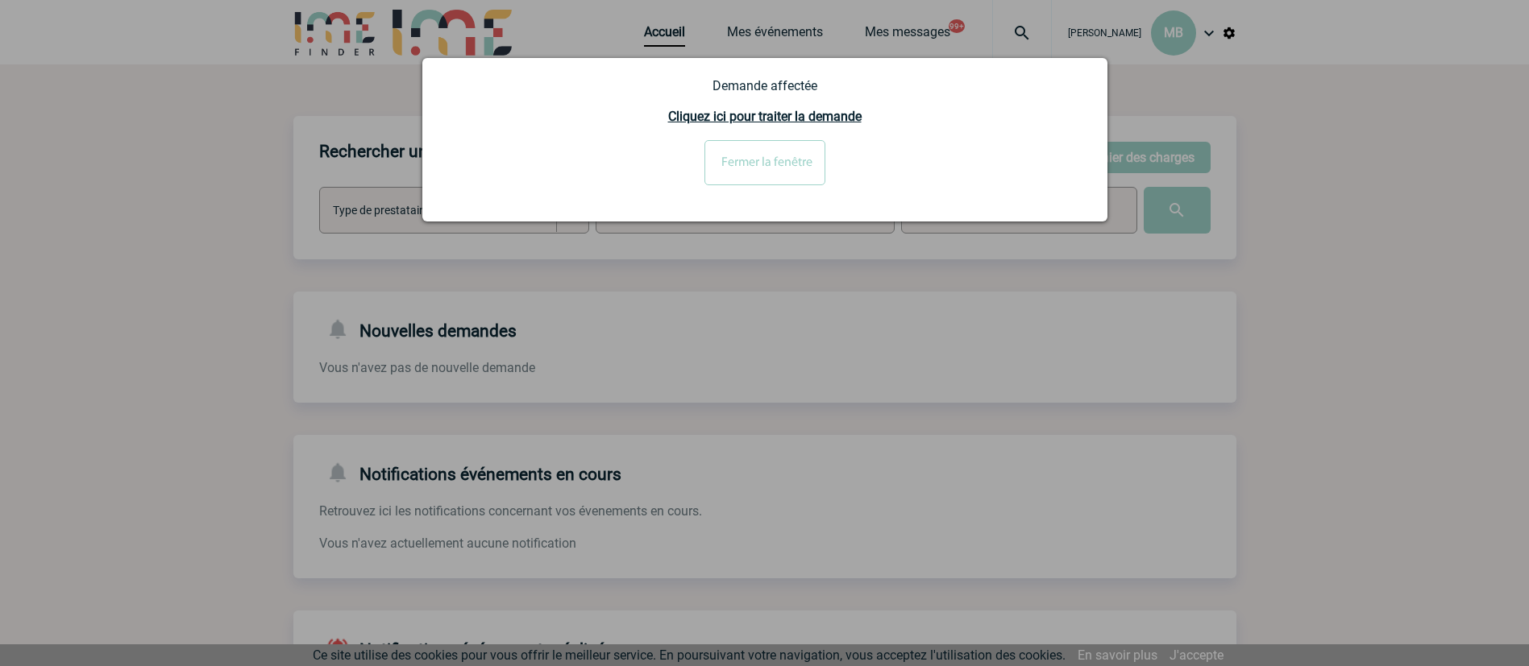
drag, startPoint x: 768, startPoint y: 167, endPoint x: 1173, endPoint y: 175, distance: 405.4
click at [770, 168] on input "Fermer la fenêtre" at bounding box center [764, 162] width 121 height 45
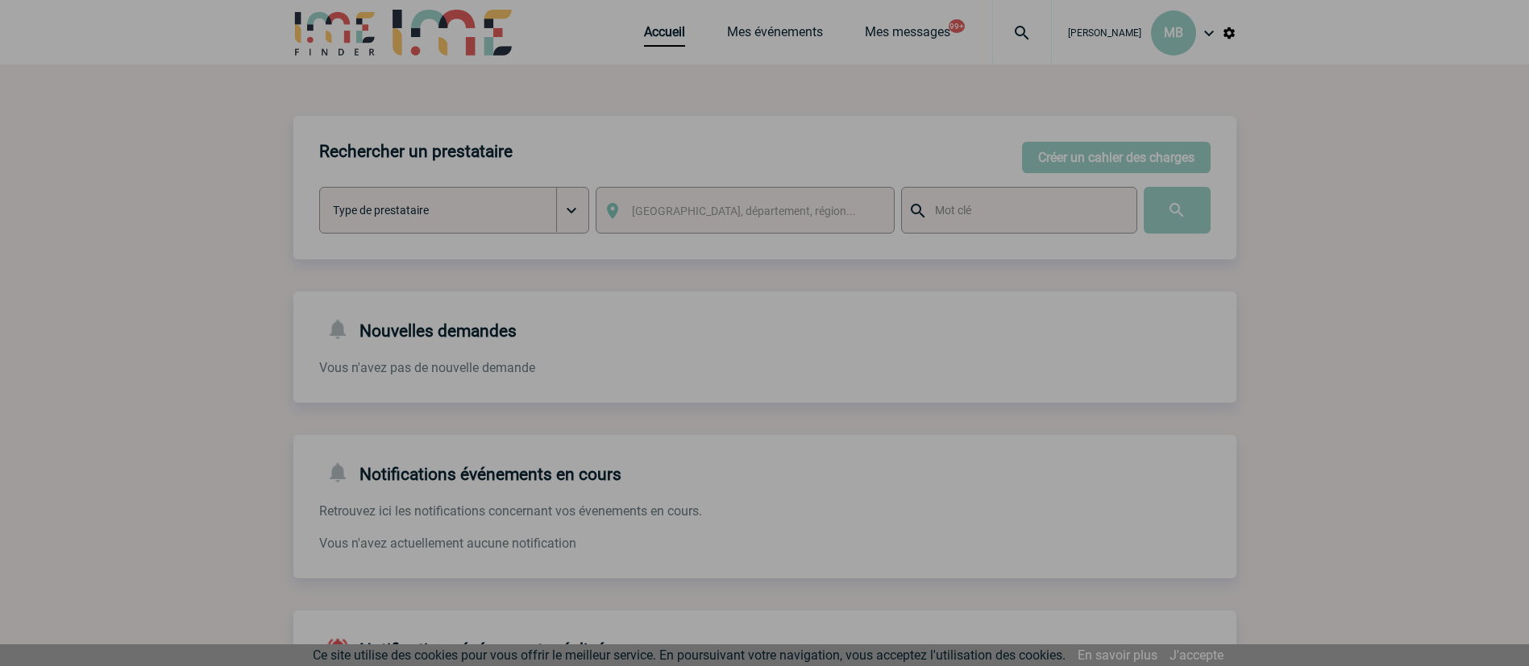
click at [1086, 154] on div at bounding box center [764, 333] width 1529 height 666
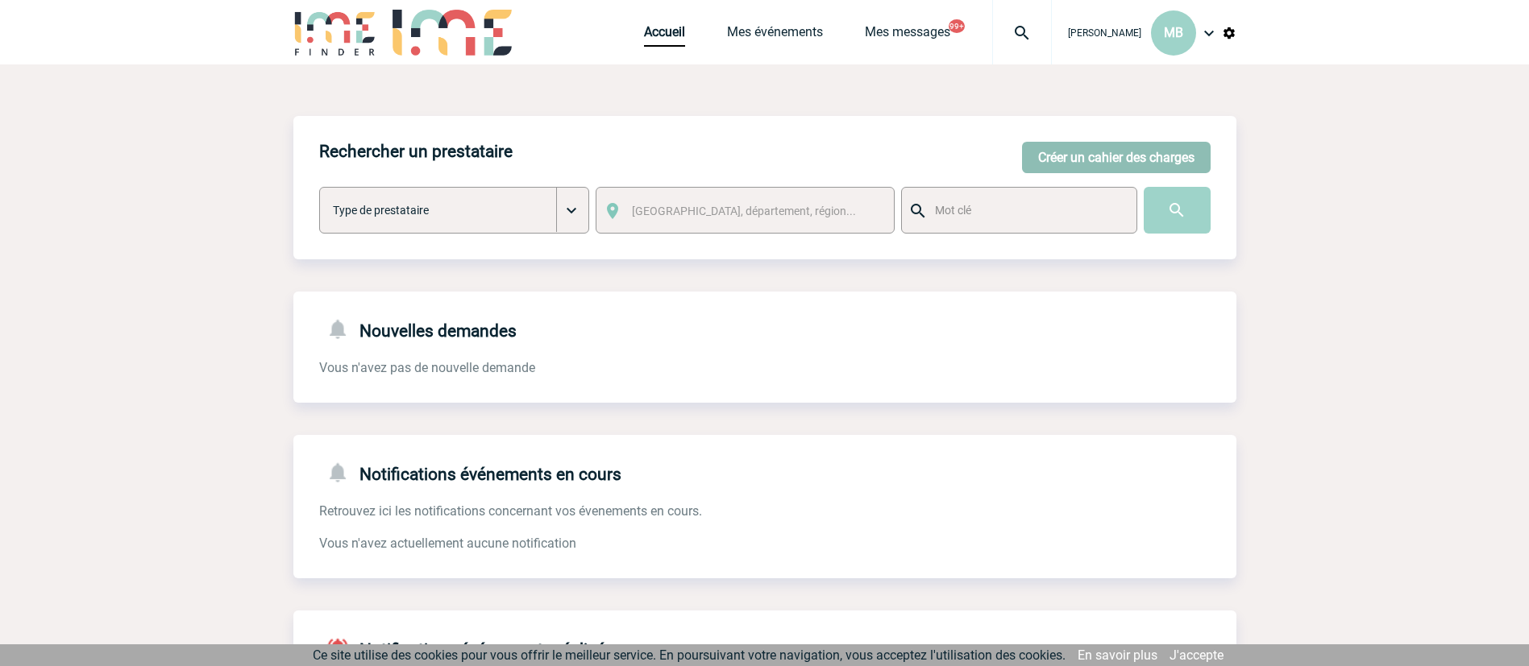
click at [1104, 160] on button "Créer un cahier des charges" at bounding box center [1116, 157] width 189 height 31
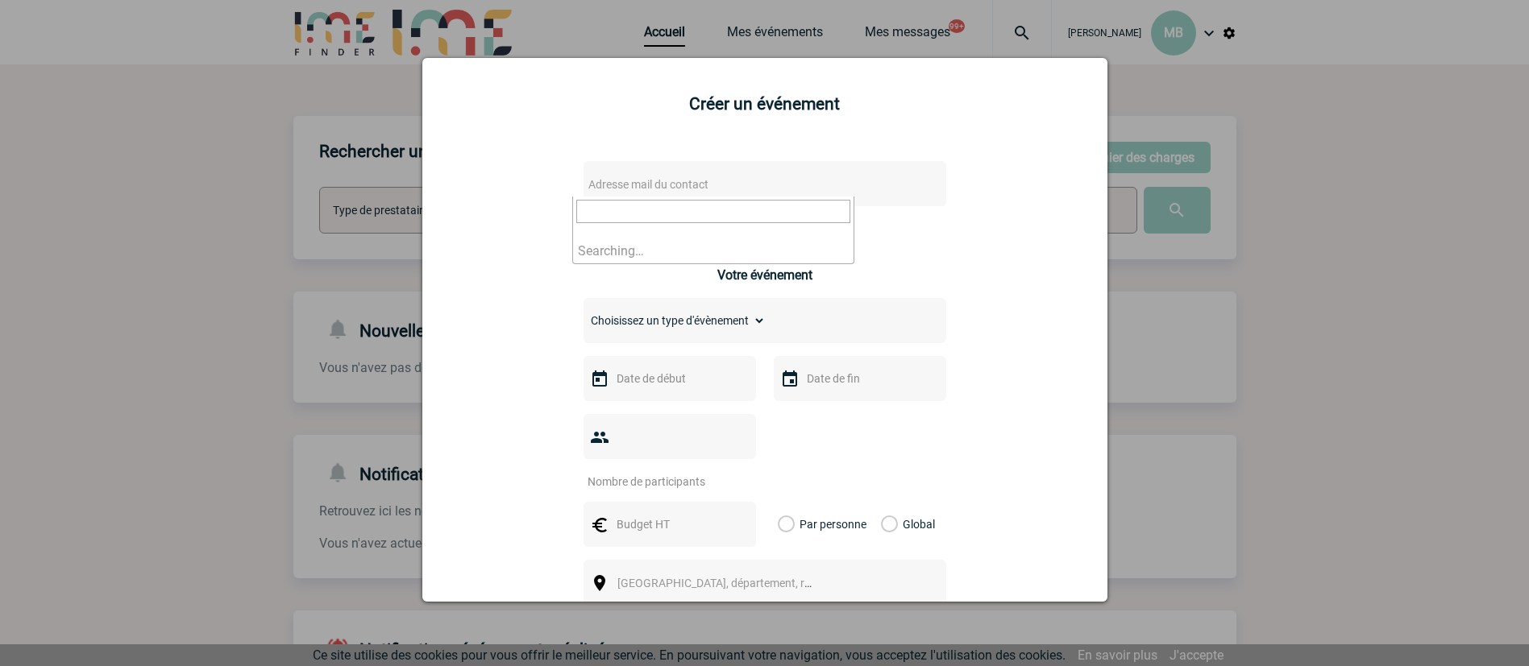
click at [790, 186] on span "Adresse mail du contact" at bounding box center [723, 184] width 282 height 23
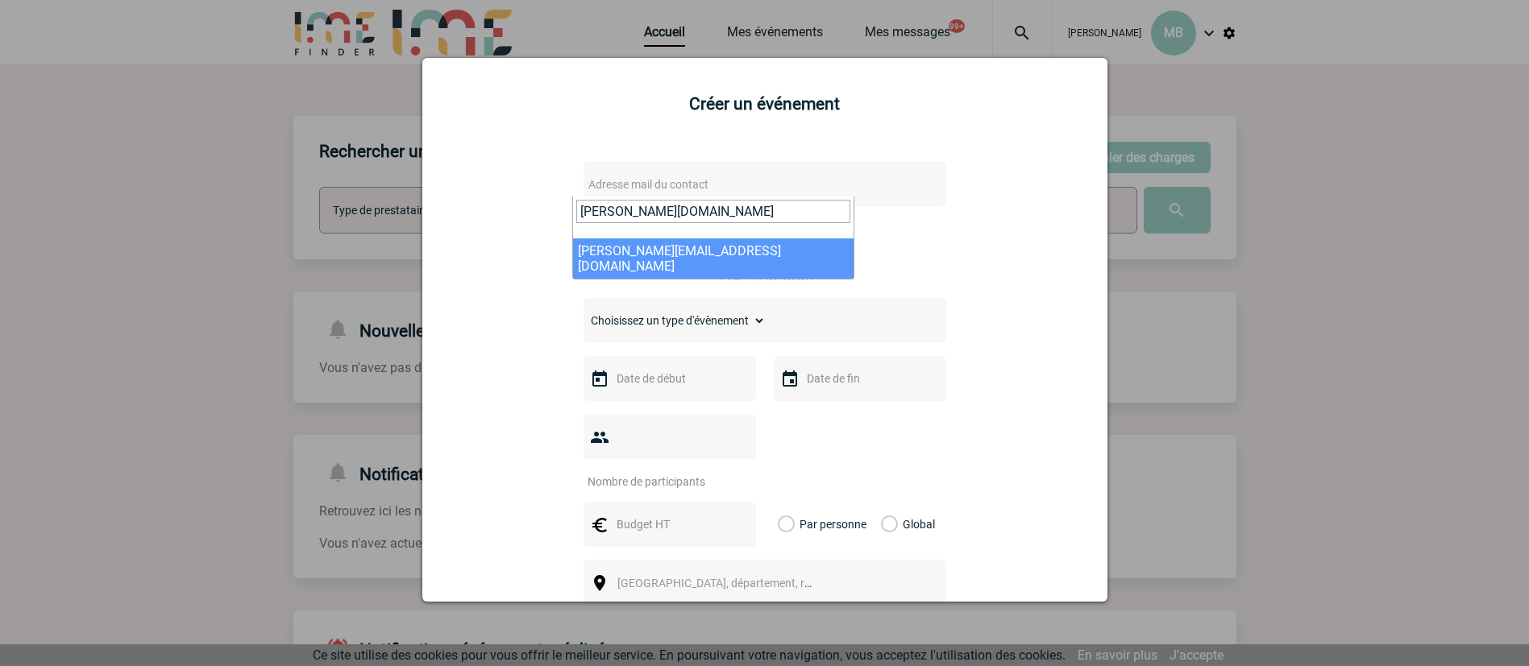
type input "muriel.chat"
drag, startPoint x: 780, startPoint y: 249, endPoint x: 711, endPoint y: 277, distance: 74.8
select select "130348"
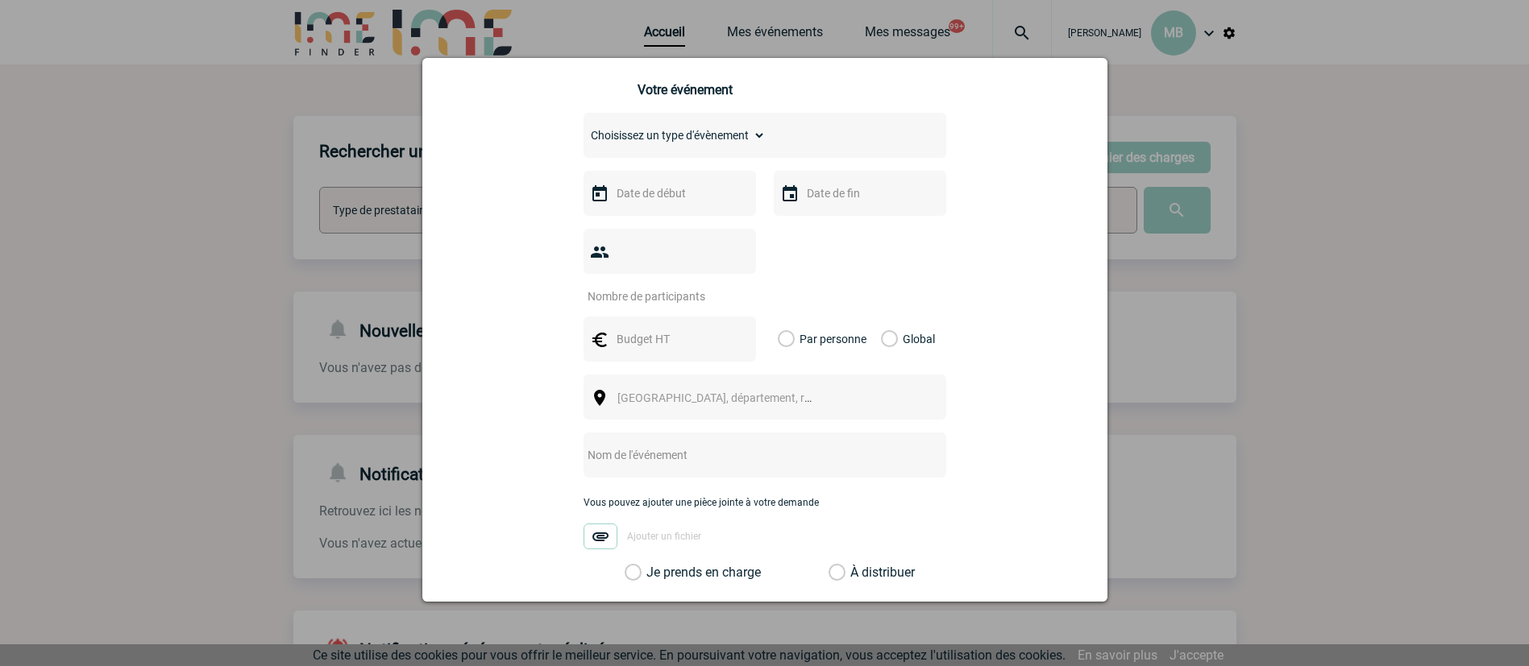
scroll to position [363, 0]
click at [748, 133] on select "Choisissez un type d'évènement Séminaire avec nuitée Séminaire sans nuitée Repa…" at bounding box center [674, 130] width 182 height 23
select select "3"
click at [583, 123] on select "Choisissez un type d'évènement Séminaire avec nuitée Séminaire sans nuitée Repa…" at bounding box center [674, 130] width 182 height 23
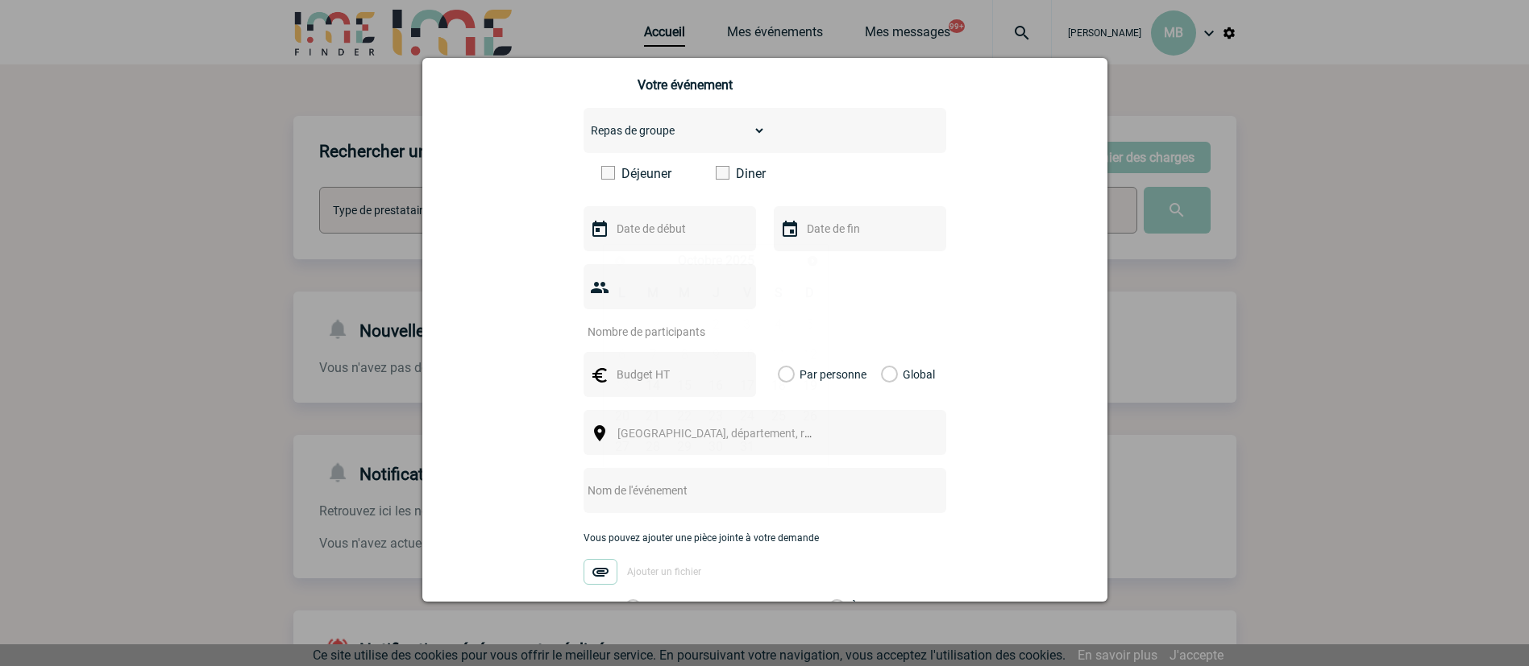
click at [663, 237] on input "text" at bounding box center [667, 228] width 111 height 21
click at [801, 265] on link "Suivant" at bounding box center [811, 260] width 25 height 25
click at [650, 325] on link "2" at bounding box center [653, 324] width 30 height 29
type input "[DATE]"
click at [845, 223] on input "text" at bounding box center [858, 228] width 111 height 21
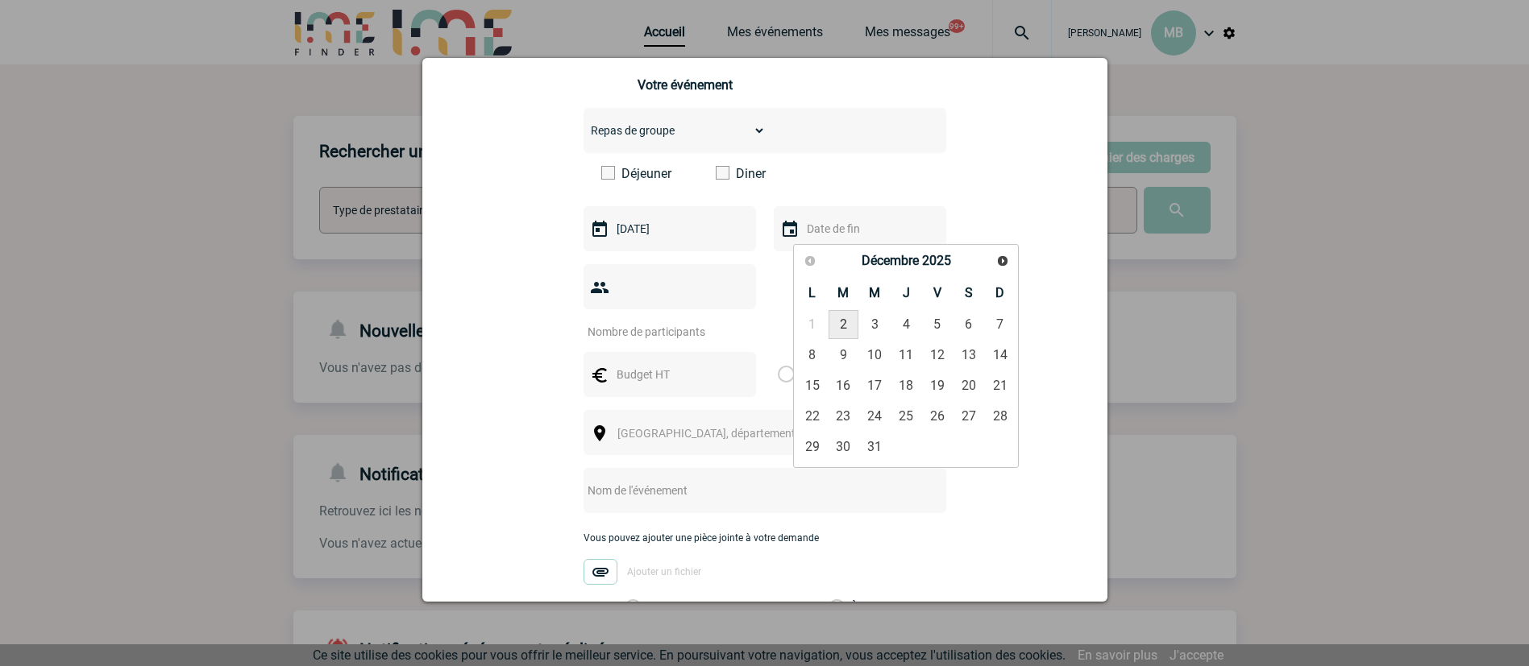
click at [839, 324] on link "2" at bounding box center [843, 324] width 30 height 29
type input "[DATE]"
click at [674, 322] on input "number" at bounding box center [659, 332] width 152 height 21
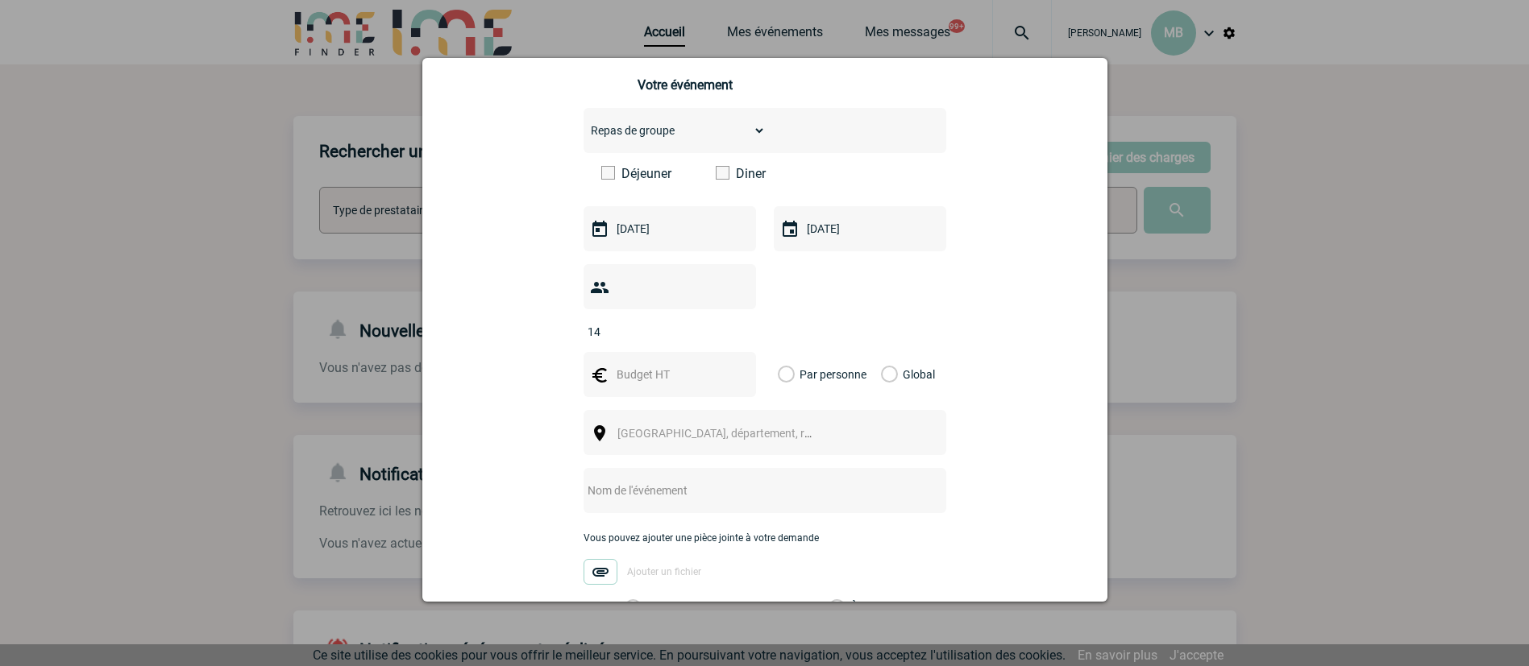
type input "14"
click at [681, 364] on input "text" at bounding box center [667, 374] width 111 height 21
drag, startPoint x: 652, startPoint y: 353, endPoint x: 459, endPoint y: 353, distance: 193.4
click at [461, 353] on div "muriel.chatenay@abeille-assurances.fr muriel.chatenay@abeille-assurances.fr Vou…" at bounding box center [764, 305] width 645 height 1044
type input "560"
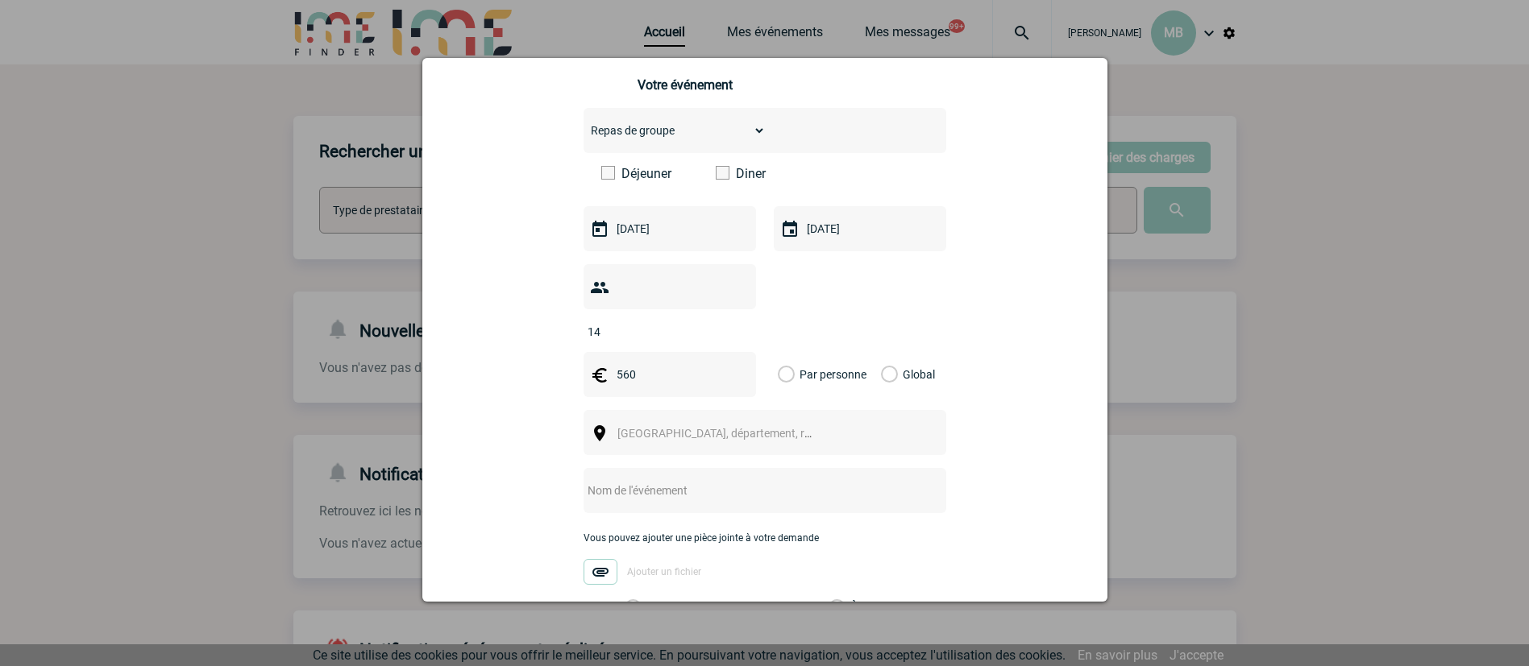
click at [881, 352] on label "Global" at bounding box center [886, 374] width 10 height 45
click at [0, 0] on input "Global" at bounding box center [0, 0] width 0 height 0
click at [748, 422] on span "[GEOGRAPHIC_DATA], département, région..." at bounding box center [722, 433] width 222 height 23
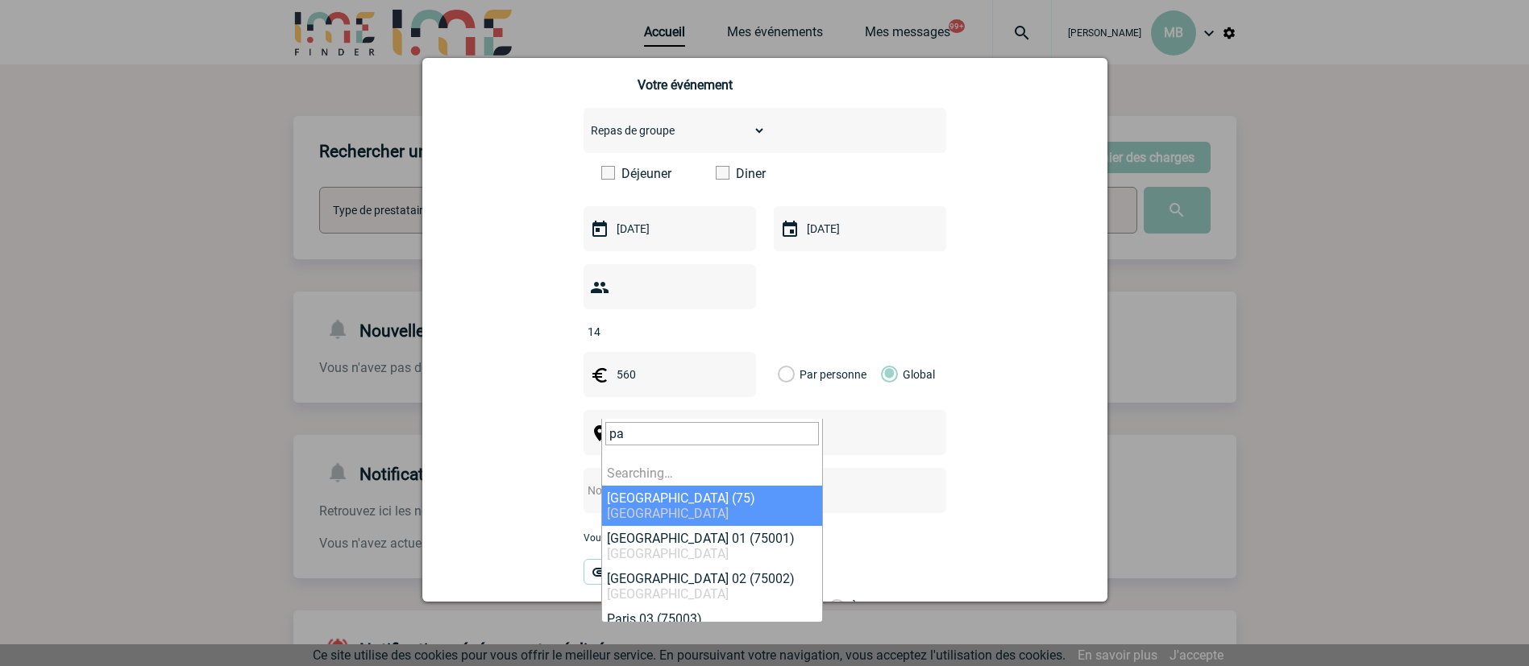
type input "p"
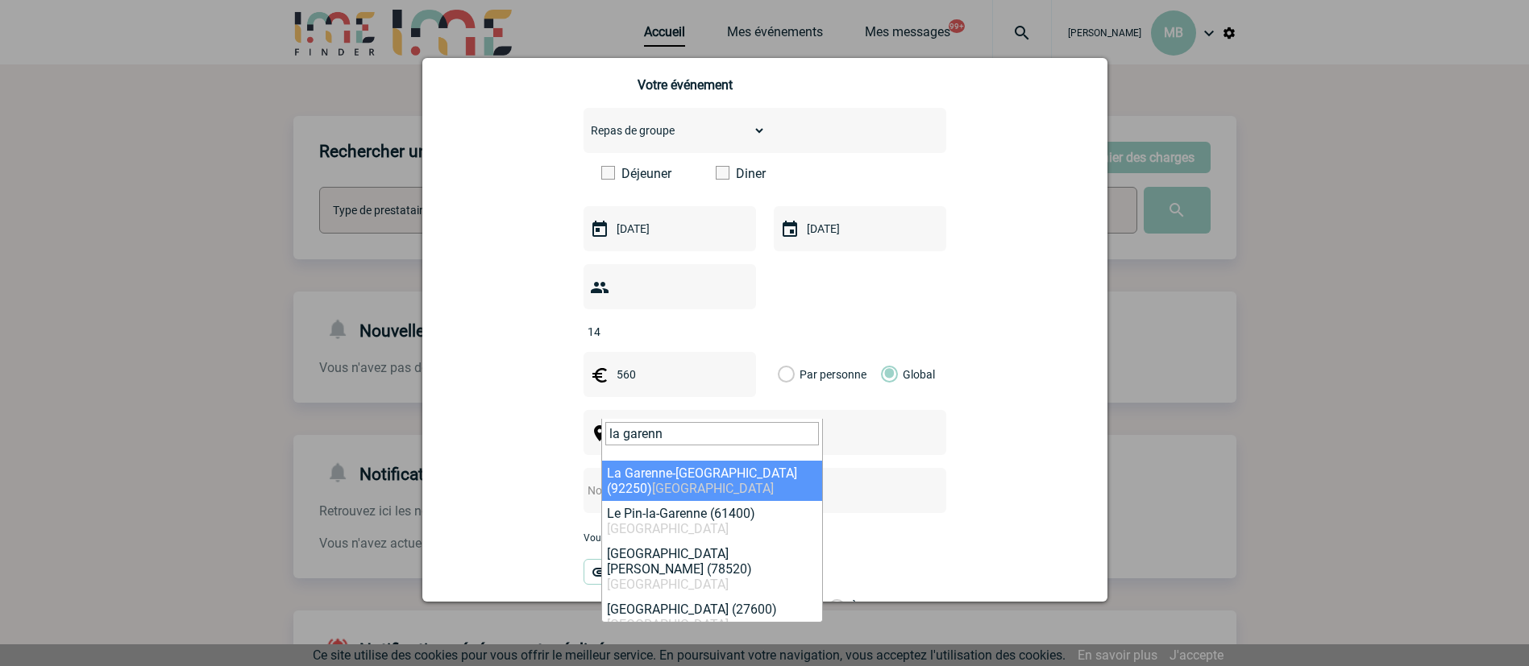
type input "la garenn"
select select "41"
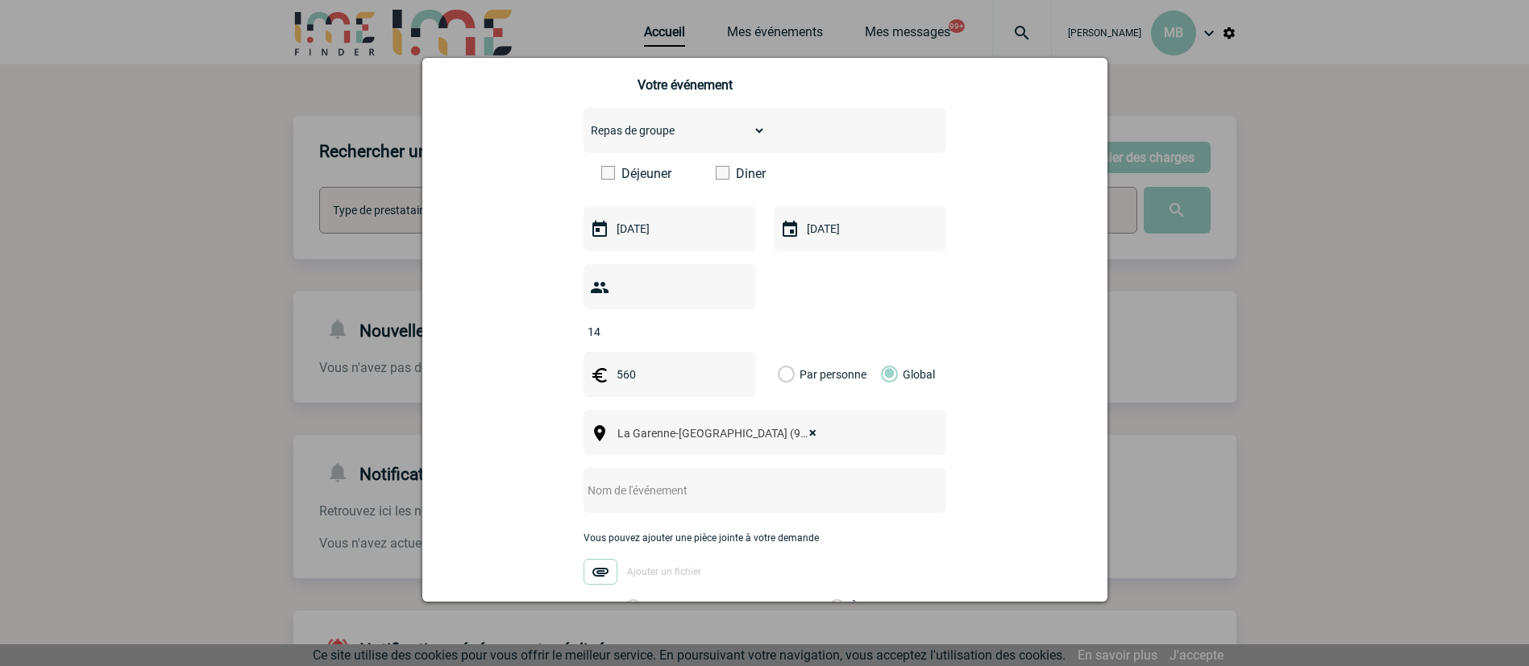
click at [640, 480] on input "text" at bounding box center [743, 490] width 320 height 21
click at [769, 478] on div at bounding box center [764, 490] width 363 height 45
click at [763, 480] on input "text" at bounding box center [743, 490] width 320 height 21
paste input "déjeuner mardi 2 décembre 2025"
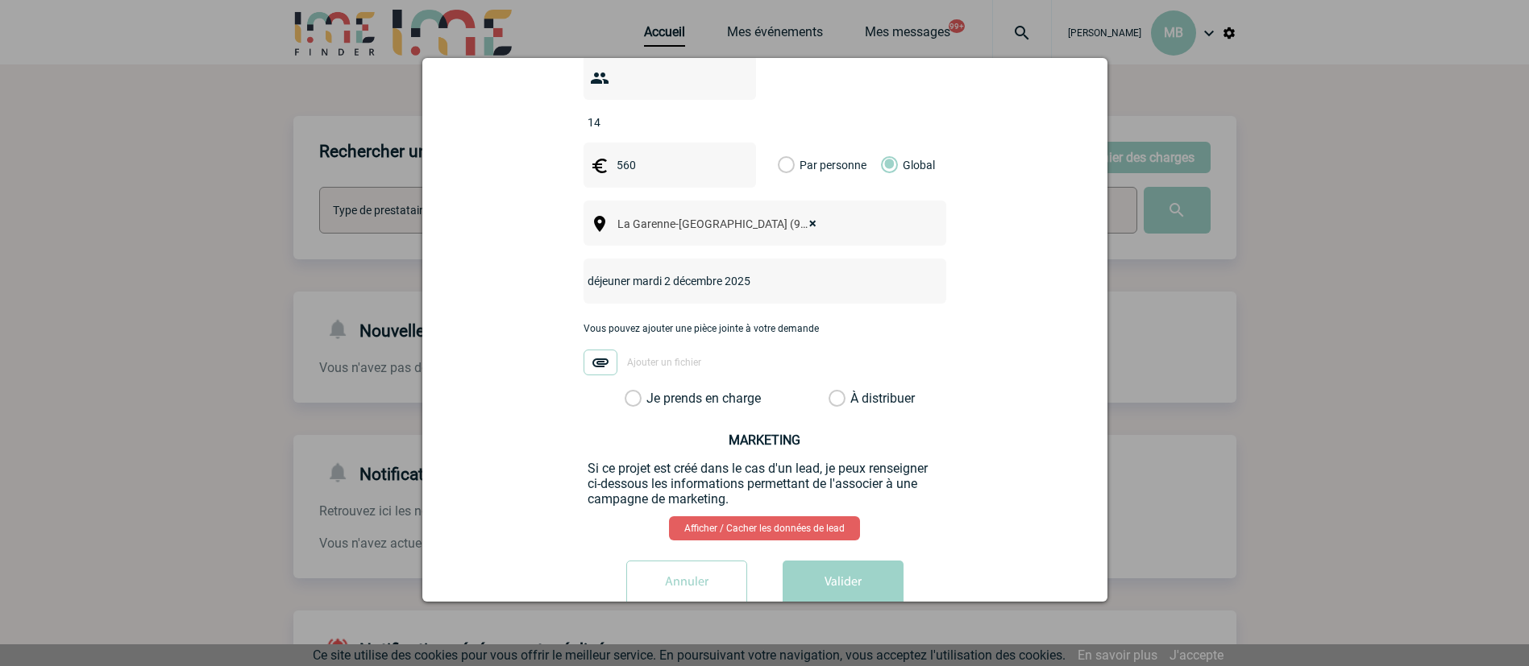
scroll to position [587, 0]
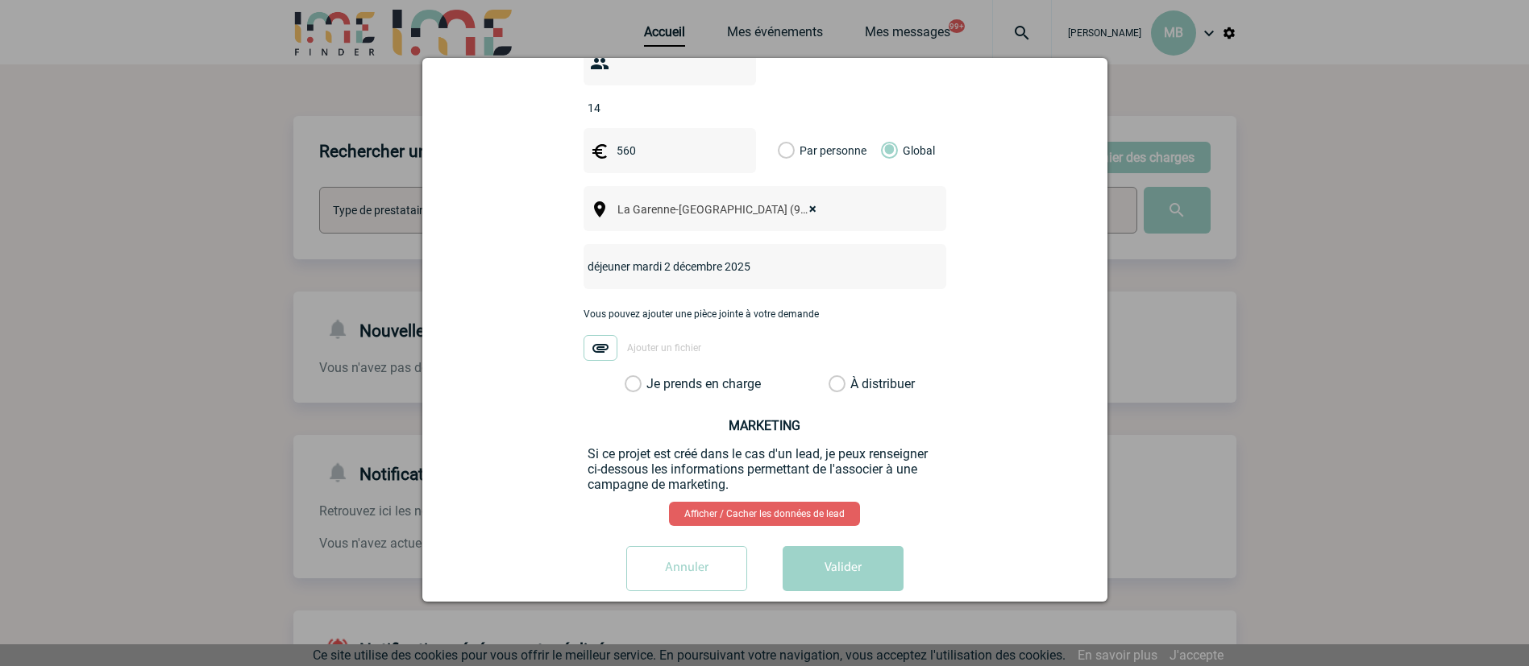
type input "déjeuner mardi 2 décembre 2025"
click at [828, 376] on label "À distribuer" at bounding box center [836, 384] width 17 height 16
click at [0, 0] on input "À distribuer" at bounding box center [0, 0] width 0 height 0
click at [833, 546] on button "Valider" at bounding box center [842, 568] width 121 height 45
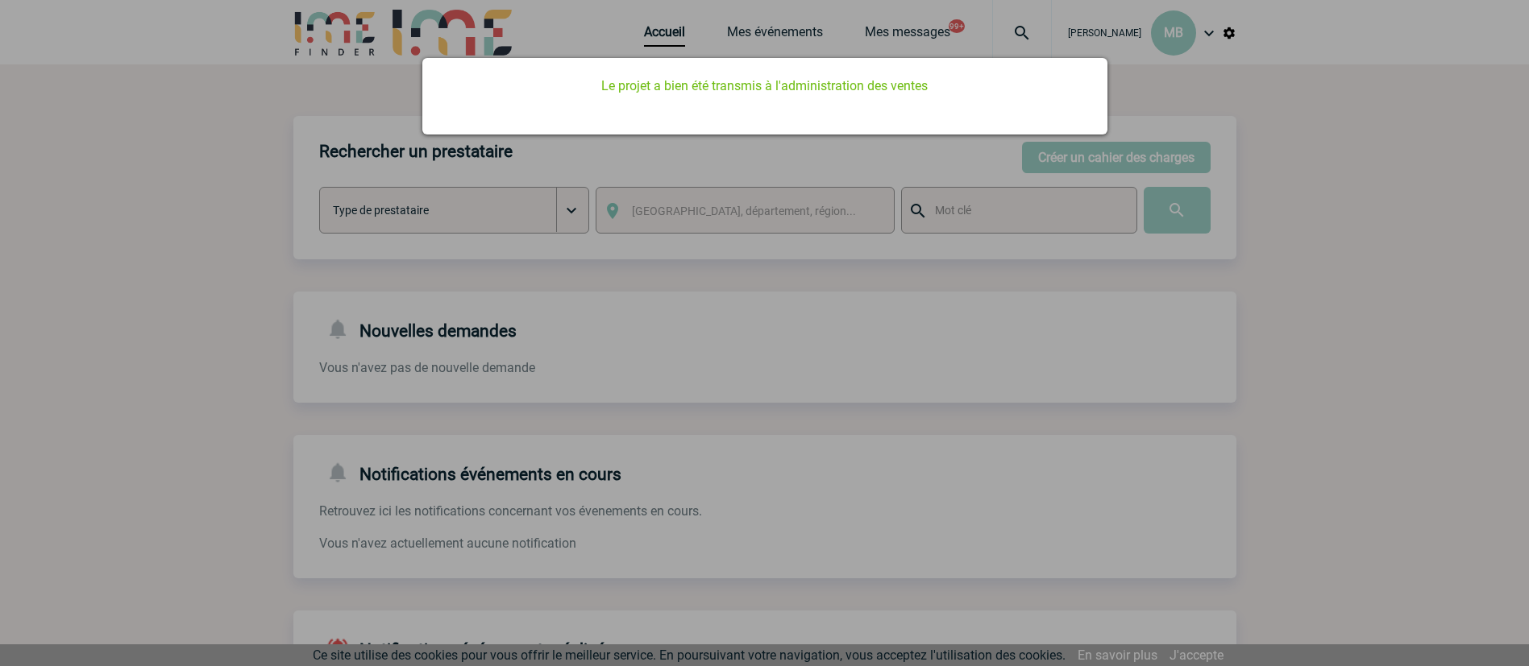
click at [646, 43] on div at bounding box center [764, 333] width 1529 height 666
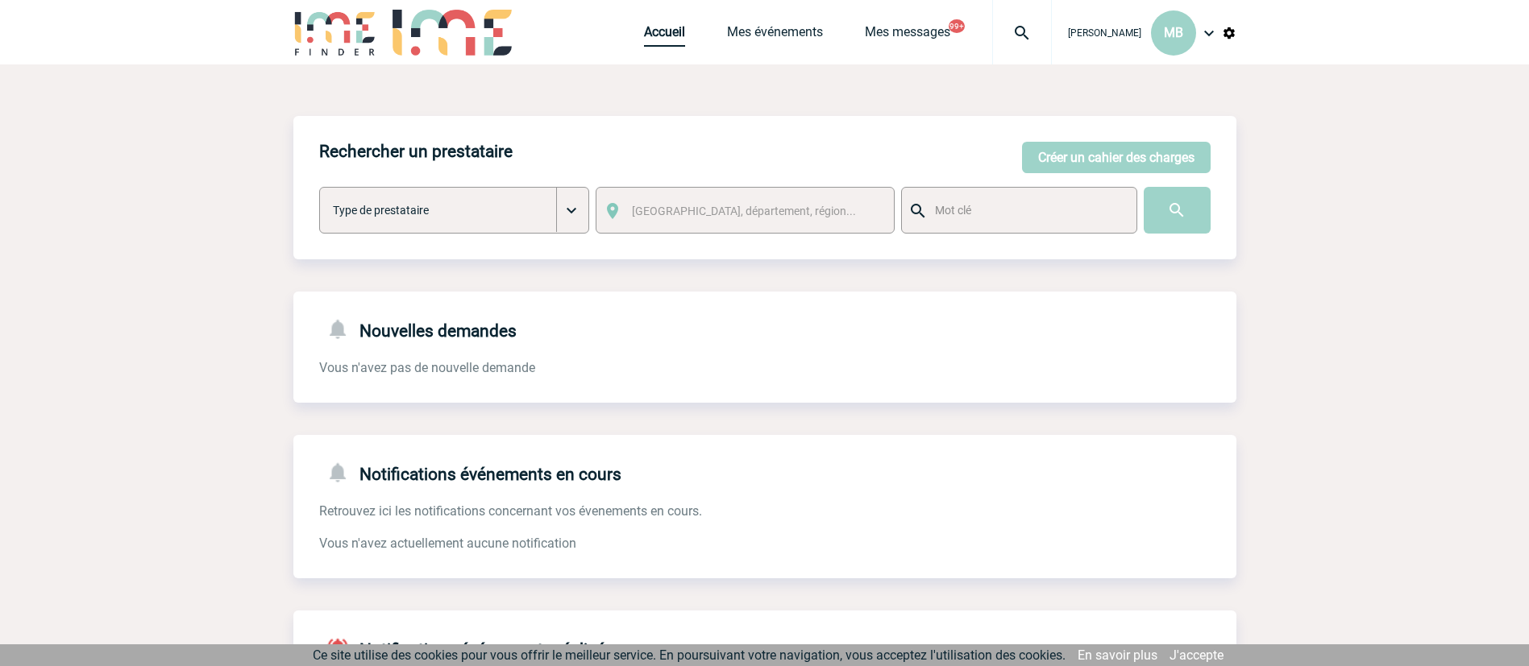
click at [649, 32] on link "Accueil" at bounding box center [664, 35] width 41 height 23
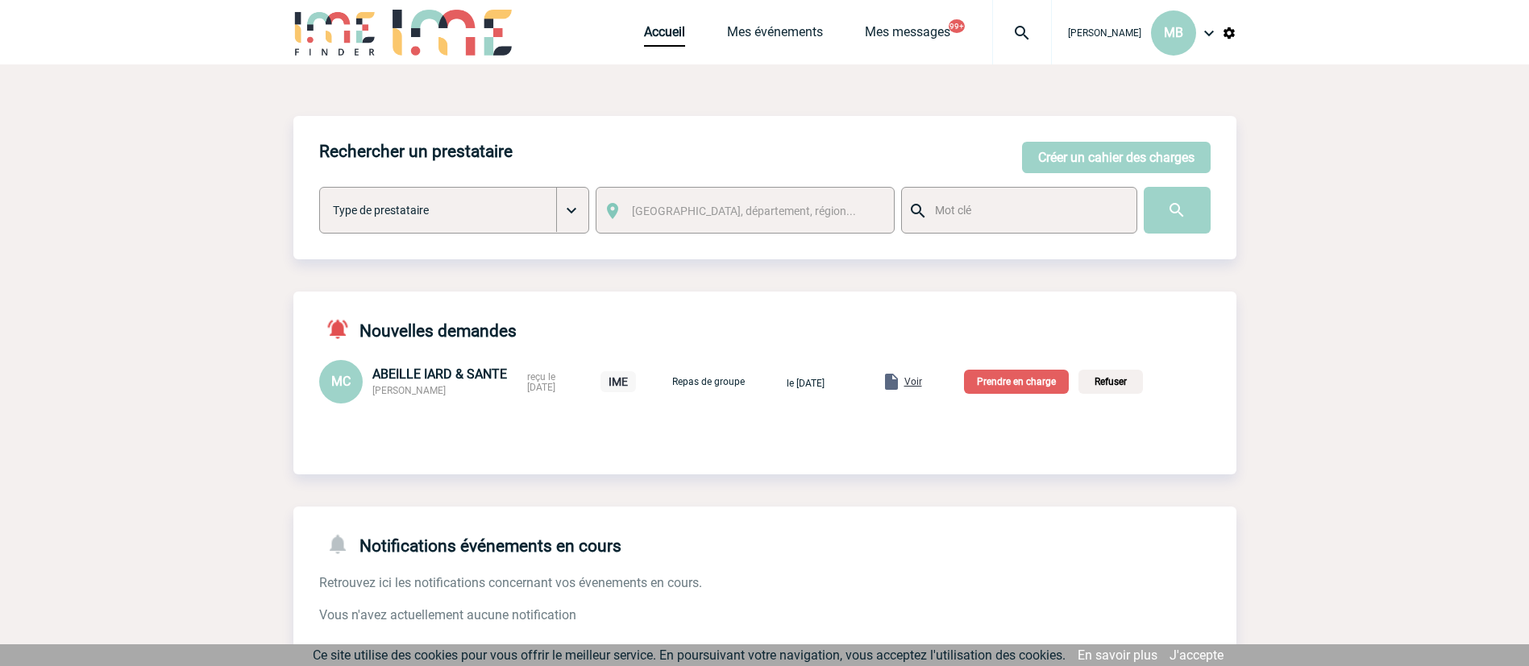
click at [1271, 297] on body "[PERSON_NAME] MB Accueil Mes événements" at bounding box center [764, 532] width 1529 height 1064
click at [1022, 388] on p "Prendre en charge" at bounding box center [1016, 382] width 105 height 24
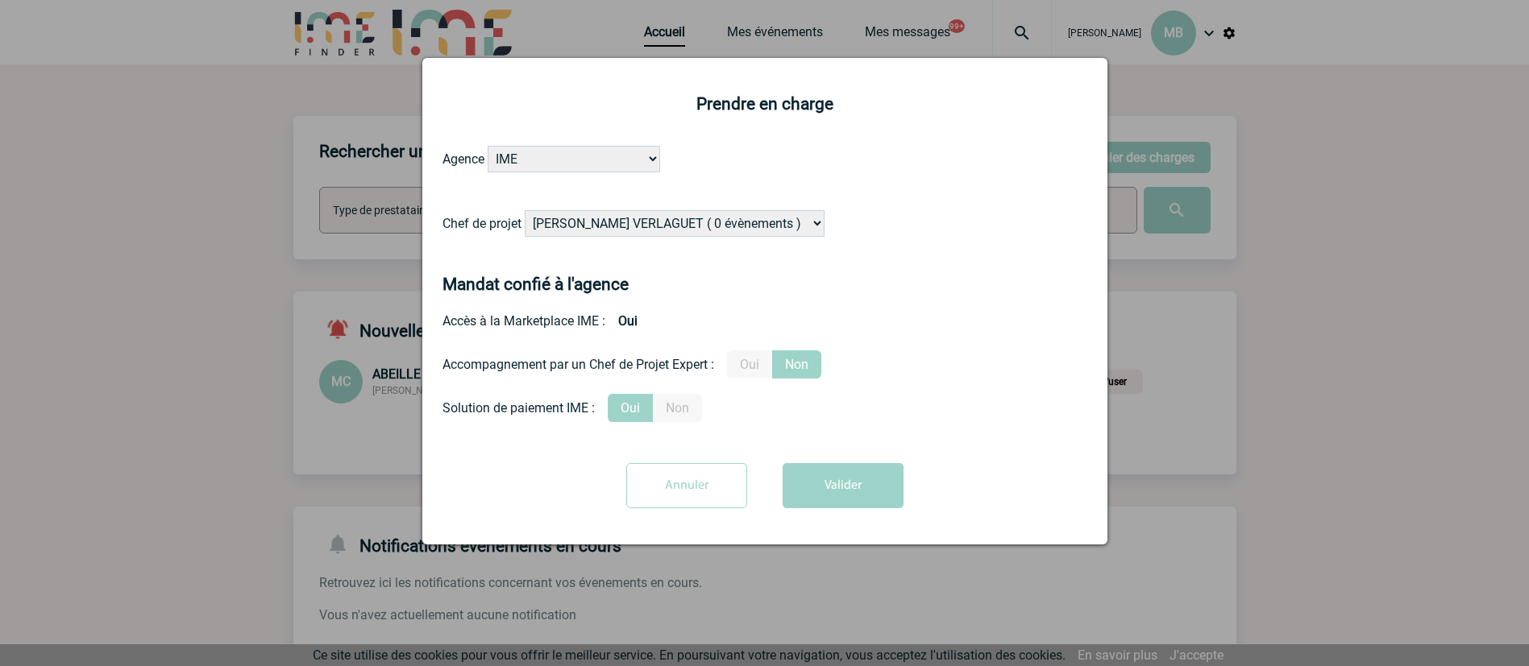
click at [662, 224] on select "[PERSON_NAME] VERLAGUET ( 0 évènements ) [PERSON_NAME] ( 201 évènements ) [PERS…" at bounding box center [675, 223] width 300 height 27
select select "121547"
click at [525, 211] on select "[PERSON_NAME] VERLAGUET ( 0 évènements ) [PERSON_NAME] ( 201 évènements ) [PERS…" at bounding box center [675, 223] width 300 height 27
click at [847, 488] on button "Valider" at bounding box center [842, 485] width 121 height 45
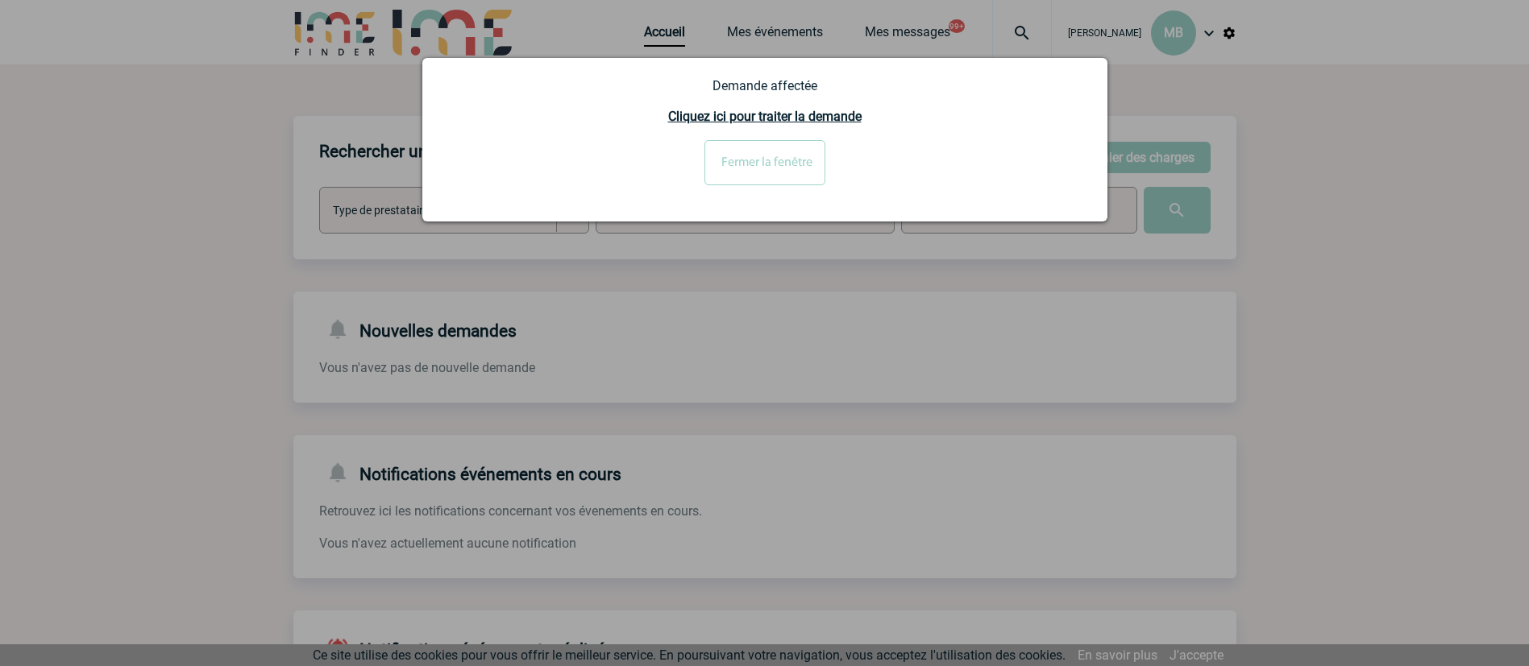
click at [870, 294] on div at bounding box center [764, 333] width 1529 height 666
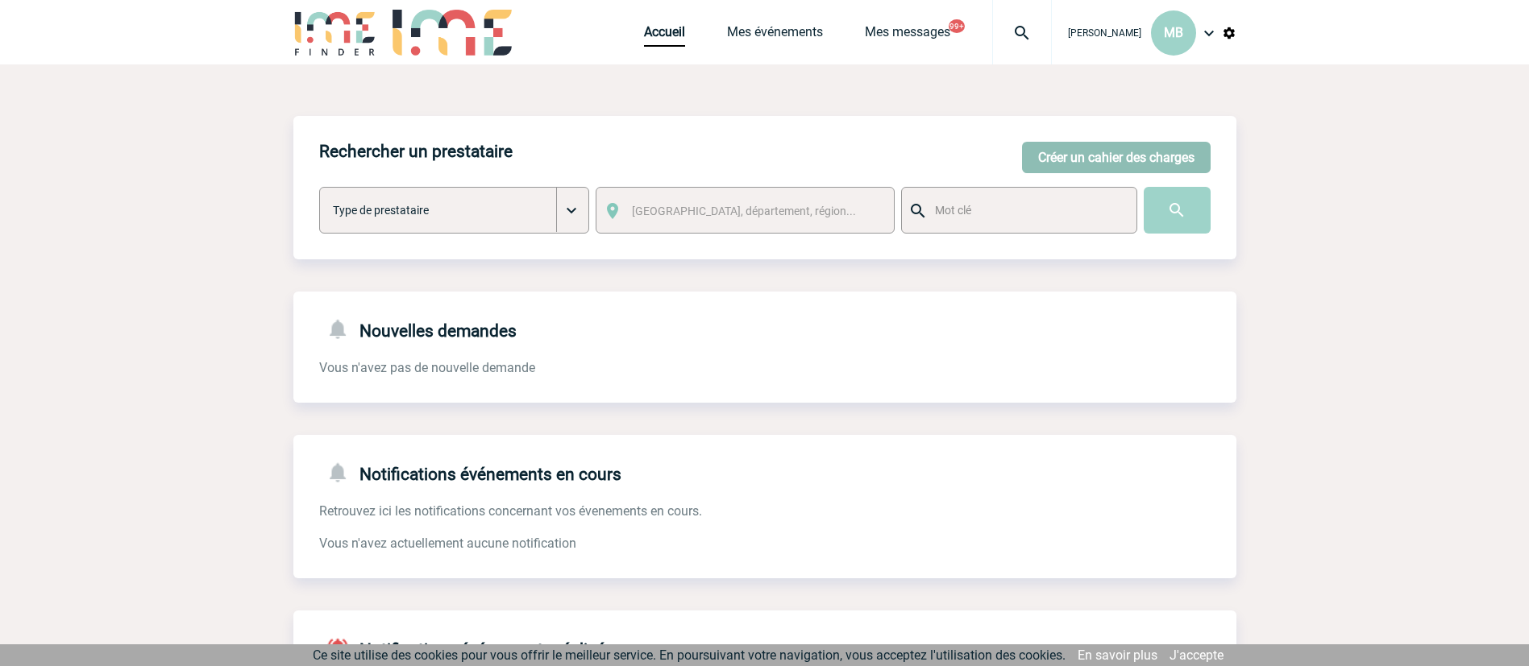
click at [1129, 149] on button "Créer un cahier des charges" at bounding box center [1116, 157] width 189 height 31
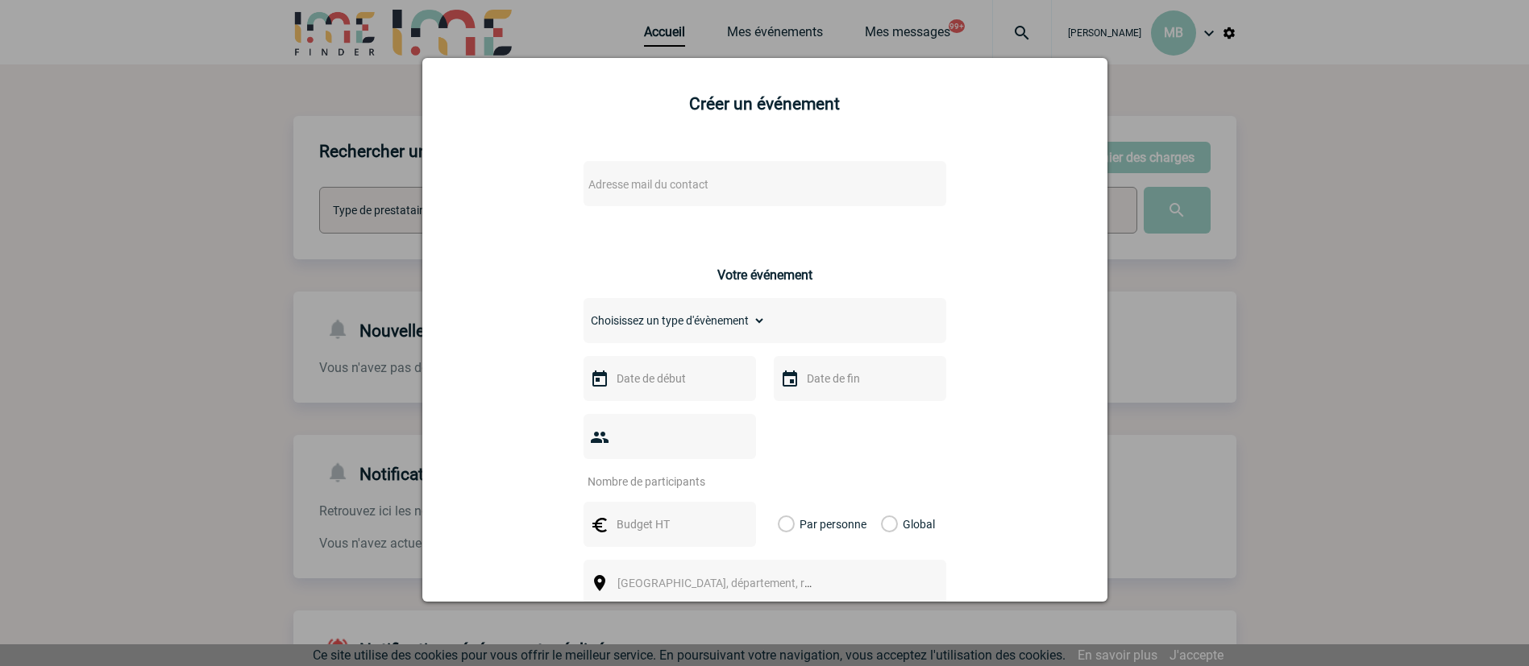
click at [725, 178] on span "Adresse mail du contact" at bounding box center [723, 184] width 282 height 23
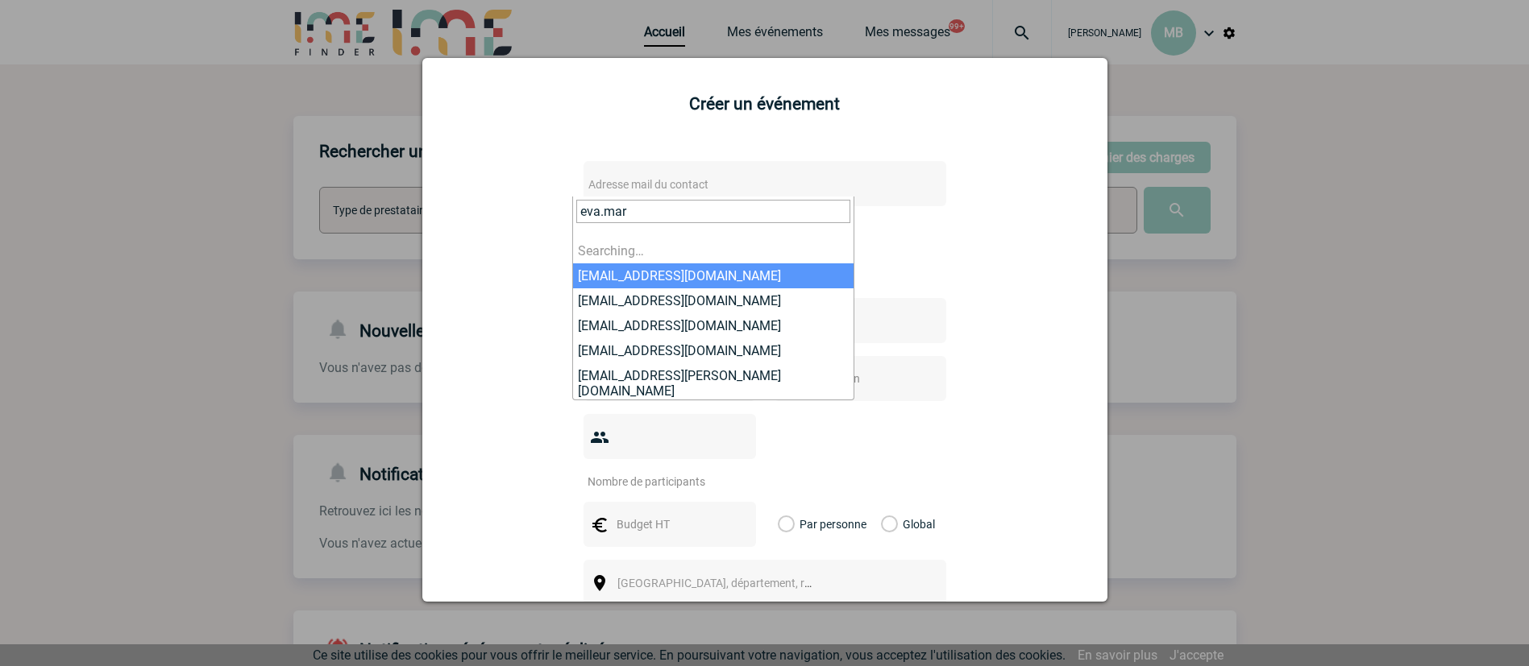
type input "eva.mart"
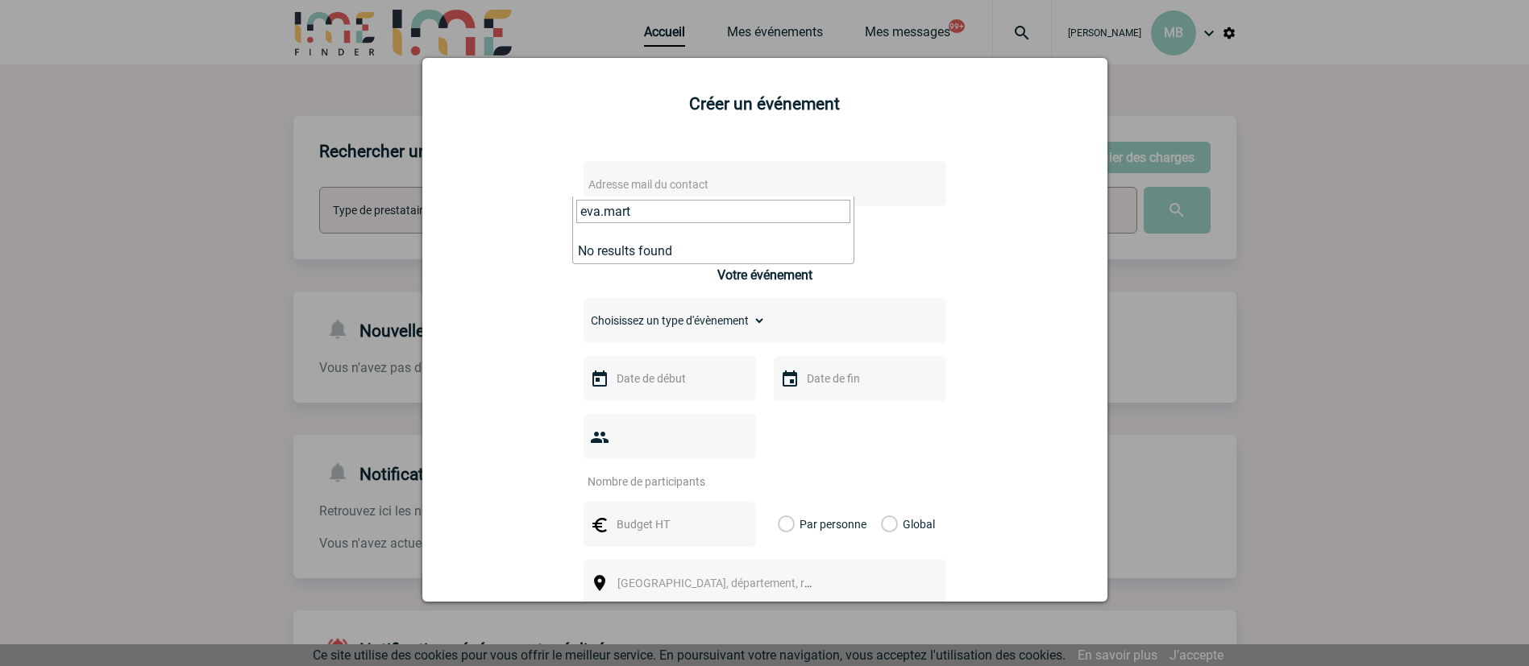
drag, startPoint x: 726, startPoint y: 210, endPoint x: 421, endPoint y: 209, distance: 305.4
click at [421, 209] on body "[PERSON_NAME] MB Accueil Mes événements" at bounding box center [764, 496] width 1529 height 992
click at [1294, 313] on div at bounding box center [764, 333] width 1529 height 666
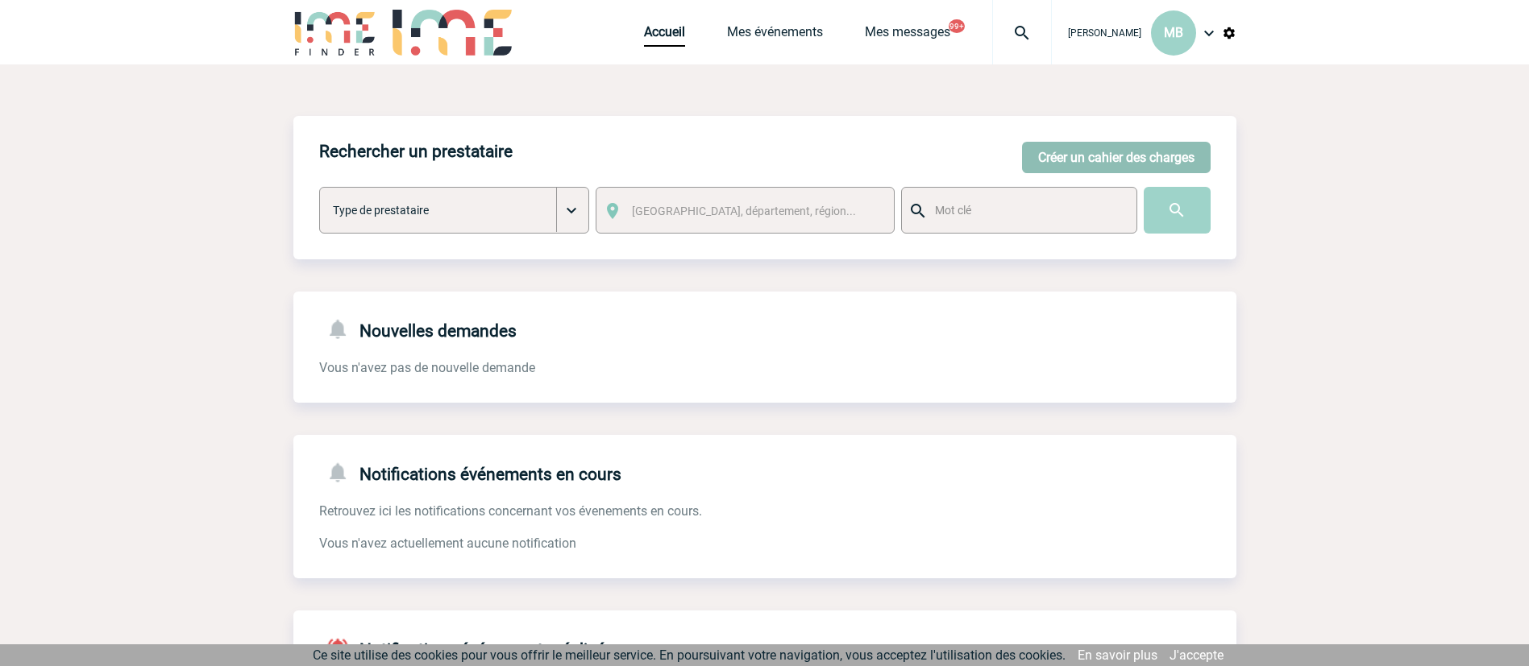
click at [1082, 150] on button "Créer un cahier des charges" at bounding box center [1116, 157] width 189 height 31
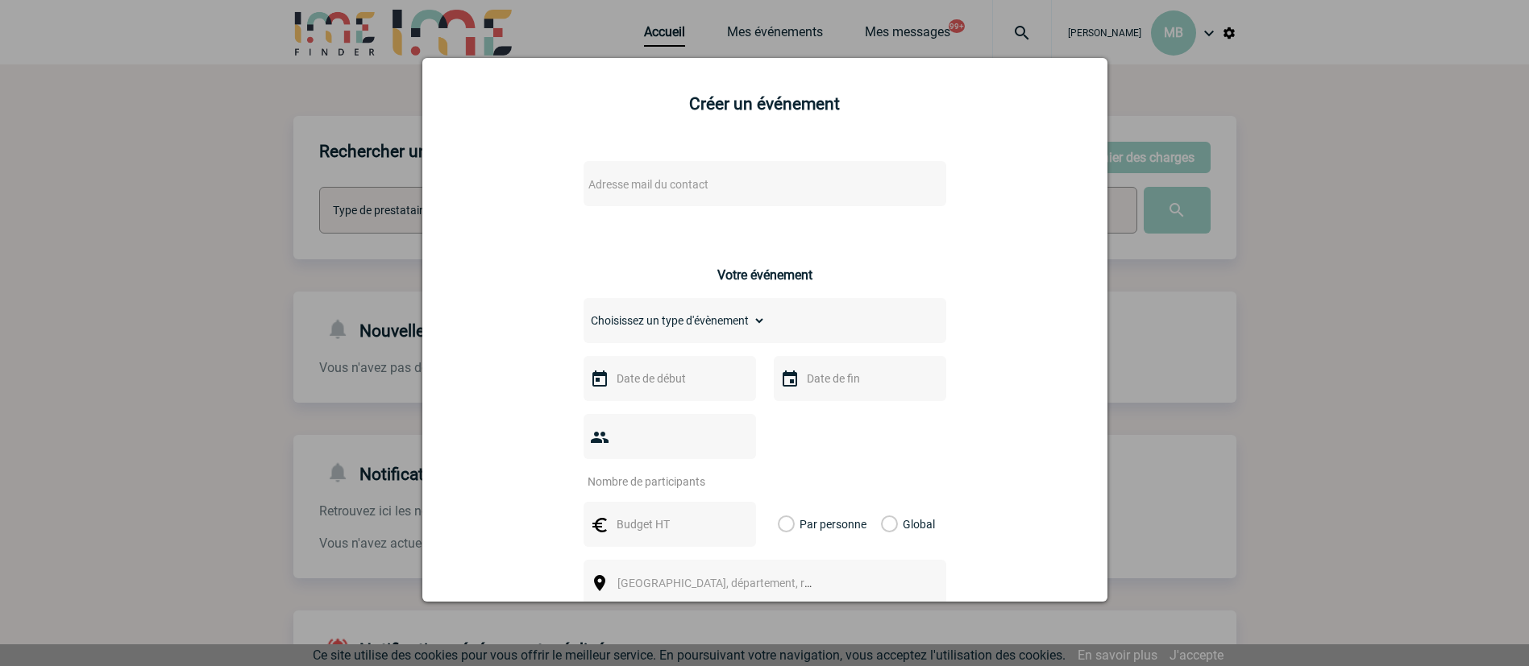
click at [762, 193] on span "Adresse mail du contact" at bounding box center [723, 184] width 282 height 23
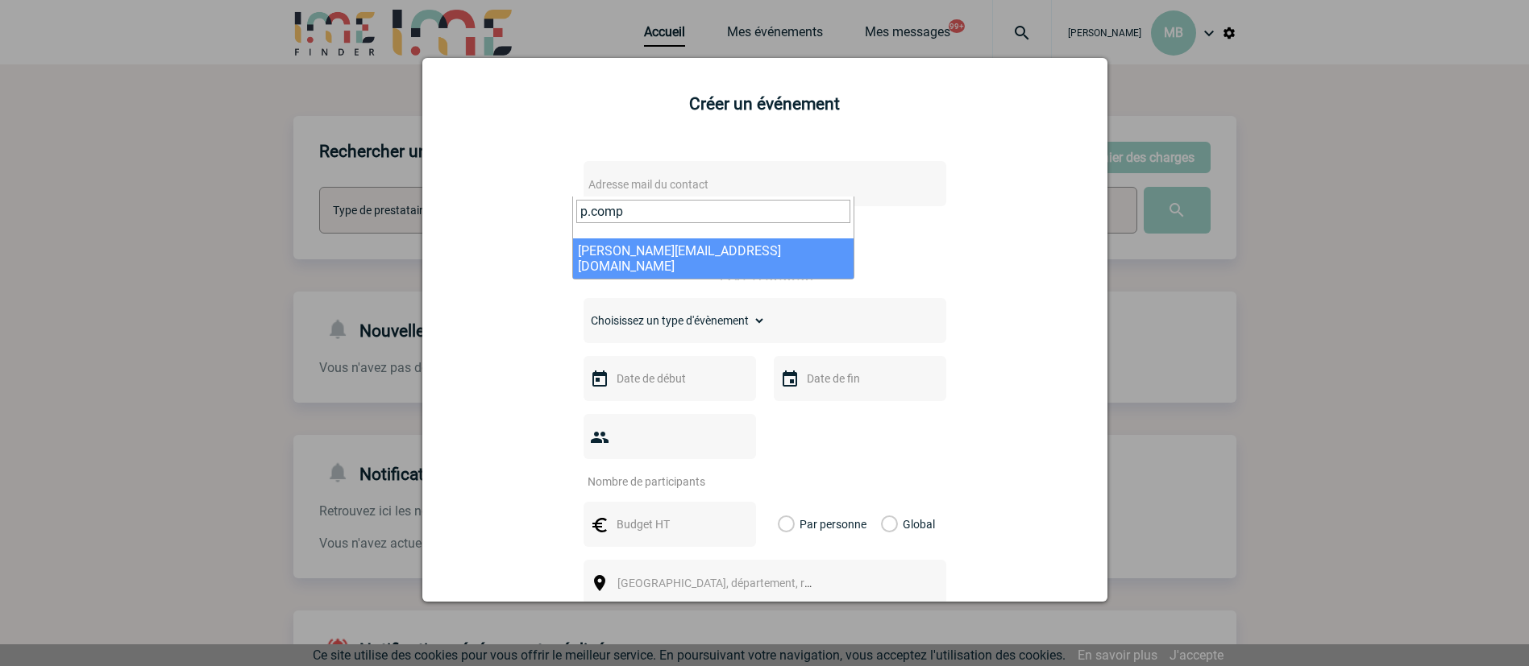
type input "p.comp"
select select "130601"
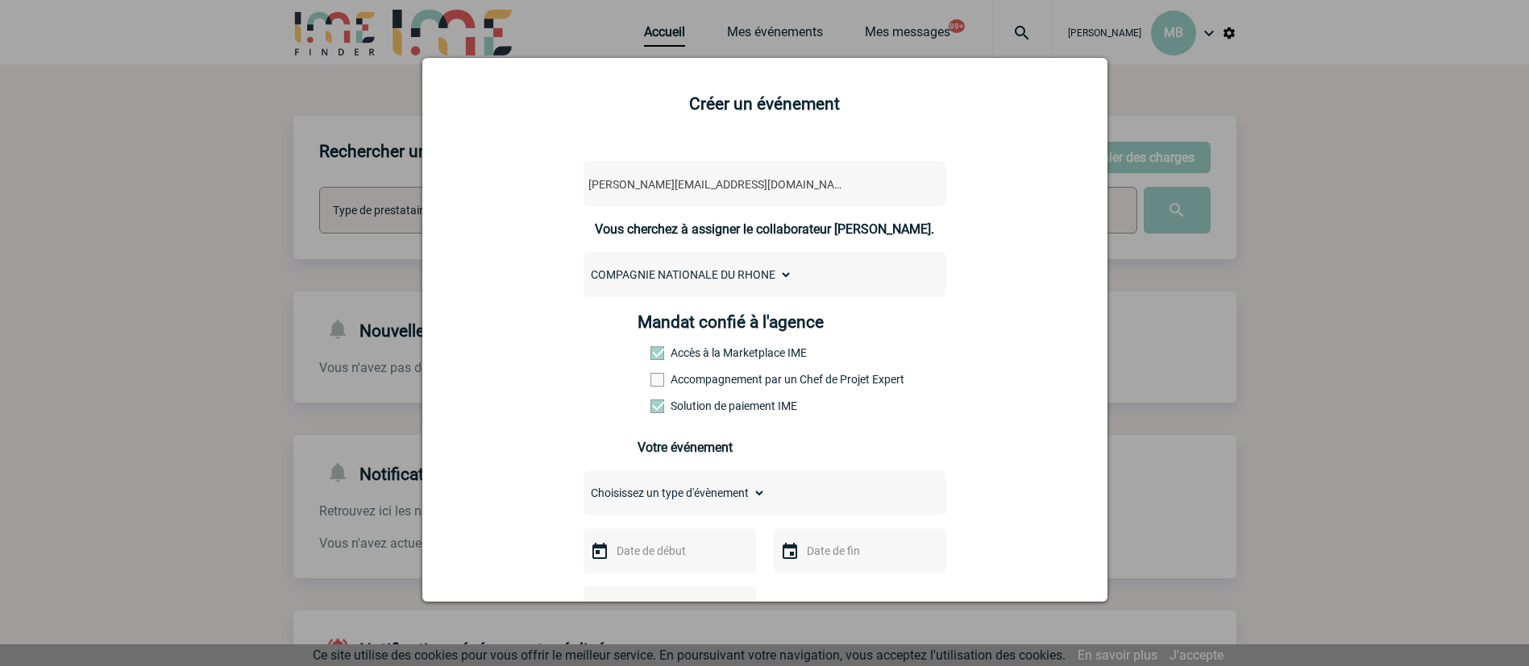
click at [740, 284] on select "COMPAGNIE NATIONALE DU RHONE" at bounding box center [687, 275] width 209 height 23
click at [983, 275] on div "[PERSON_NAME][EMAIL_ADDRESS][DOMAIN_NAME] [DOMAIN_NAME][EMAIL_ADDRESS][DOMAIN_N…" at bounding box center [764, 648] width 645 height 1004
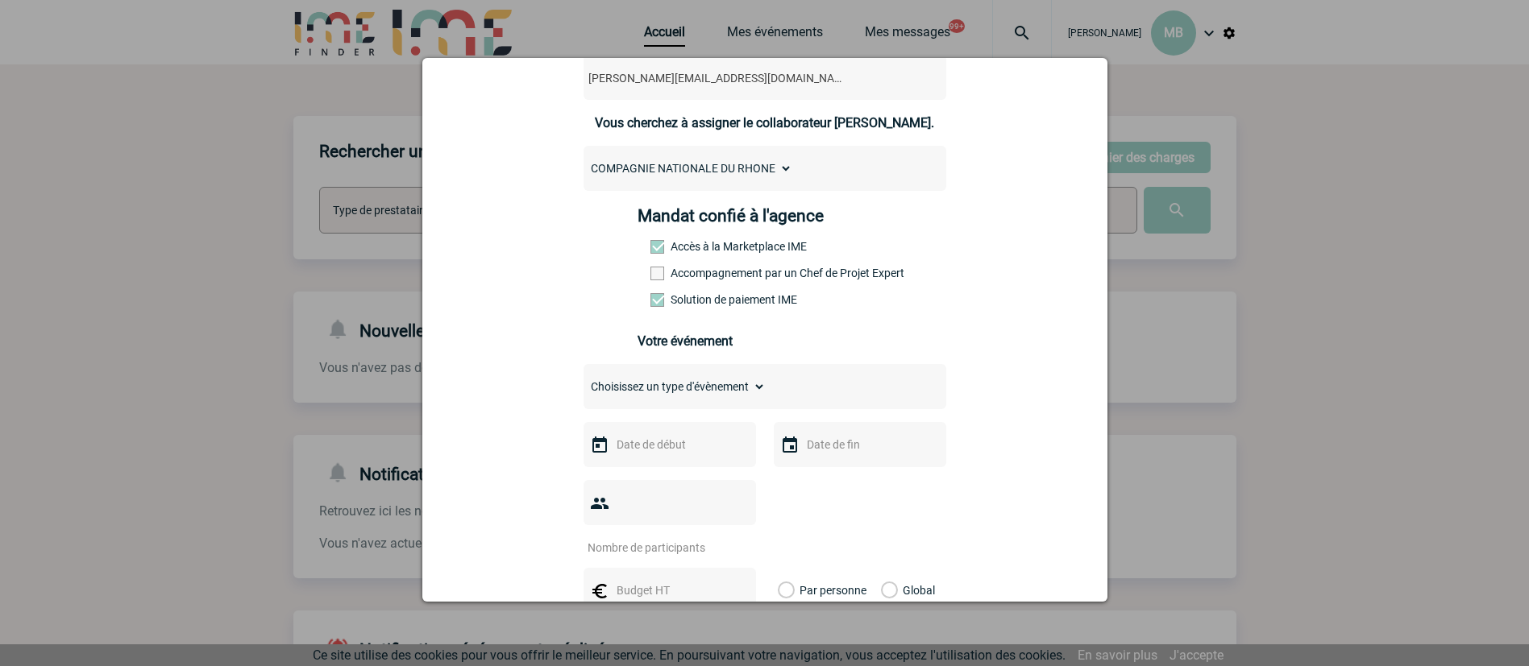
scroll to position [363, 0]
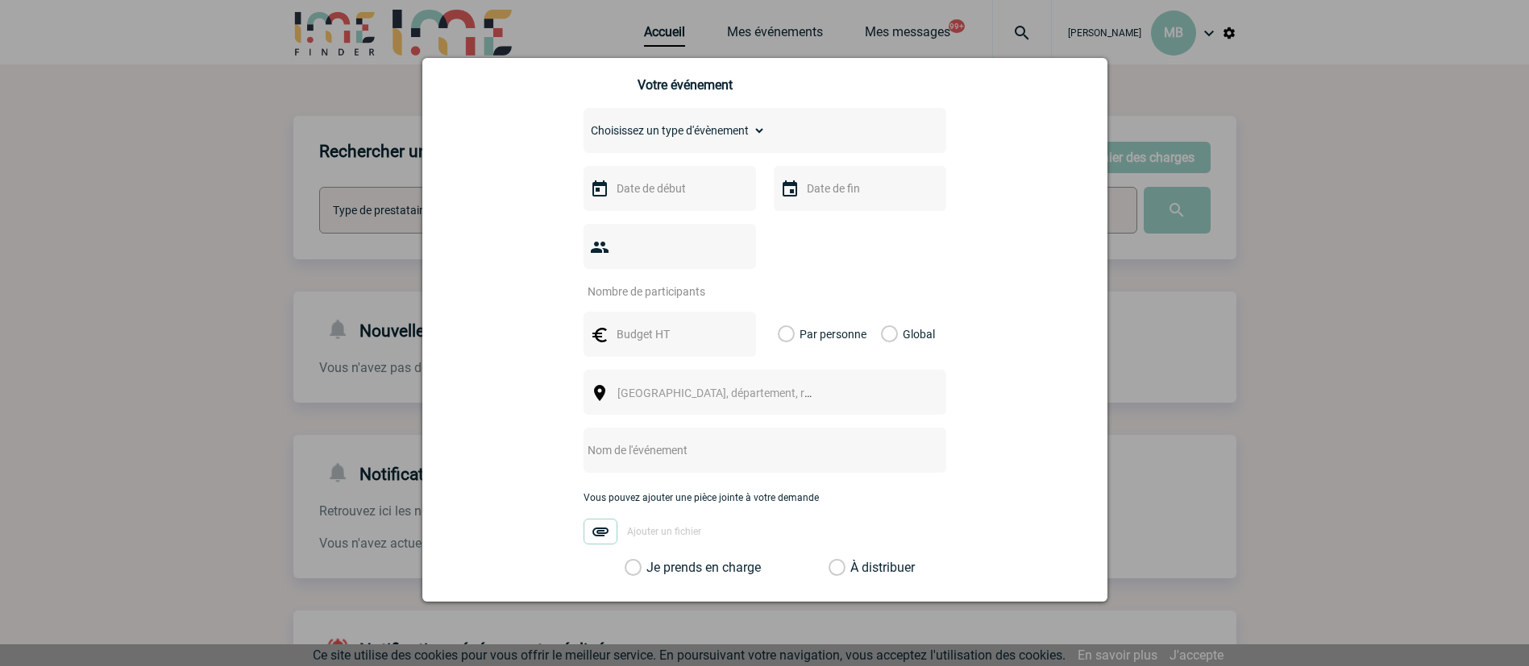
click at [696, 132] on select "Choisissez un type d'évènement Séminaire avec nuitée Séminaire sans nuitée Repa…" at bounding box center [674, 130] width 182 height 23
select select "1"
click at [583, 123] on select "Choisissez un type d'évènement Séminaire avec nuitée Séminaire sans nuitée Repa…" at bounding box center [674, 130] width 182 height 23
click at [666, 188] on input "text" at bounding box center [667, 188] width 111 height 21
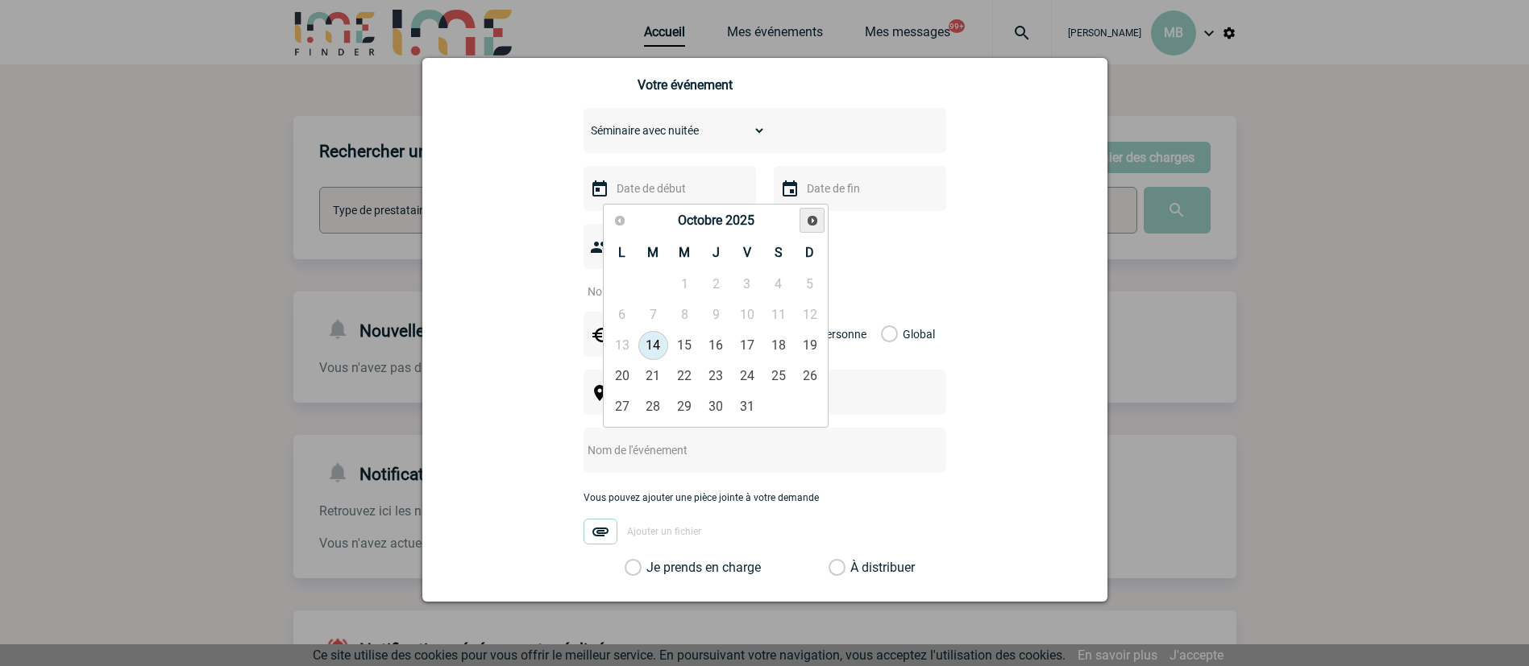
click at [818, 217] on span "Suivant" at bounding box center [812, 220] width 13 height 13
click at [657, 281] on link "2" at bounding box center [653, 284] width 30 height 29
type input "[DATE]"
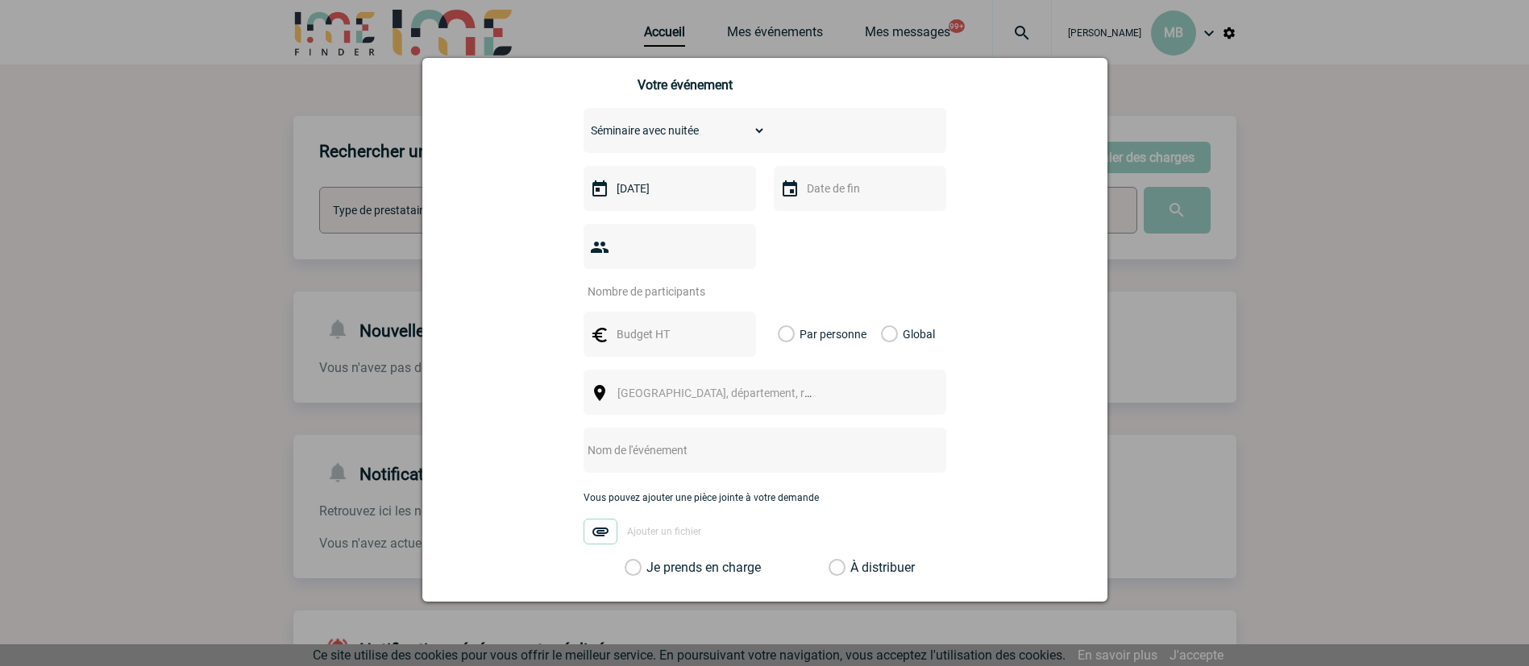
drag, startPoint x: 791, startPoint y: 189, endPoint x: 799, endPoint y: 192, distance: 8.7
click at [792, 189] on div at bounding box center [860, 188] width 172 height 45
click at [892, 181] on div at bounding box center [860, 188] width 172 height 45
click at [919, 190] on div at bounding box center [860, 188] width 172 height 45
click at [824, 190] on input "text" at bounding box center [858, 188] width 111 height 21
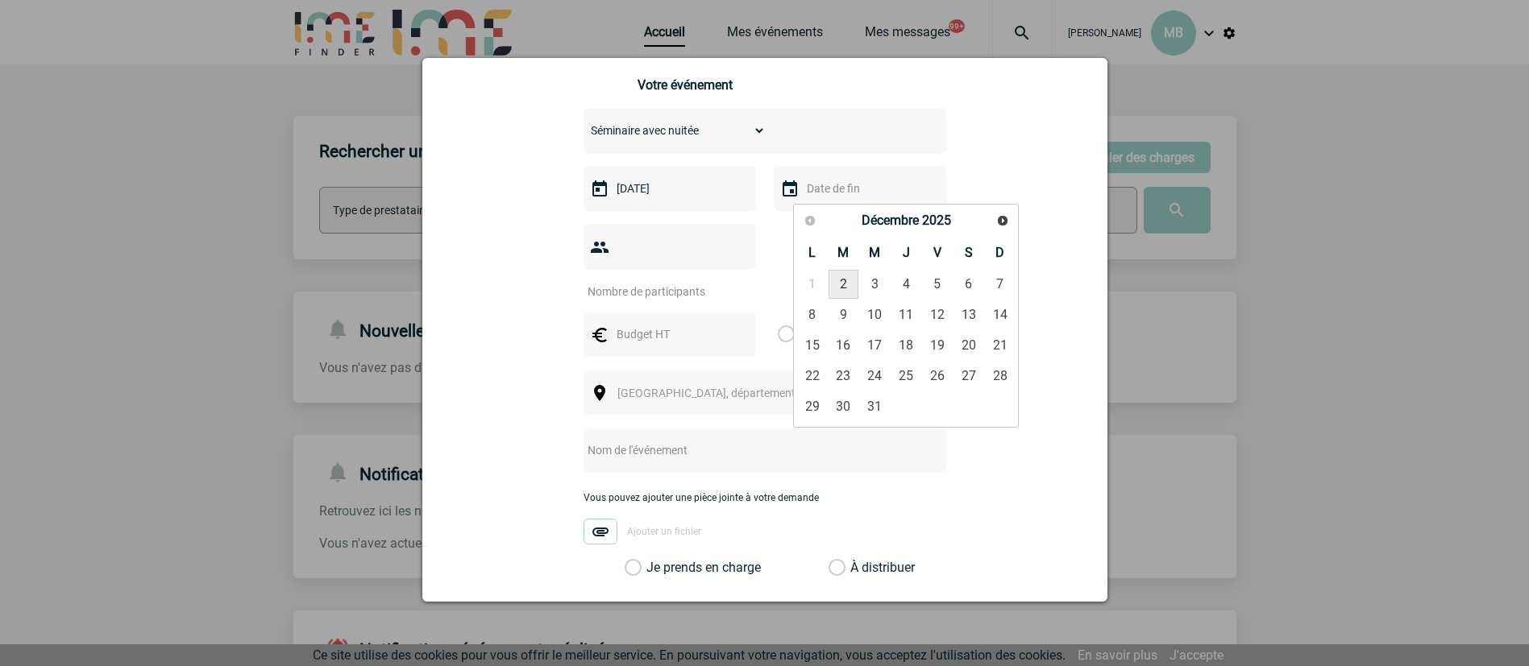
drag, startPoint x: 845, startPoint y: 282, endPoint x: 792, endPoint y: 263, distance: 55.8
click at [844, 282] on link "2" at bounding box center [843, 284] width 30 height 29
type input "[DATE]"
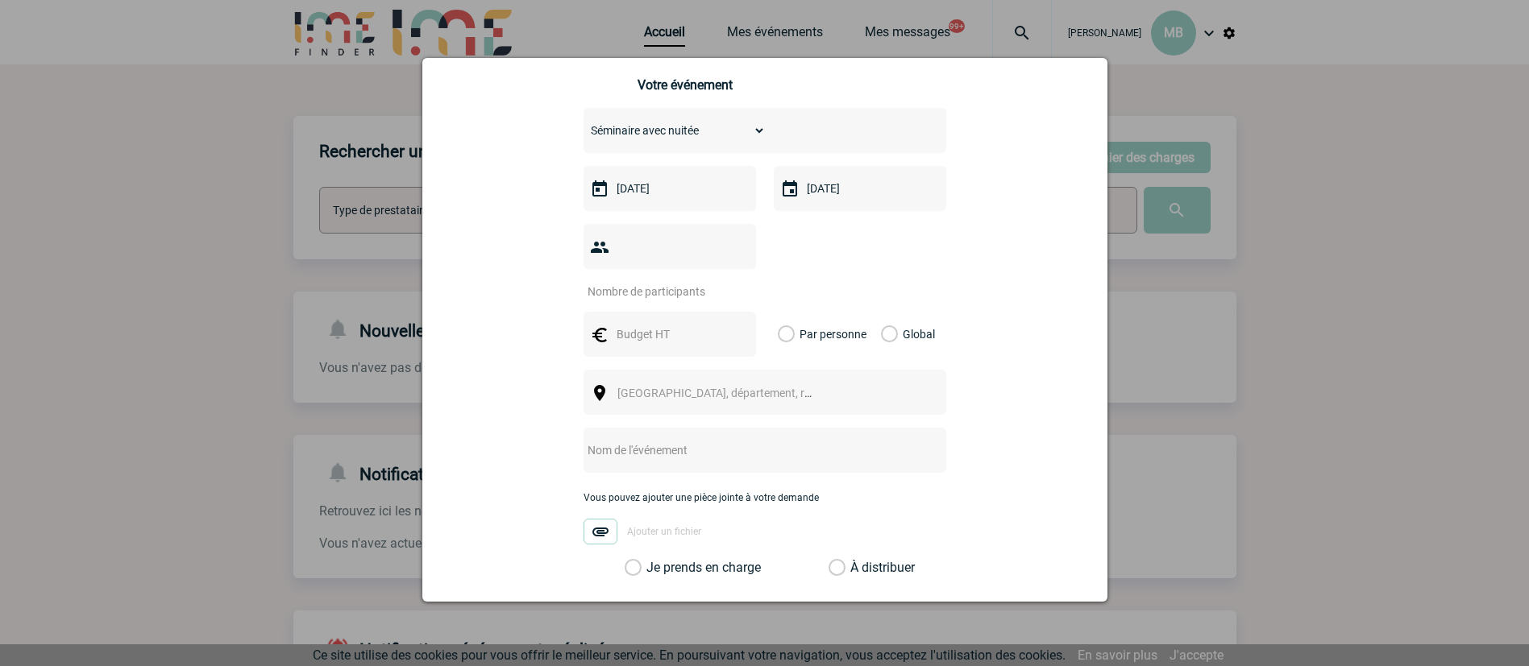
click at [690, 281] on input "number" at bounding box center [659, 291] width 152 height 21
type input "40"
click at [659, 324] on input "text" at bounding box center [667, 334] width 111 height 21
click at [848, 243] on div "40" at bounding box center [764, 261] width 363 height 75
click at [723, 142] on select "Choisissez un type d'évènement Séminaire avec nuitée Séminaire sans nuitée Repa…" at bounding box center [674, 130] width 182 height 23
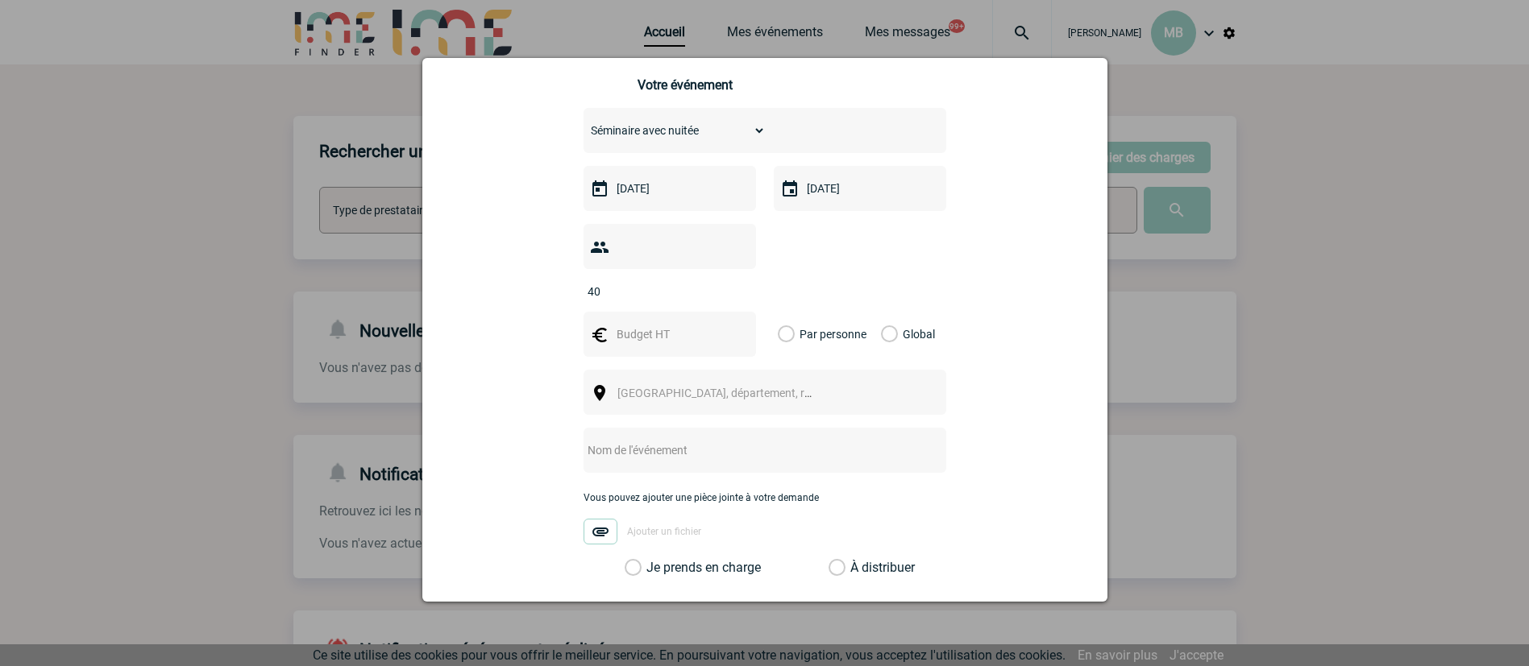
select select "2"
click at [583, 123] on select "Choisissez un type d'évènement Séminaire avec nuitée Séminaire sans nuitée Repa…" at bounding box center [674, 130] width 182 height 23
click at [669, 324] on input "text" at bounding box center [667, 334] width 111 height 21
type input "4000"
click at [881, 312] on label "Global" at bounding box center [886, 334] width 10 height 45
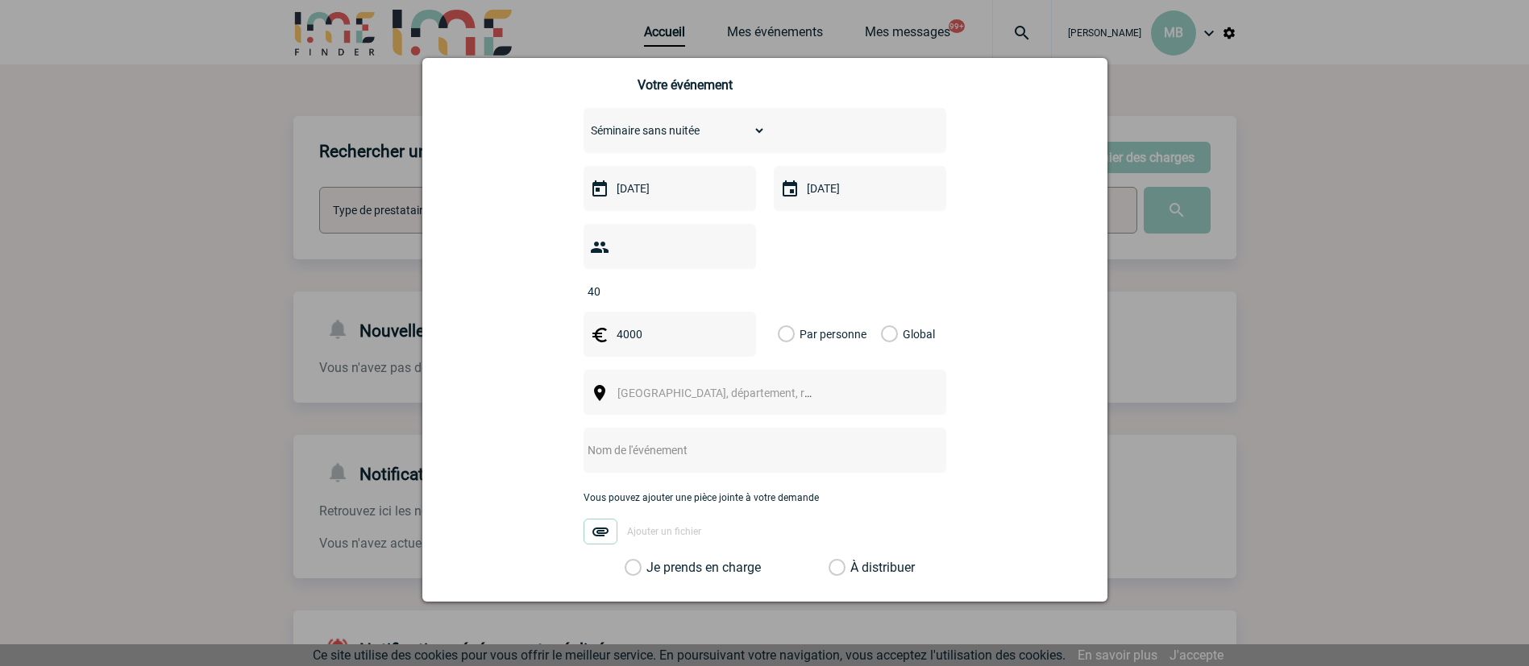
click at [0, 0] on input "Global" at bounding box center [0, 0] width 0 height 0
click at [753, 382] on span "[GEOGRAPHIC_DATA], département, région..." at bounding box center [722, 393] width 222 height 23
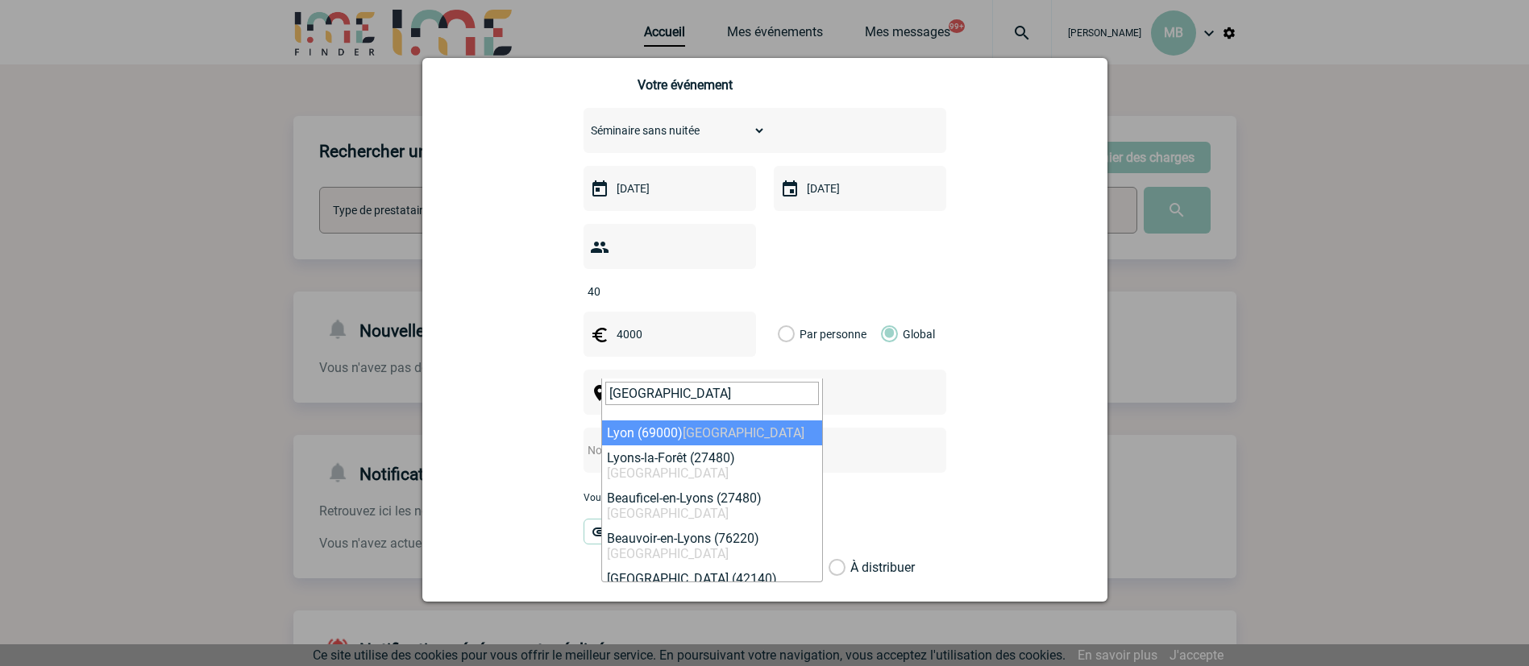
type input "[GEOGRAPHIC_DATA]"
select select "36544"
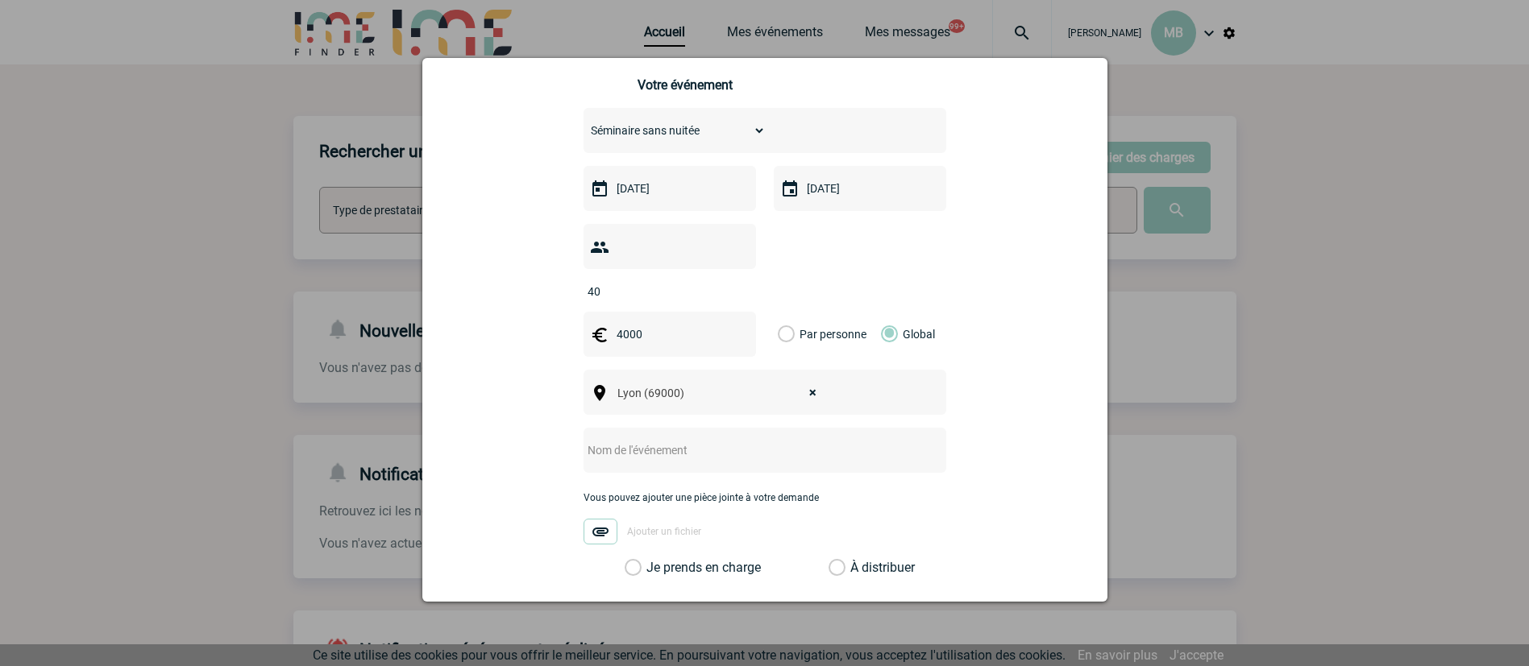
click at [808, 428] on div at bounding box center [764, 450] width 363 height 45
click at [738, 440] on input "text" at bounding box center [743, 450] width 320 height 21
paste input "CNR DIMP - Séminaire Projet SNI du [DATE]"
type input "CNR DIMP - Séminaire Projet SNI du [DATE]"
click at [824, 552] on div "[PERSON_NAME][EMAIL_ADDRESS][DOMAIN_NAME] [DOMAIN_NAME][EMAIL_ADDRESS][DOMAIN_N…" at bounding box center [764, 285] width 645 height 1004
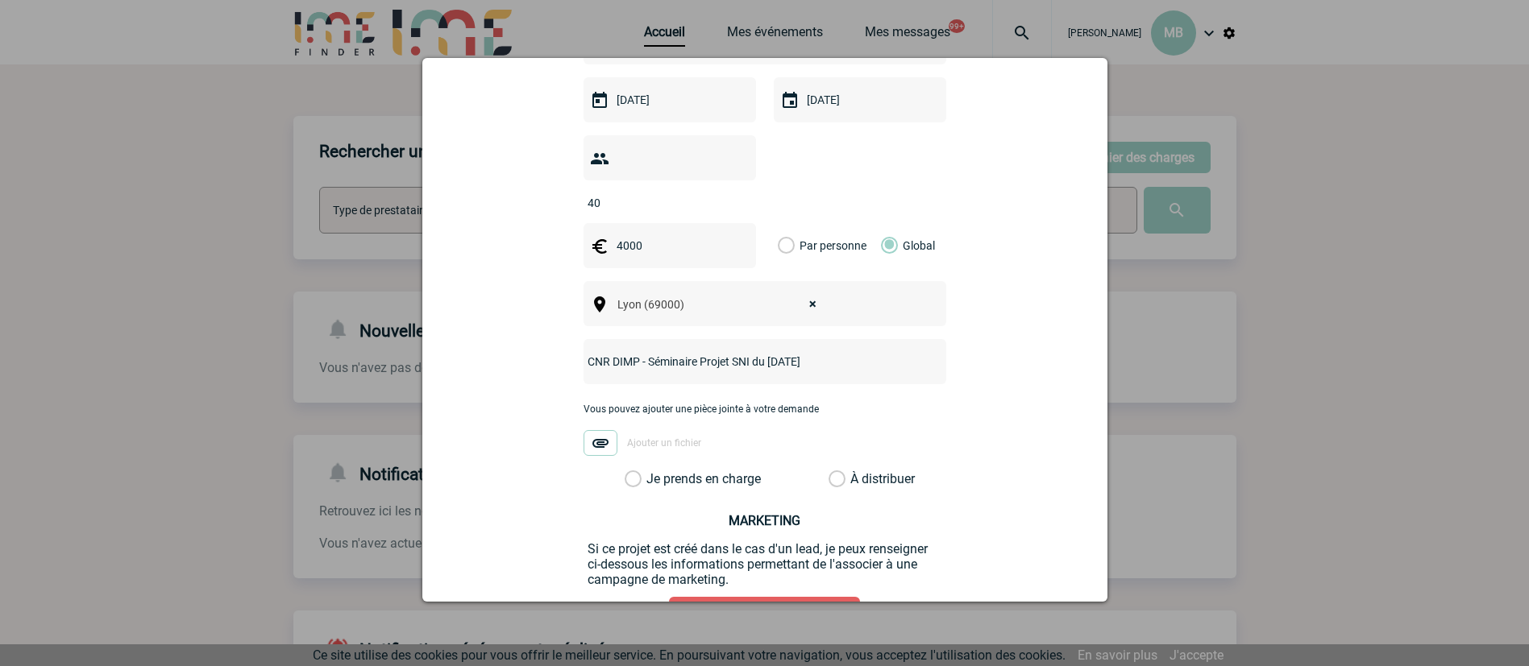
scroll to position [546, 0]
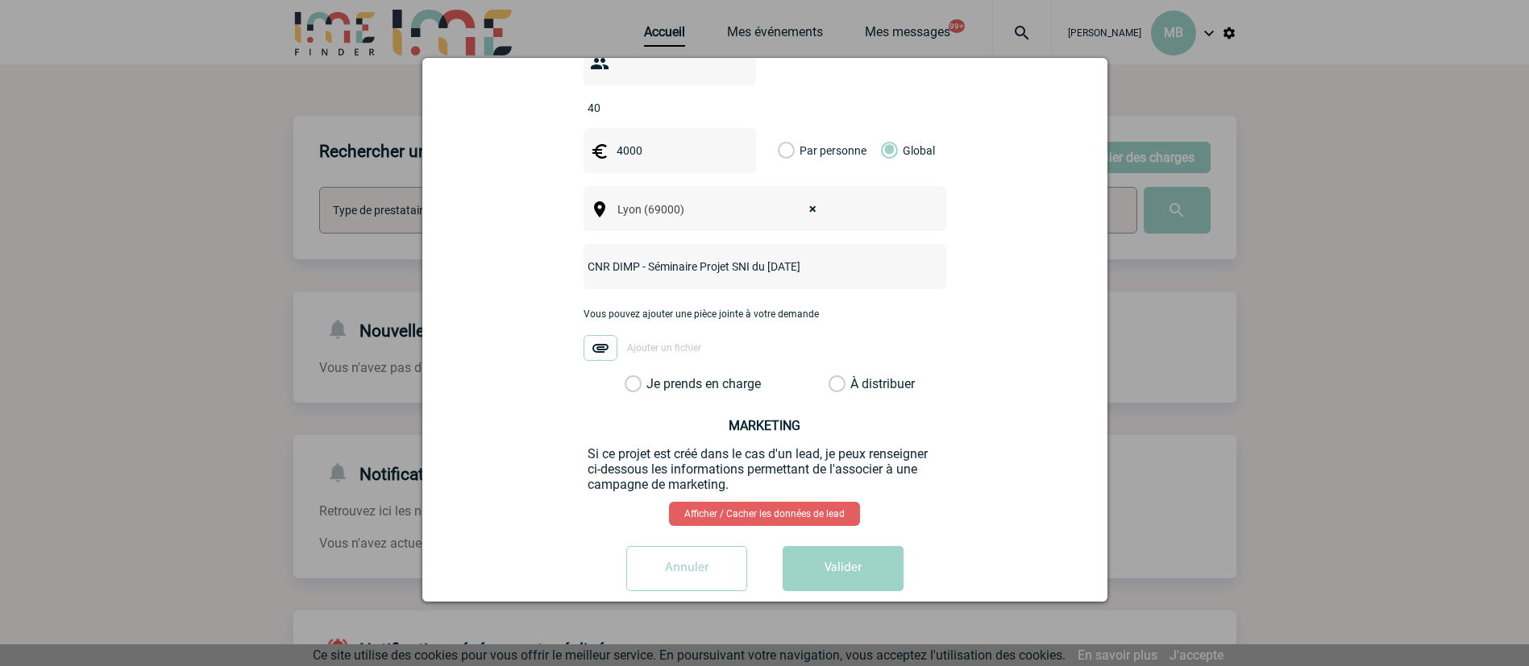
click at [828, 376] on label "À distribuer" at bounding box center [836, 384] width 17 height 16
click at [0, 0] on input "À distribuer" at bounding box center [0, 0] width 0 height 0
click at [824, 546] on button "Valider" at bounding box center [842, 568] width 121 height 45
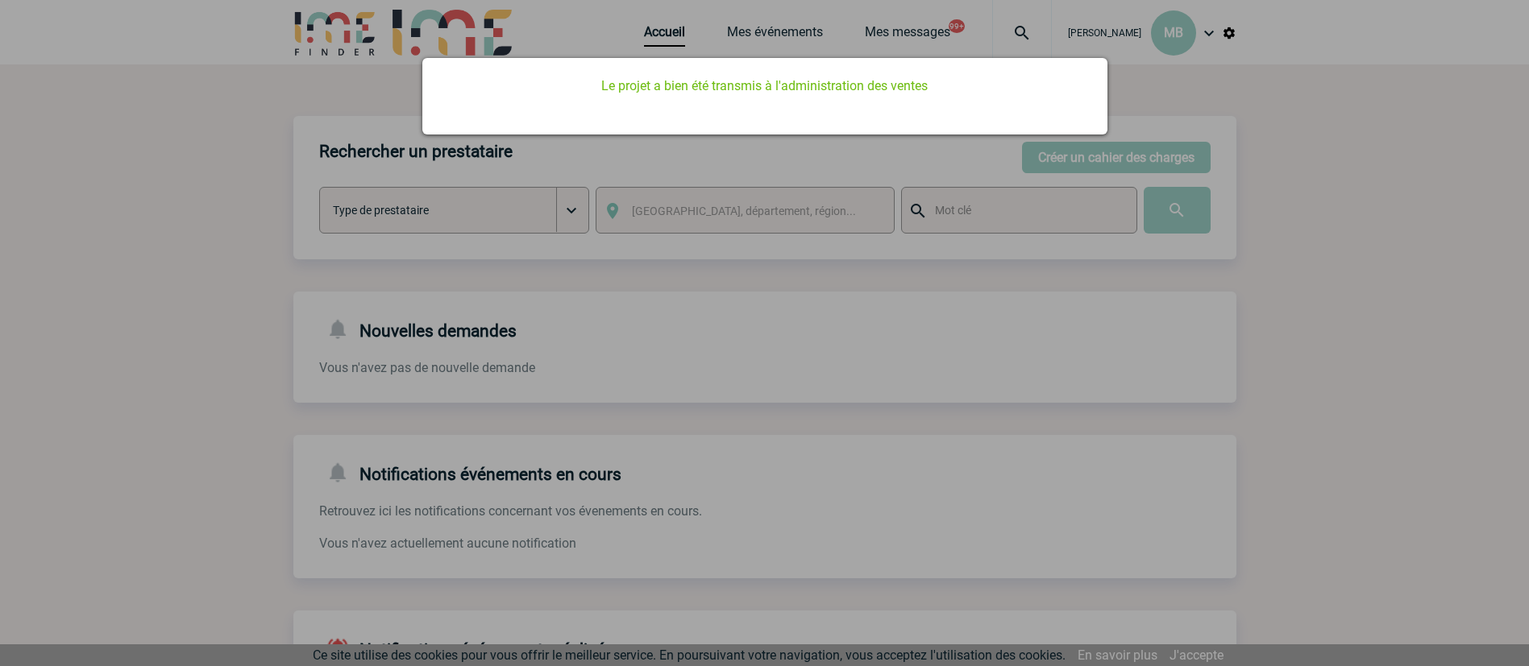
click at [667, 35] on div at bounding box center [764, 333] width 1529 height 666
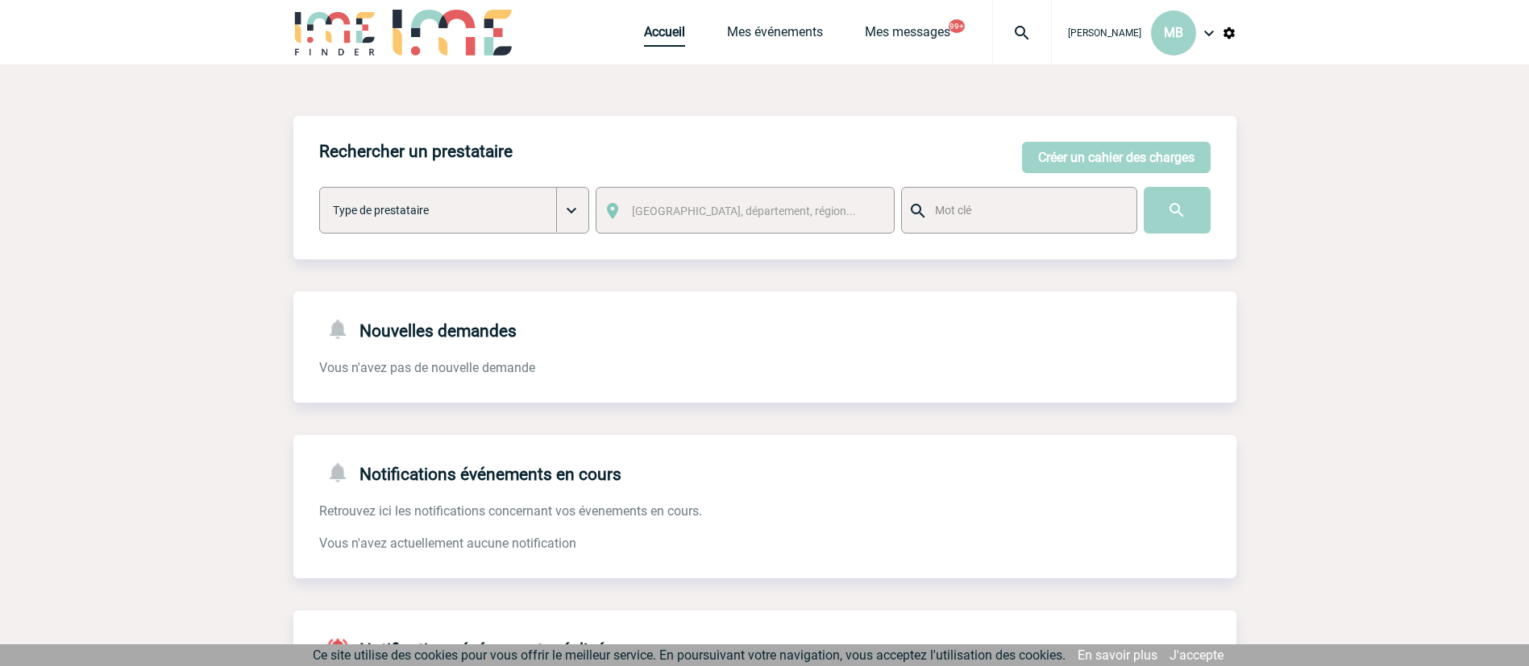
click at [659, 36] on link "Accueil" at bounding box center [664, 35] width 41 height 23
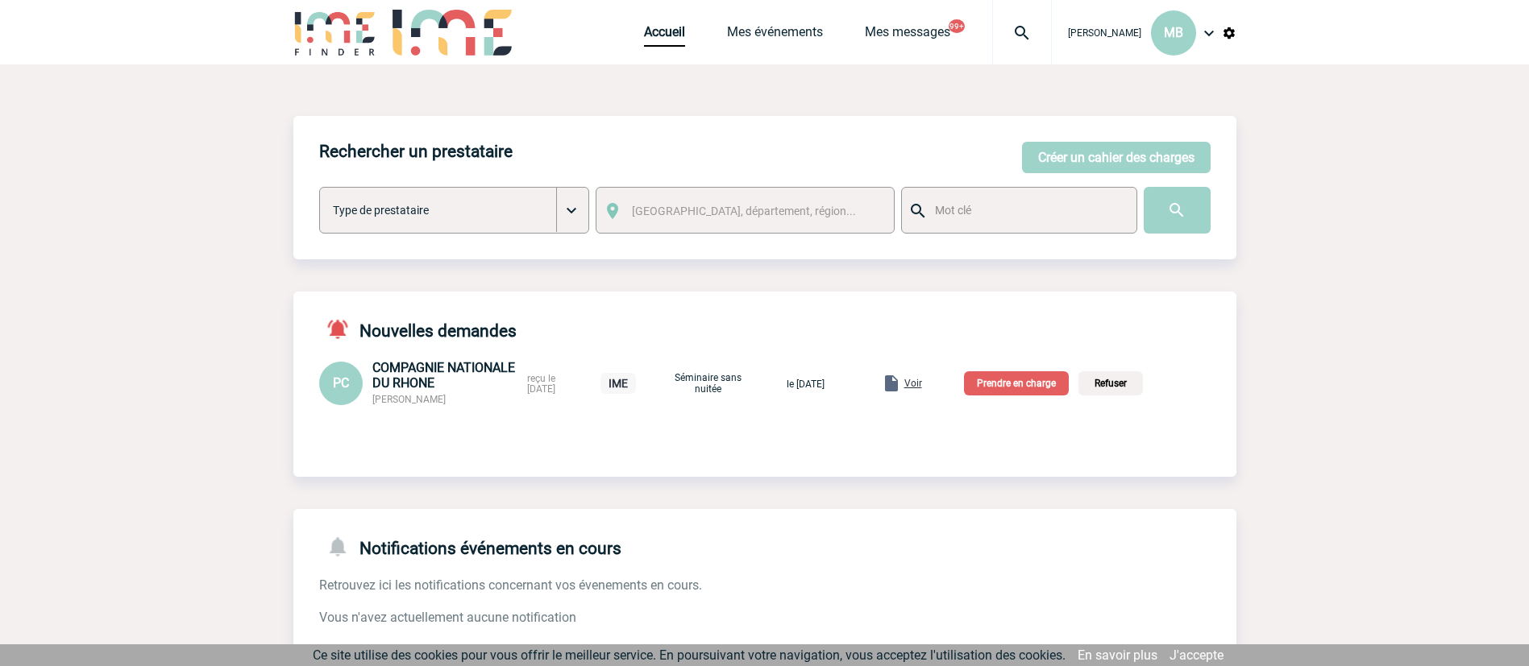
click at [1024, 383] on p "Prendre en charge" at bounding box center [1016, 383] width 105 height 24
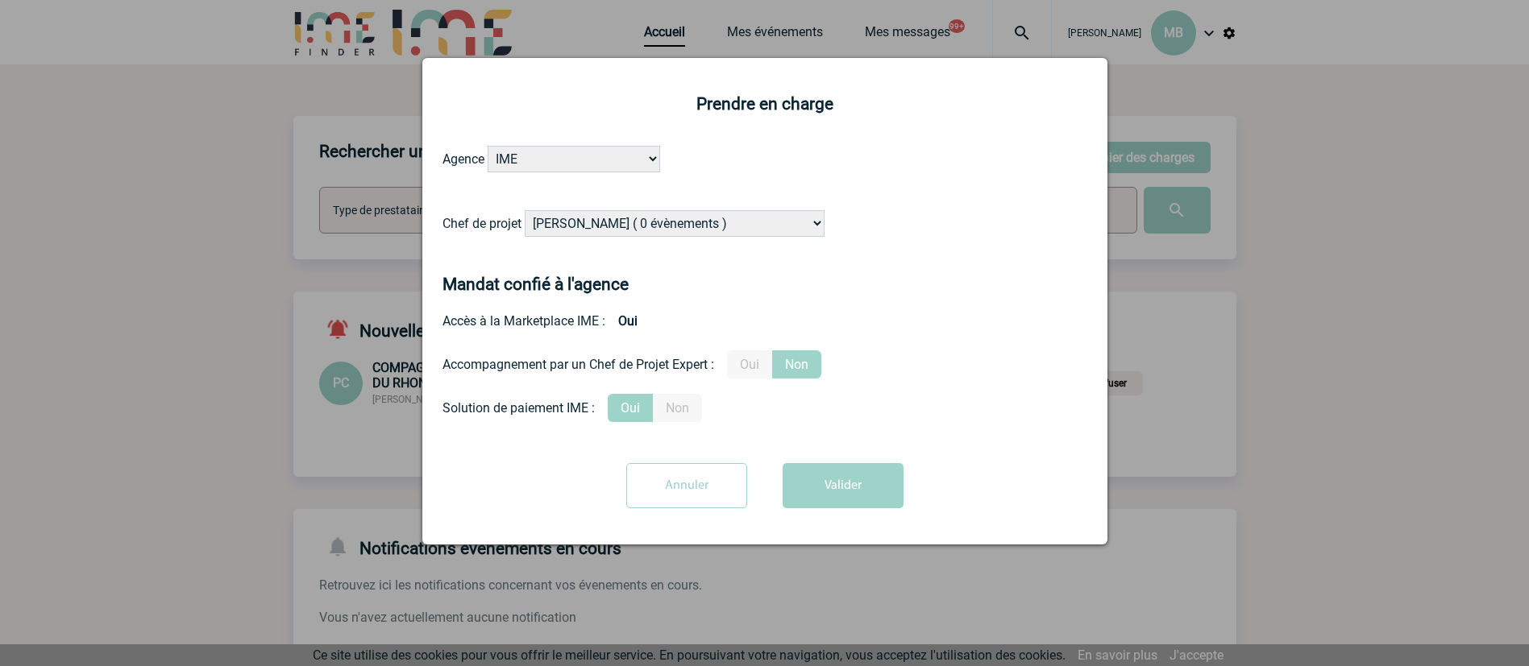
click at [629, 242] on div "Chef de projet Alizée VERLAGUET ( 0 évènements ) Anne-Françoise BONHOMME ( 201 …" at bounding box center [764, 229] width 645 height 39
drag, startPoint x: 611, startPoint y: 235, endPoint x: 599, endPoint y: 226, distance: 14.5
click at [611, 235] on select "Alizée VERLAGUET ( 0 évènements ) Anne-Françoise BONHOMME ( 201 évènements ) An…" at bounding box center [675, 223] width 300 height 27
select select "132114"
click at [949, 351] on div "Accompagnement par un Chef de Projet Expert : Oui Non" at bounding box center [764, 365] width 645 height 28
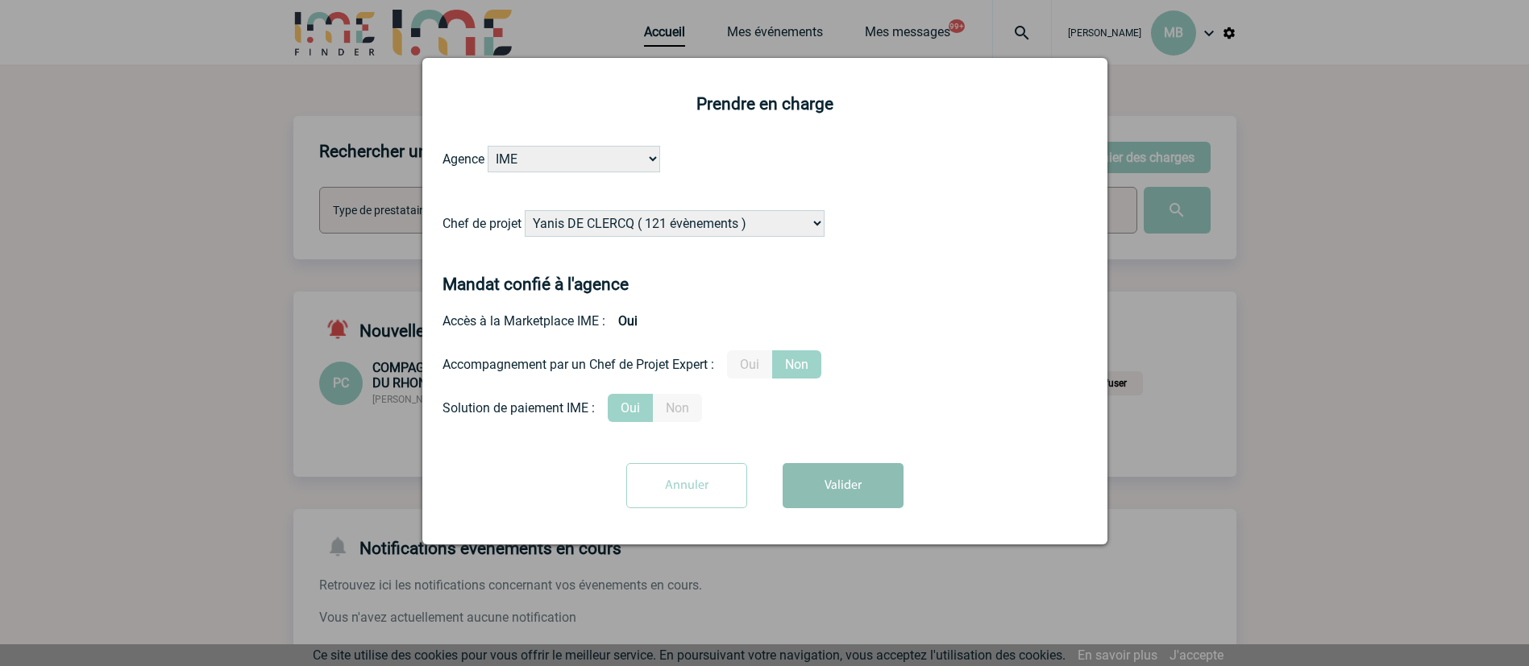
click at [816, 496] on button "Valider" at bounding box center [842, 485] width 121 height 45
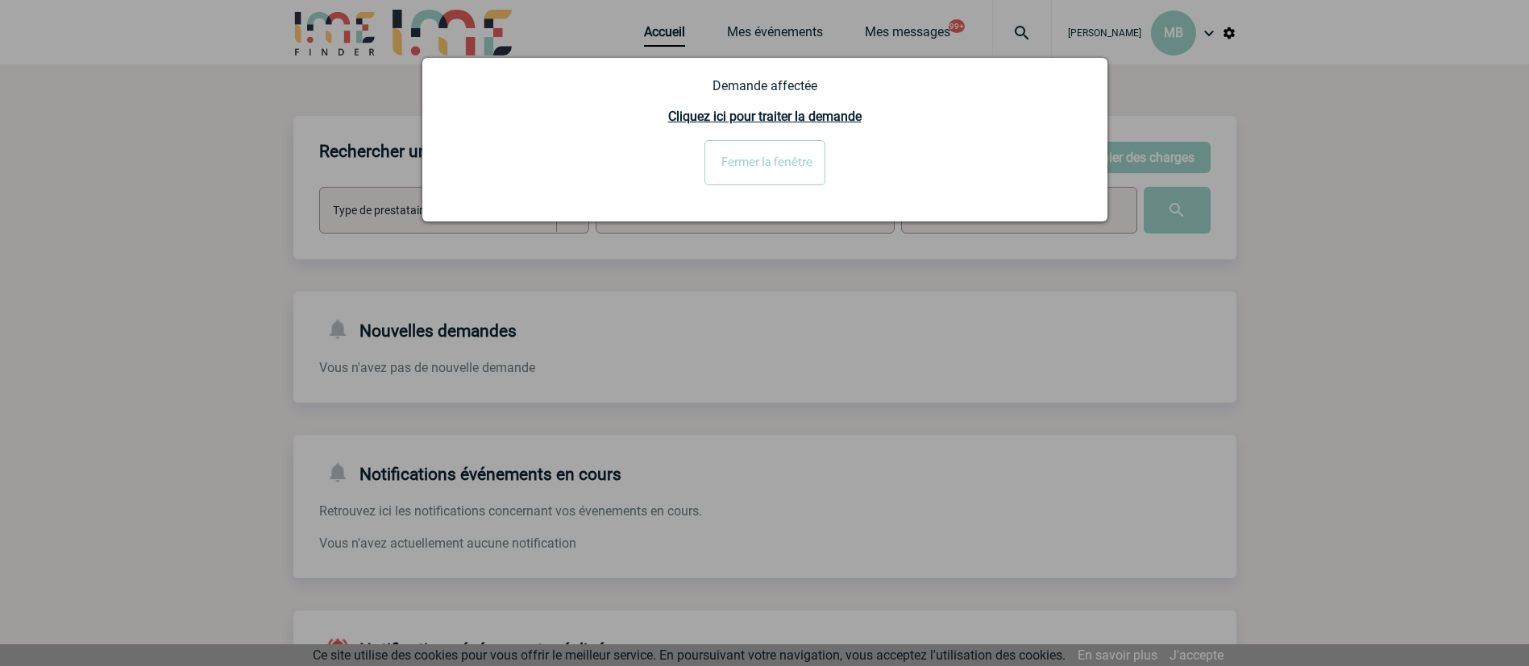
drag, startPoint x: 1139, startPoint y: 394, endPoint x: 1075, endPoint y: 344, distance: 81.6
click at [1108, 367] on div at bounding box center [764, 333] width 1529 height 666
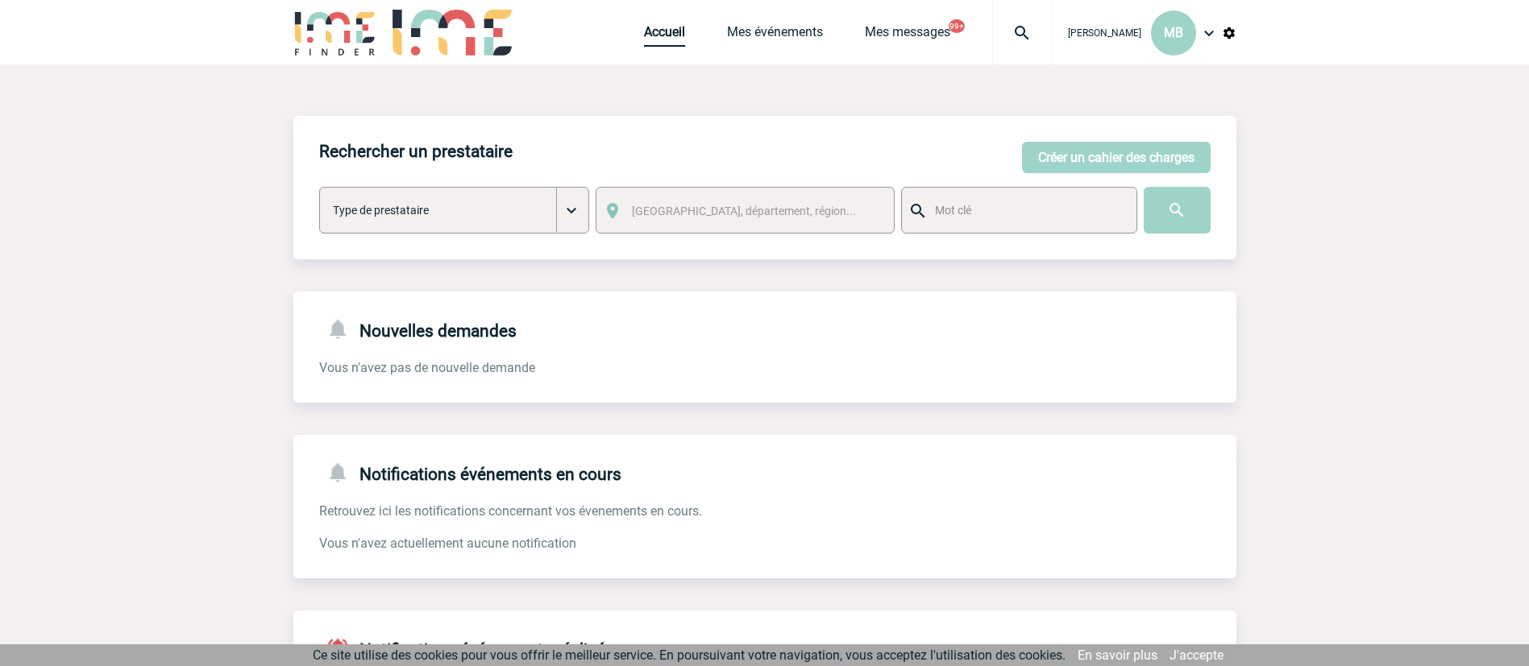
click at [665, 33] on link "Accueil" at bounding box center [664, 35] width 41 height 23
click at [747, 35] on link "Mes événements" at bounding box center [775, 35] width 96 height 23
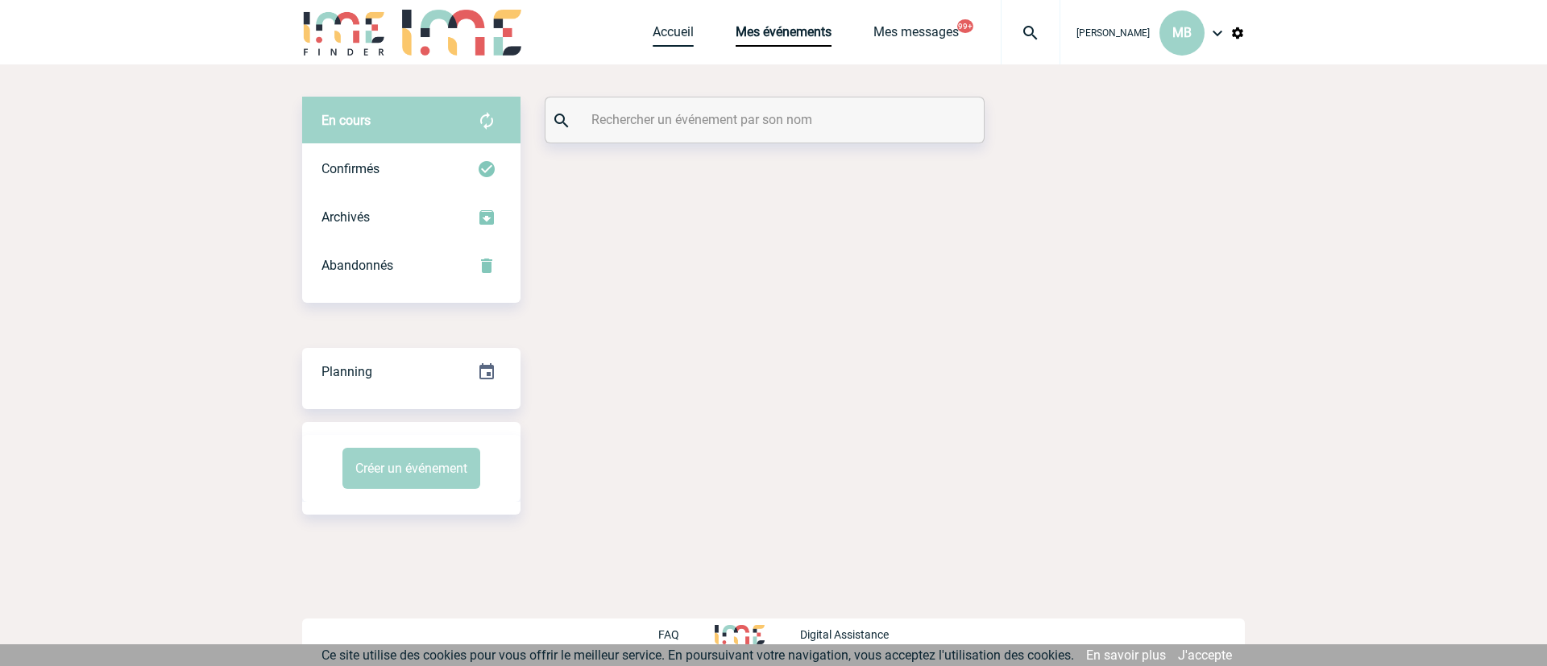
click at [653, 31] on link "Accueil" at bounding box center [673, 35] width 41 height 23
